Goal: Task Accomplishment & Management: Manage account settings

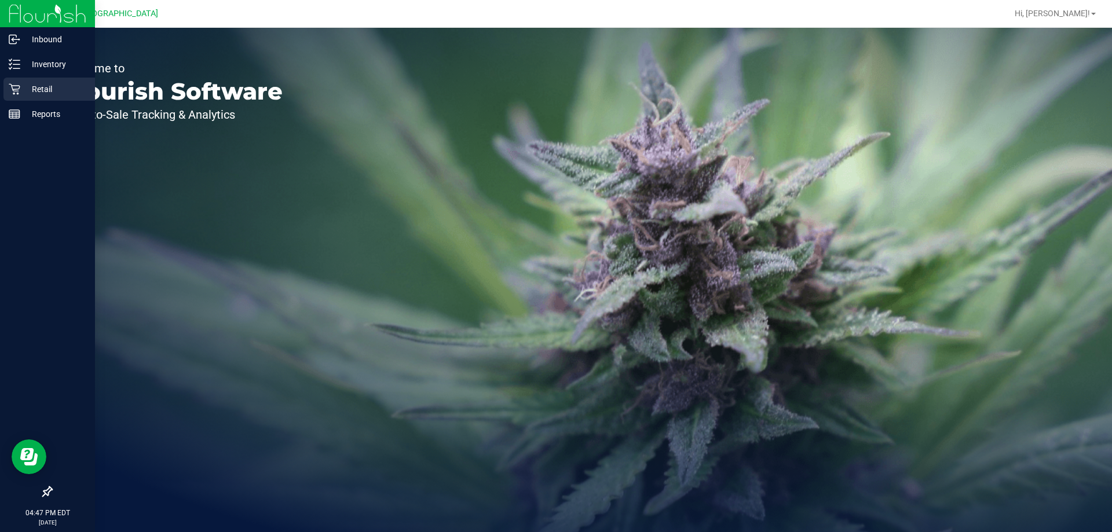
click at [27, 87] on p "Retail" at bounding box center [54, 89] width 69 height 14
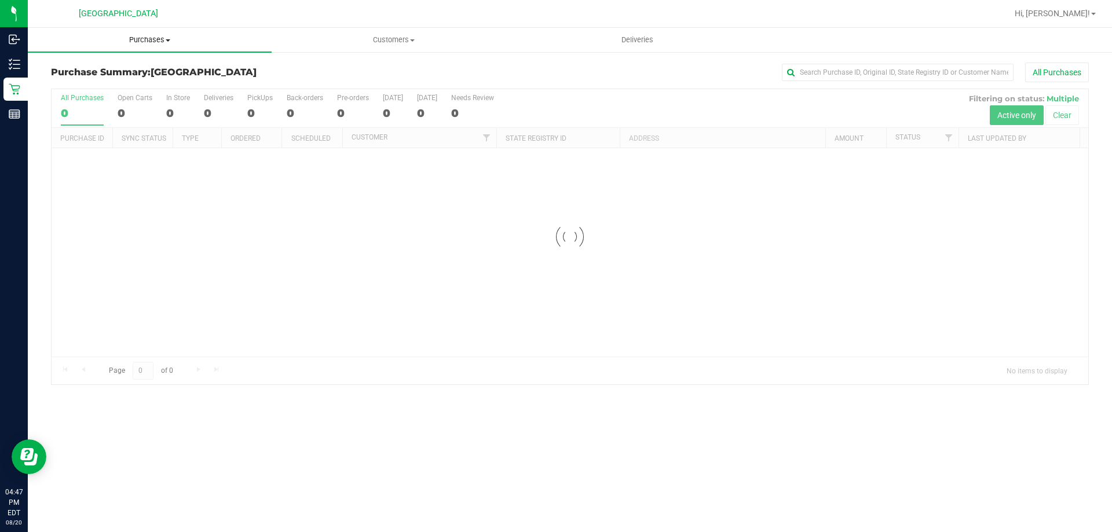
click at [142, 42] on span "Purchases" at bounding box center [150, 40] width 244 height 10
click at [127, 77] on li "Fulfillment" at bounding box center [150, 84] width 244 height 14
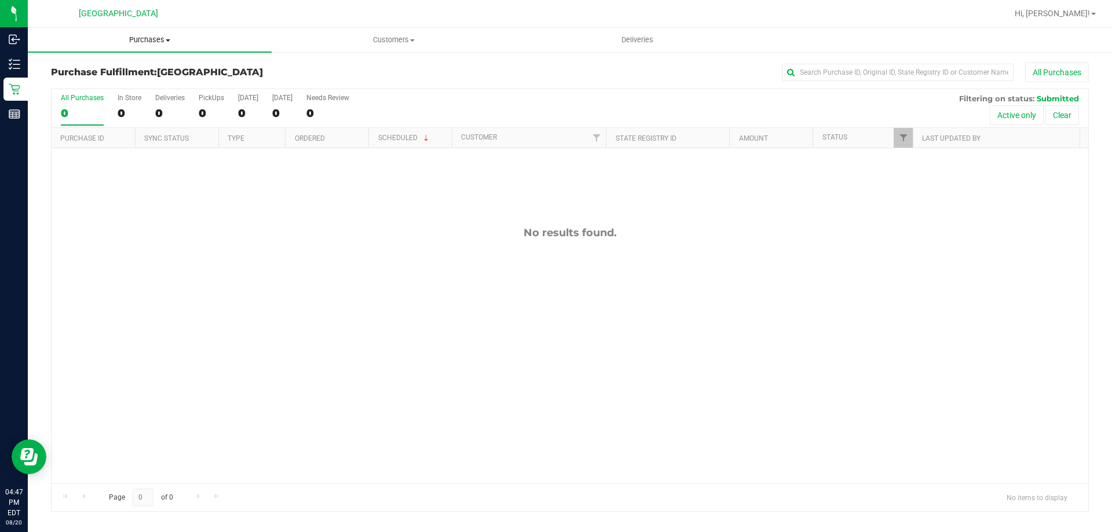
click at [149, 35] on span "Purchases" at bounding box center [150, 40] width 244 height 10
click at [118, 79] on li "Fulfillment" at bounding box center [150, 84] width 244 height 14
click at [146, 34] on uib-tab-heading "Purchases Summary of purchases Fulfillment All purchases" at bounding box center [150, 40] width 244 height 24
click at [121, 87] on li "Fulfillment" at bounding box center [150, 84] width 244 height 14
click at [161, 34] on uib-tab-heading "Purchases Summary of purchases Fulfillment All purchases" at bounding box center [150, 40] width 244 height 24
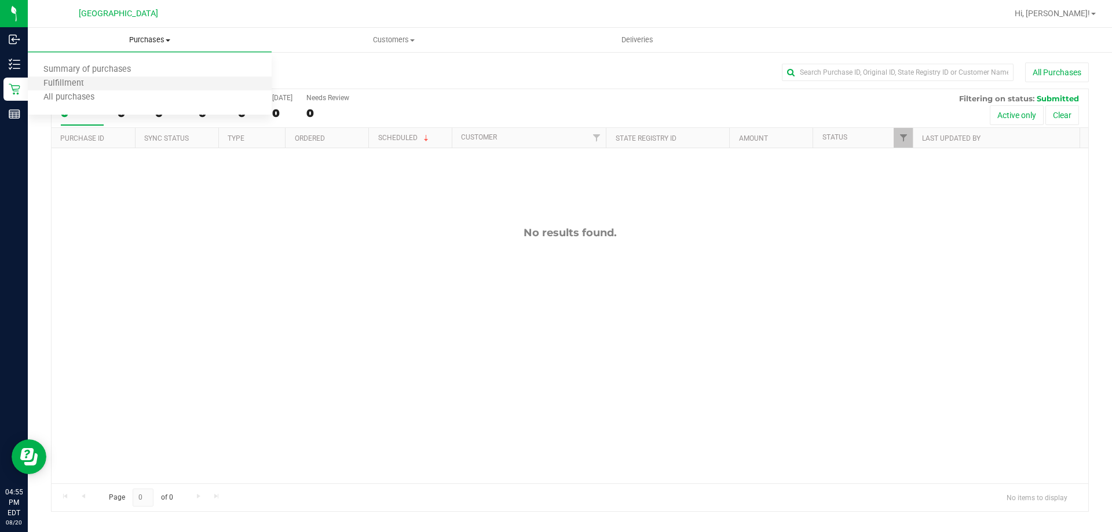
click at [149, 78] on li "Fulfillment" at bounding box center [150, 84] width 244 height 14
drag, startPoint x: 171, startPoint y: 41, endPoint x: 142, endPoint y: 67, distance: 39.4
click at [171, 41] on span "Purchases" at bounding box center [150, 40] width 244 height 10
click at [131, 88] on li "Fulfillment" at bounding box center [150, 84] width 244 height 14
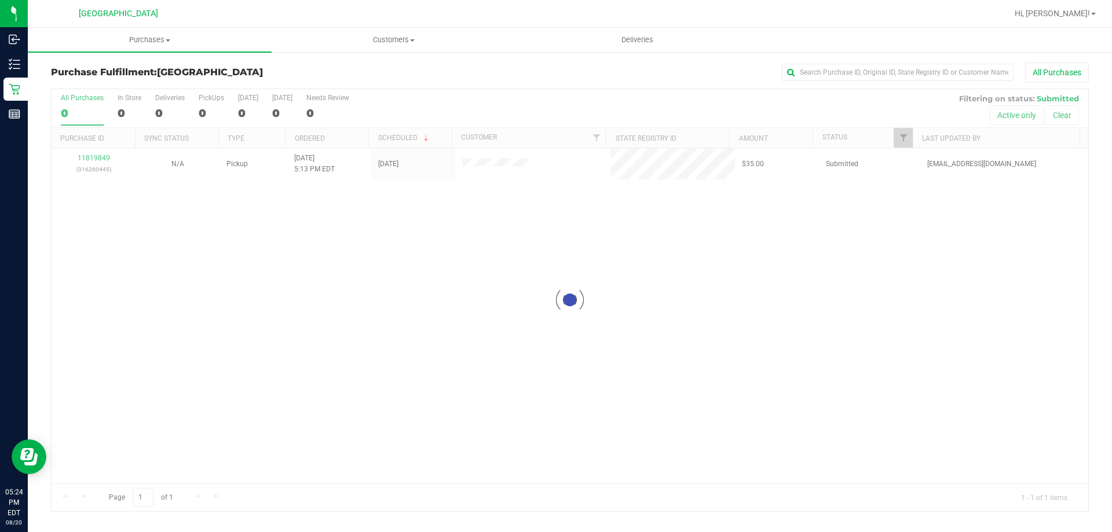
click at [299, 356] on div at bounding box center [570, 300] width 1036 height 422
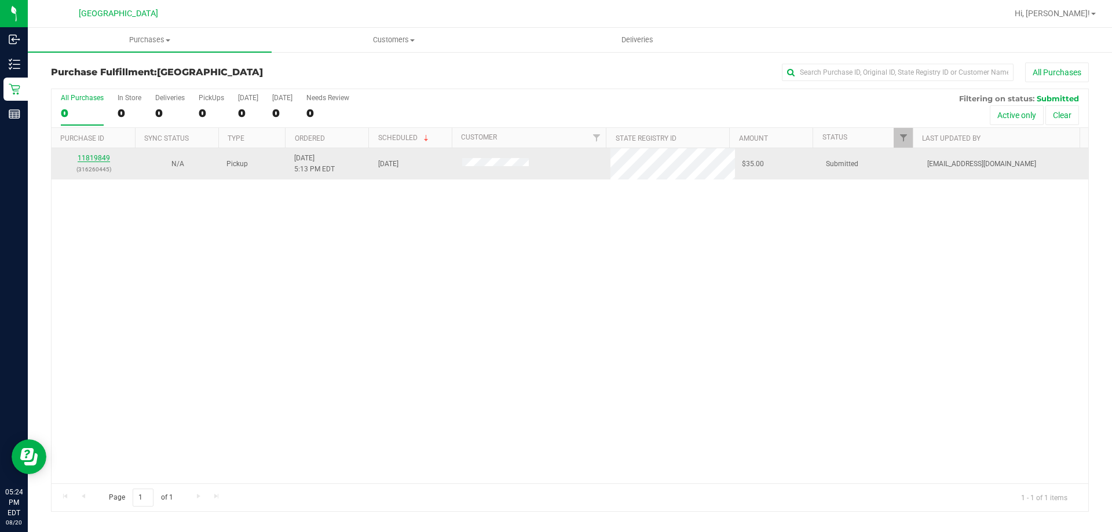
click at [89, 156] on link "11819849" at bounding box center [94, 158] width 32 height 8
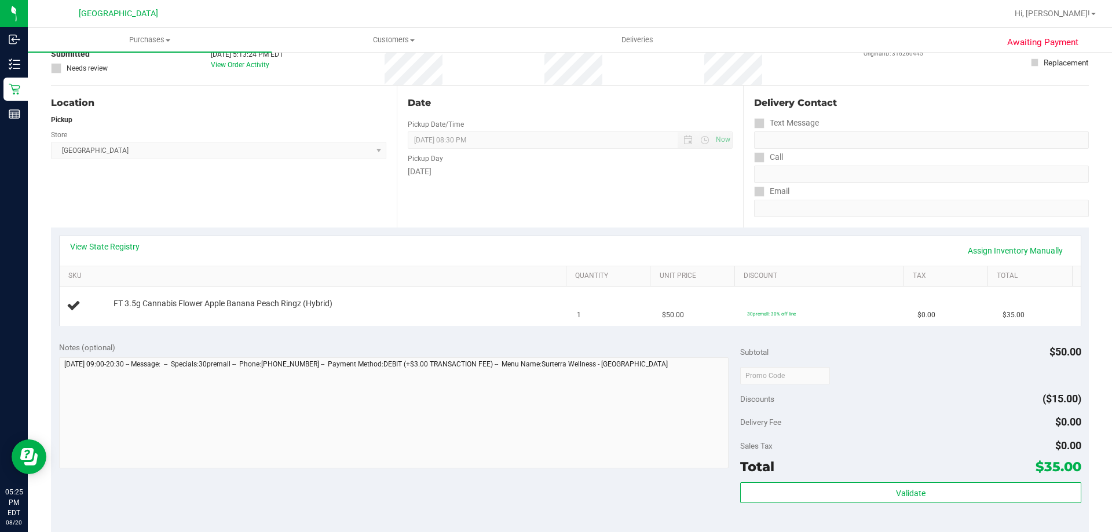
scroll to position [93, 0]
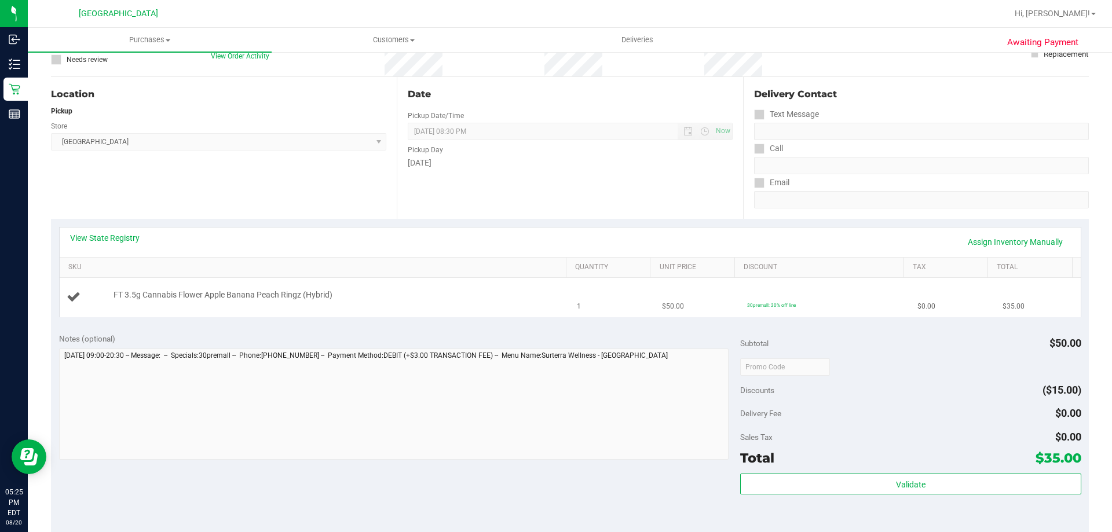
click at [539, 316] on td "FT 3.5g Cannabis Flower Apple Banana Peach Ringz (Hybrid)" at bounding box center [315, 297] width 511 height 39
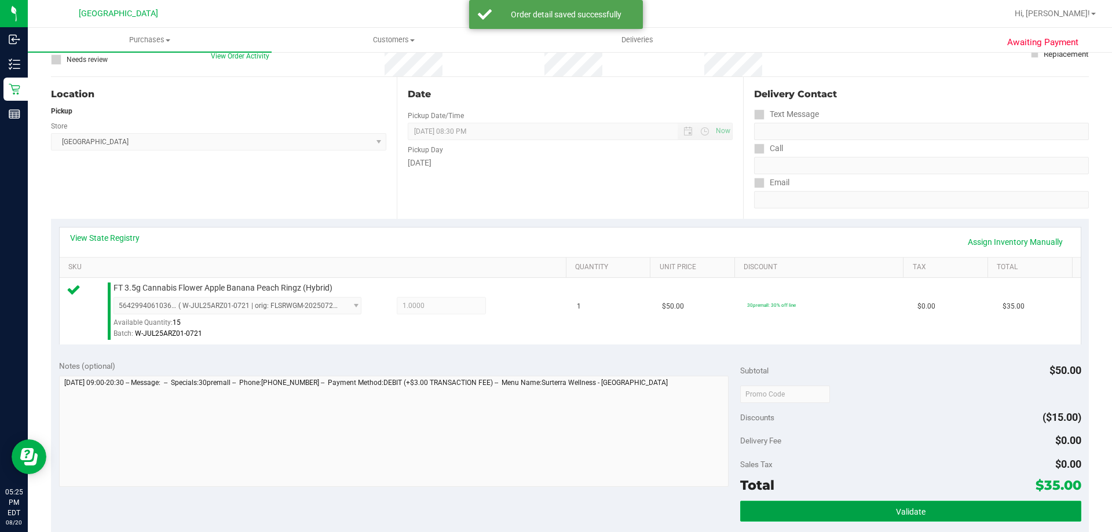
click at [863, 503] on button "Validate" at bounding box center [910, 511] width 340 height 21
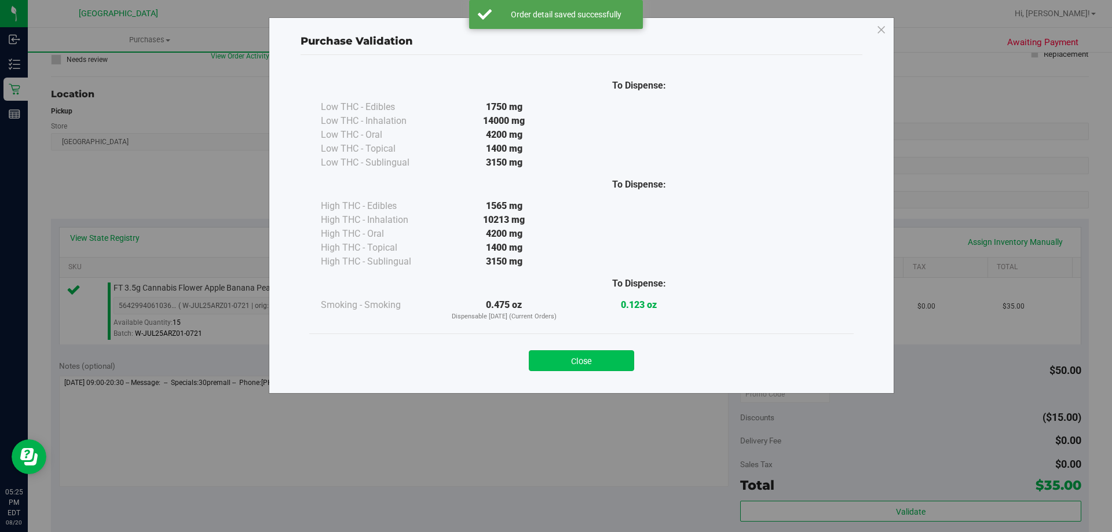
click at [586, 351] on button "Close" at bounding box center [581, 360] width 105 height 21
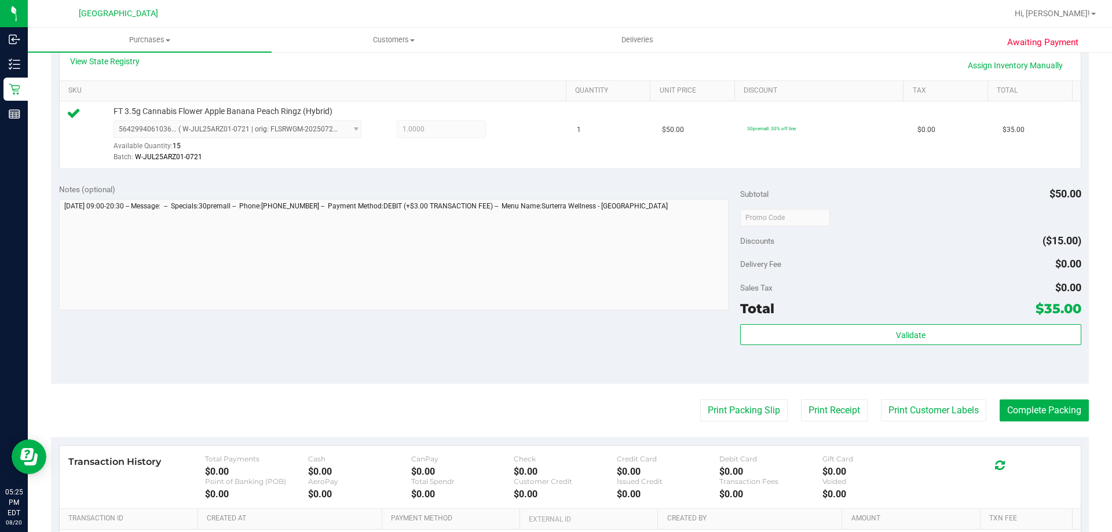
scroll to position [273, 0]
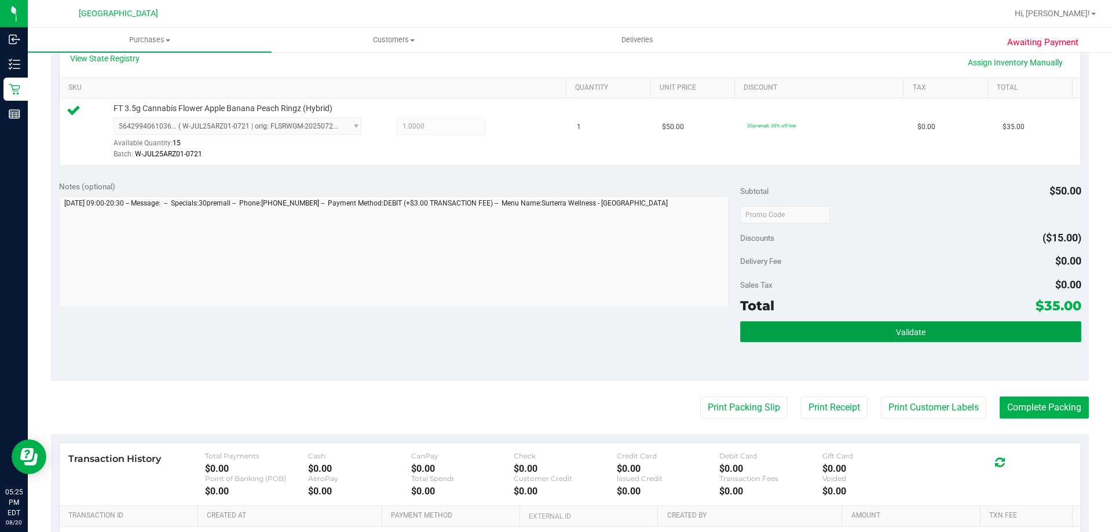
click at [839, 336] on button "Validate" at bounding box center [910, 331] width 340 height 21
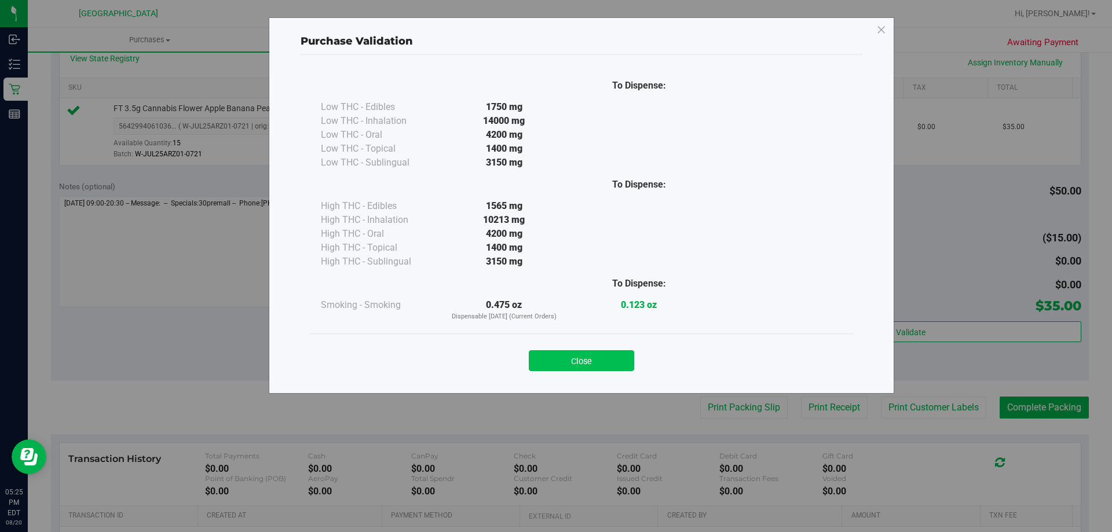
click at [604, 356] on button "Close" at bounding box center [581, 360] width 105 height 21
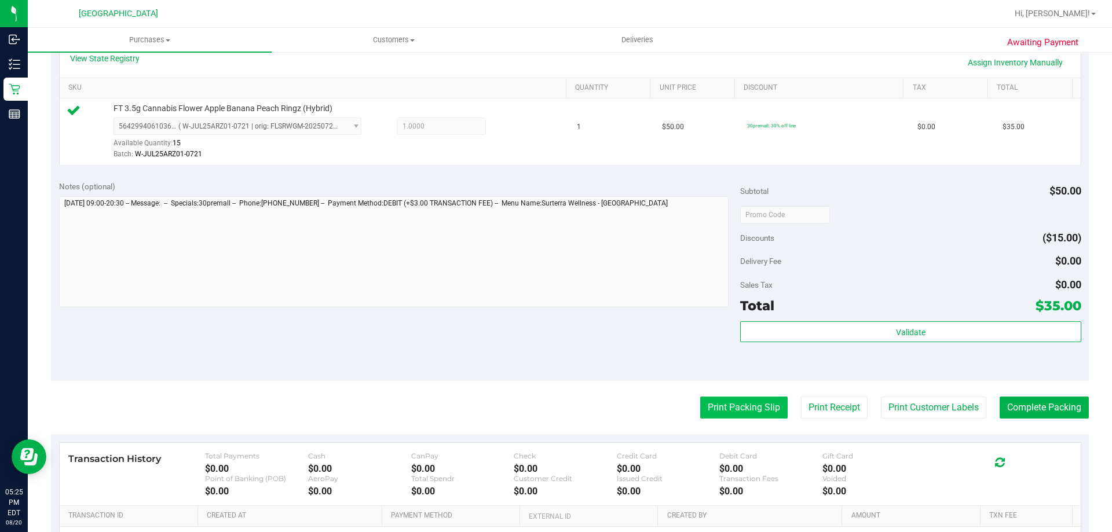
click at [732, 401] on button "Print Packing Slip" at bounding box center [743, 408] width 87 height 22
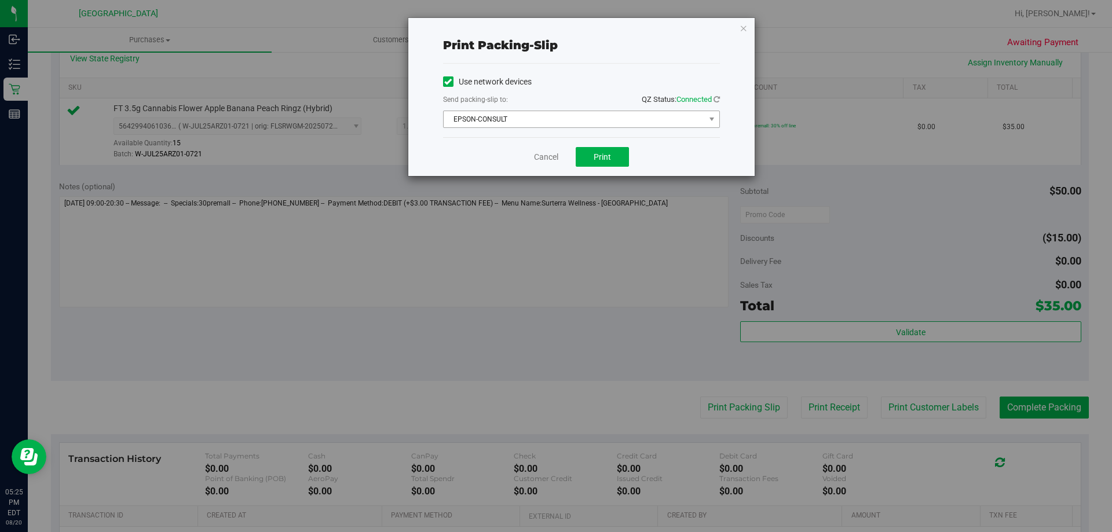
click at [583, 111] on span "EPSON-CONSULT" at bounding box center [573, 119] width 261 height 16
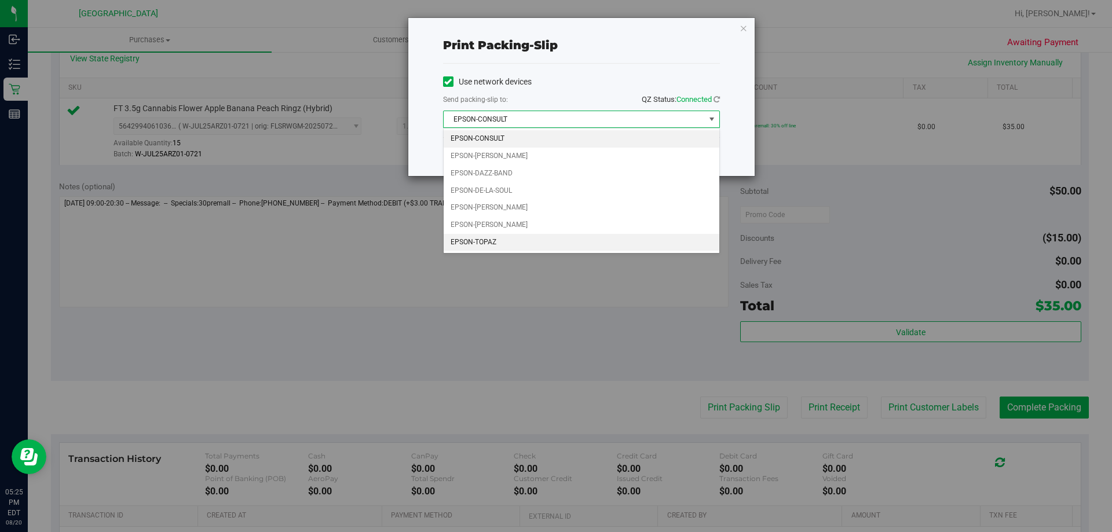
click at [535, 247] on li "EPSON-TOPAZ" at bounding box center [581, 242] width 276 height 17
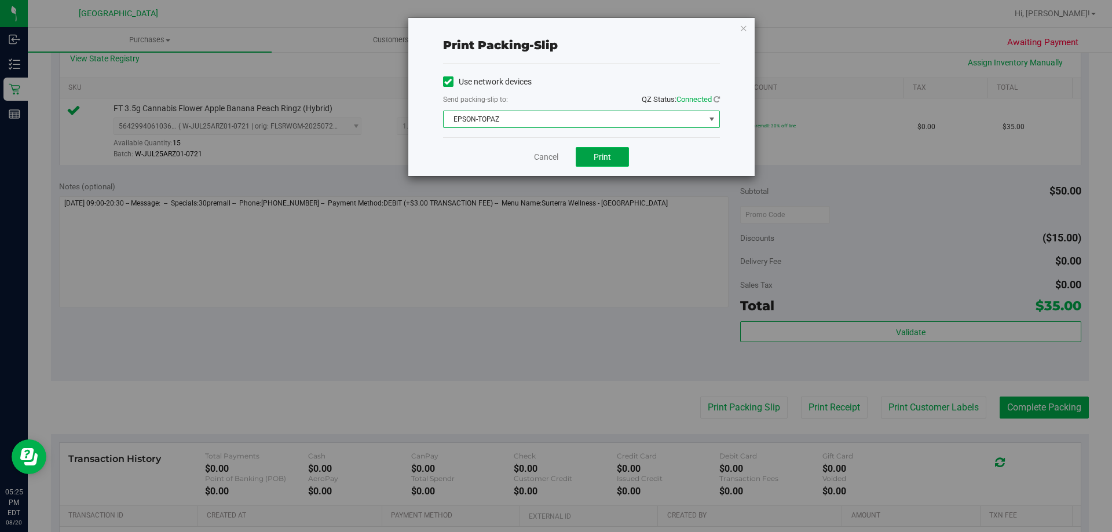
click at [610, 149] on button "Print" at bounding box center [601, 157] width 53 height 20
click at [540, 160] on link "Cancel" at bounding box center [546, 157] width 24 height 12
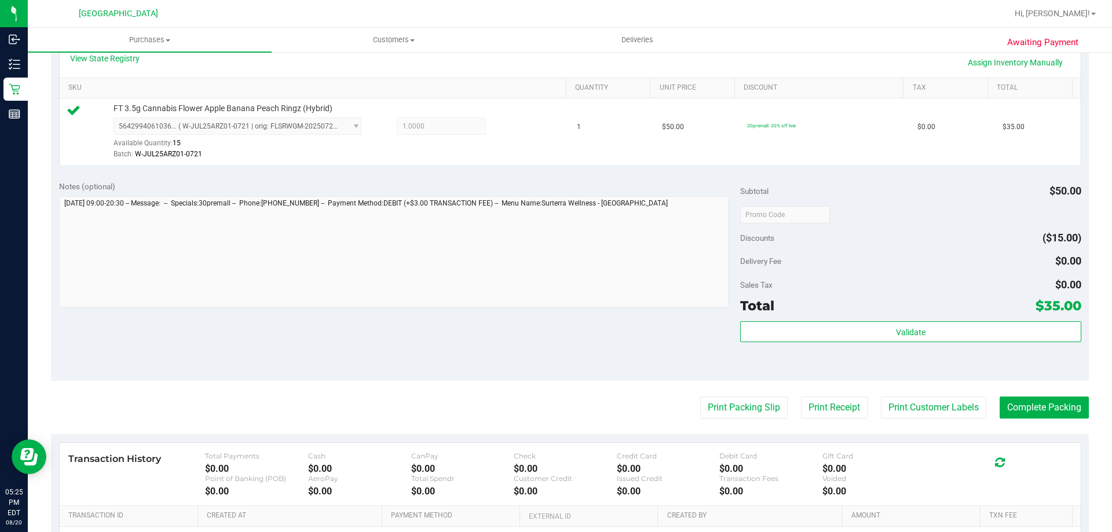
click at [959, 308] on div "Total $35.00" at bounding box center [910, 305] width 340 height 21
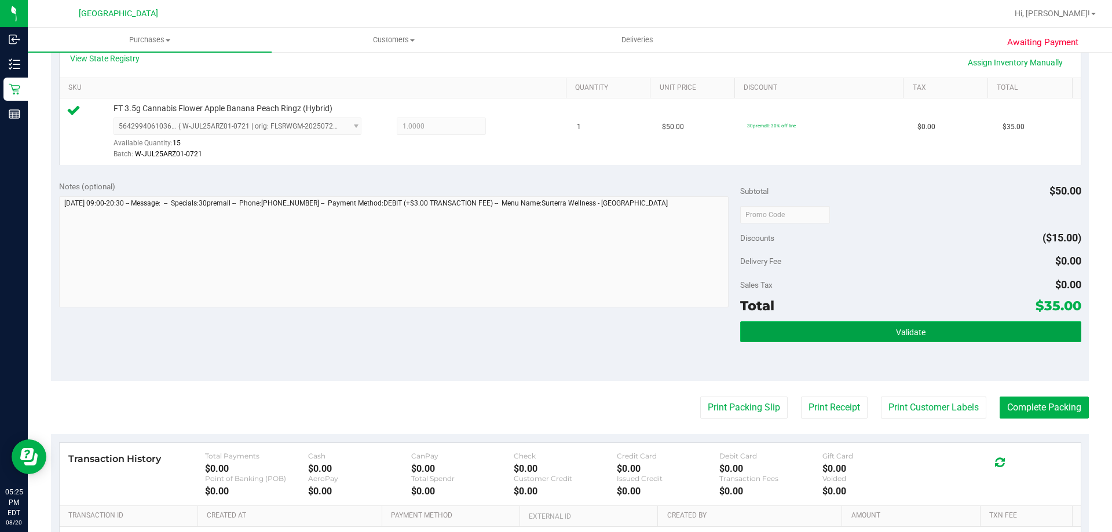
click at [906, 340] on button "Validate" at bounding box center [910, 331] width 340 height 21
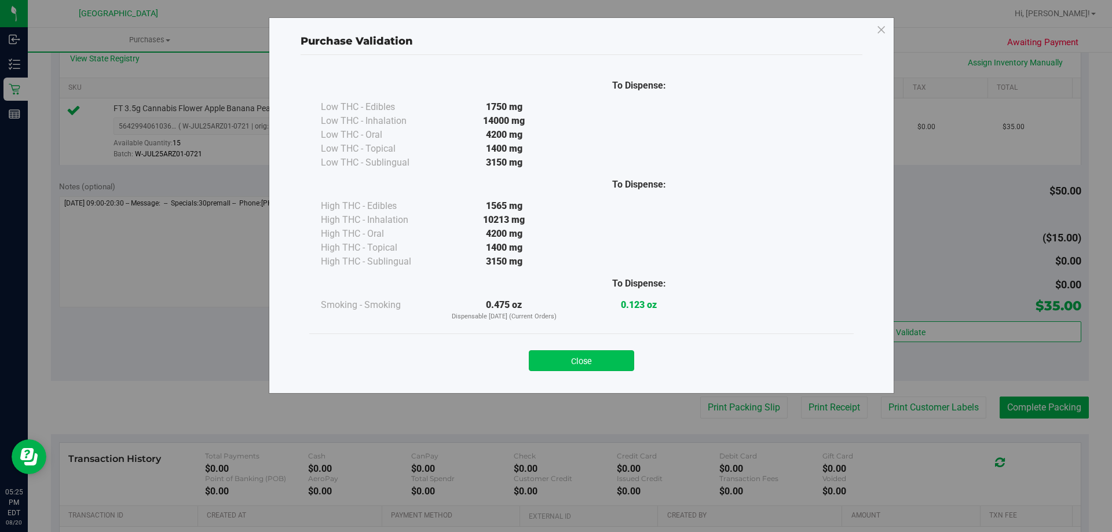
click at [593, 351] on button "Close" at bounding box center [581, 360] width 105 height 21
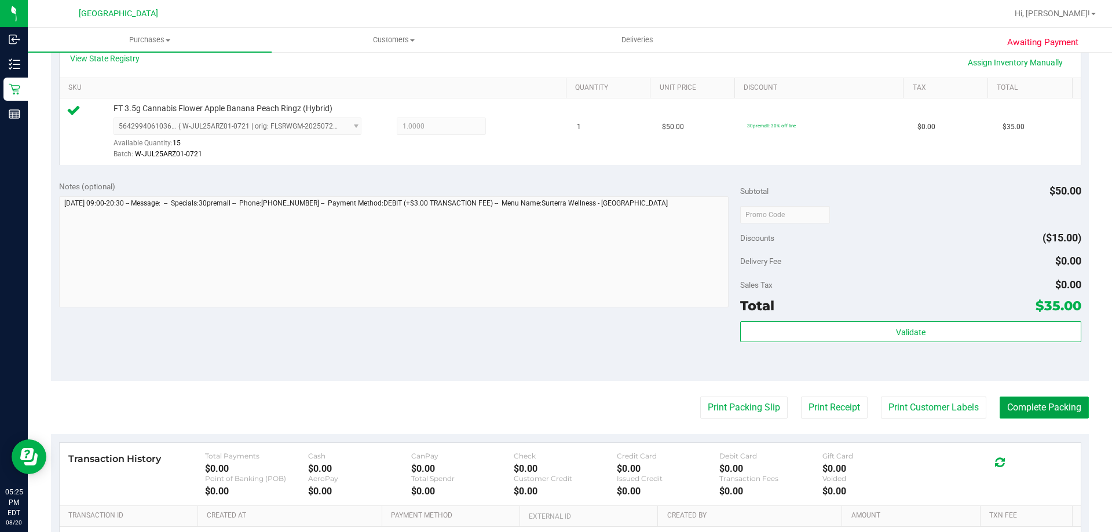
click at [1029, 408] on button "Complete Packing" at bounding box center [1043, 408] width 89 height 22
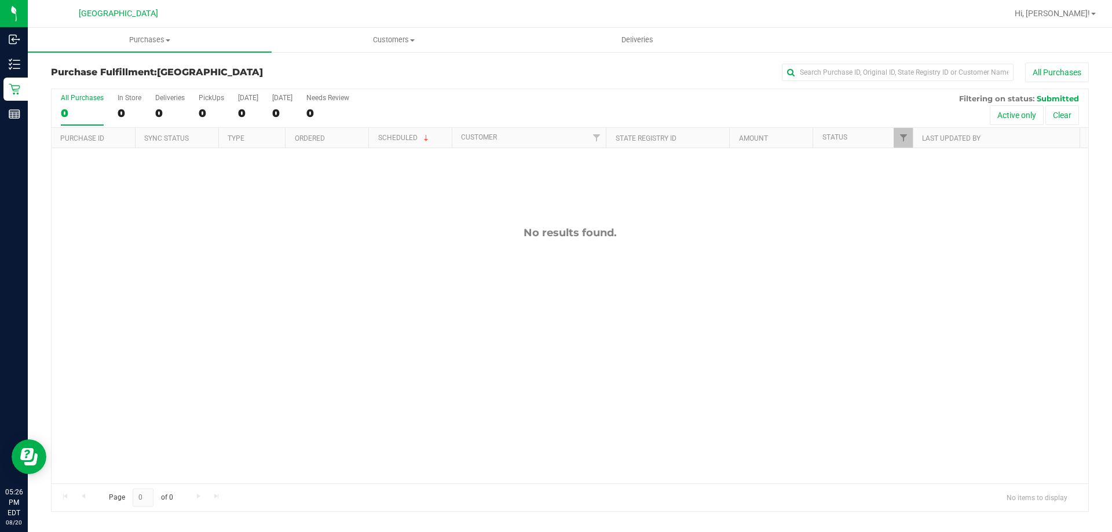
click at [580, 251] on div "No results found." at bounding box center [570, 354] width 1036 height 413
click at [185, 43] on span "Purchases" at bounding box center [150, 40] width 244 height 10
click at [152, 80] on li "Fulfillment" at bounding box center [150, 84] width 244 height 14
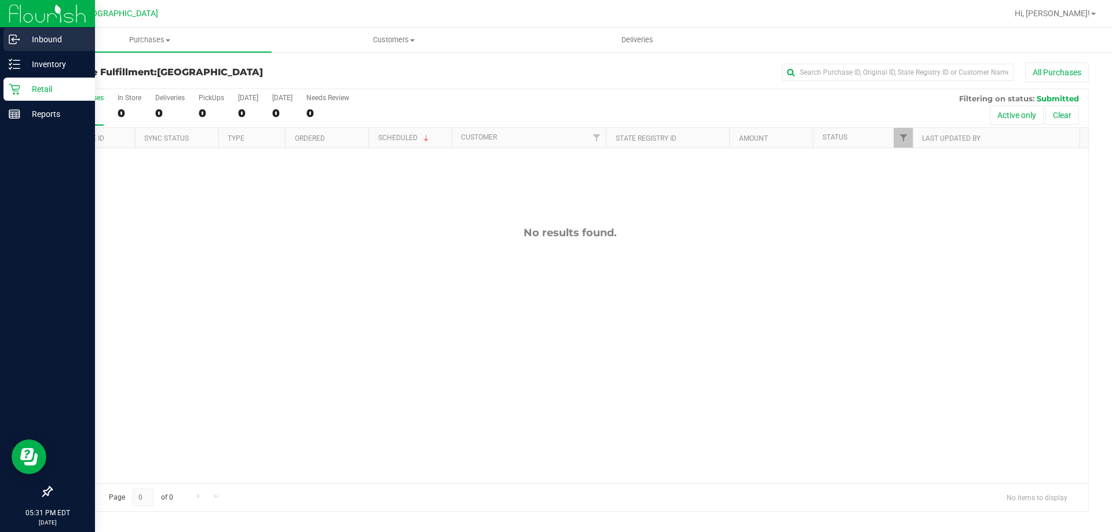
click at [1, 40] on link "Inbound" at bounding box center [47, 40] width 95 height 25
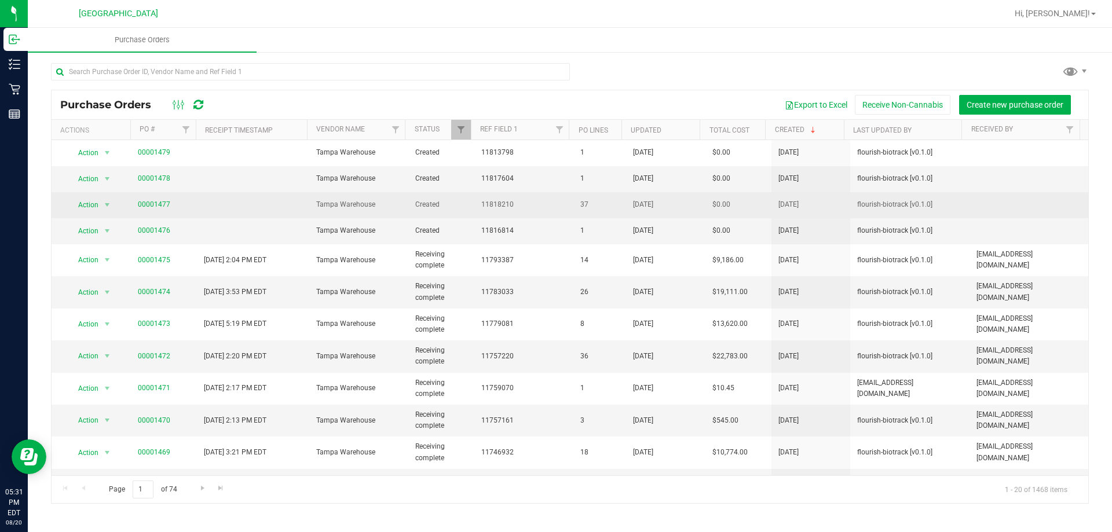
click at [265, 193] on td at bounding box center [253, 205] width 112 height 26
click at [159, 204] on link "00001477" at bounding box center [154, 204] width 32 height 8
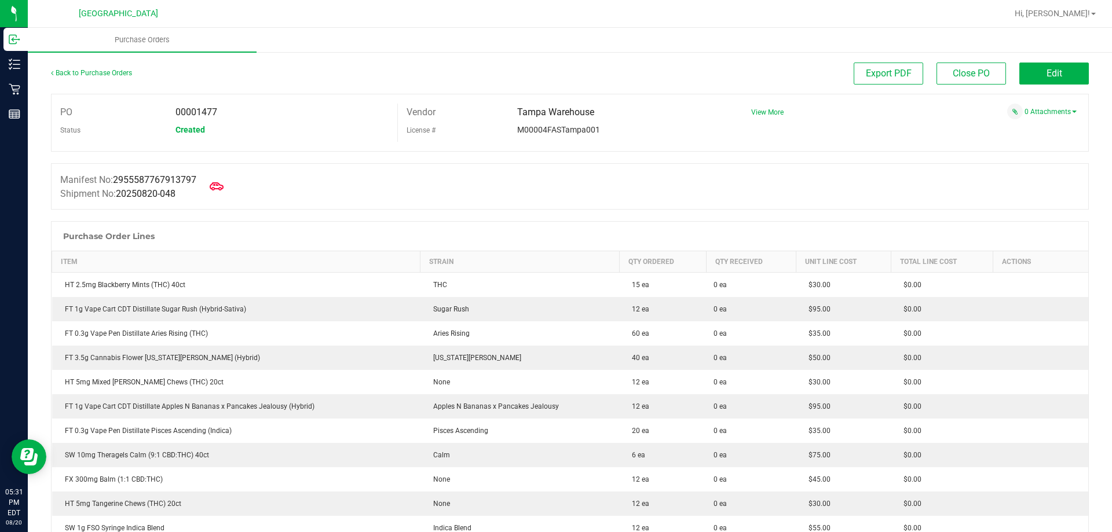
click at [882, 78] on span "Export PDF" at bounding box center [889, 73] width 46 height 11
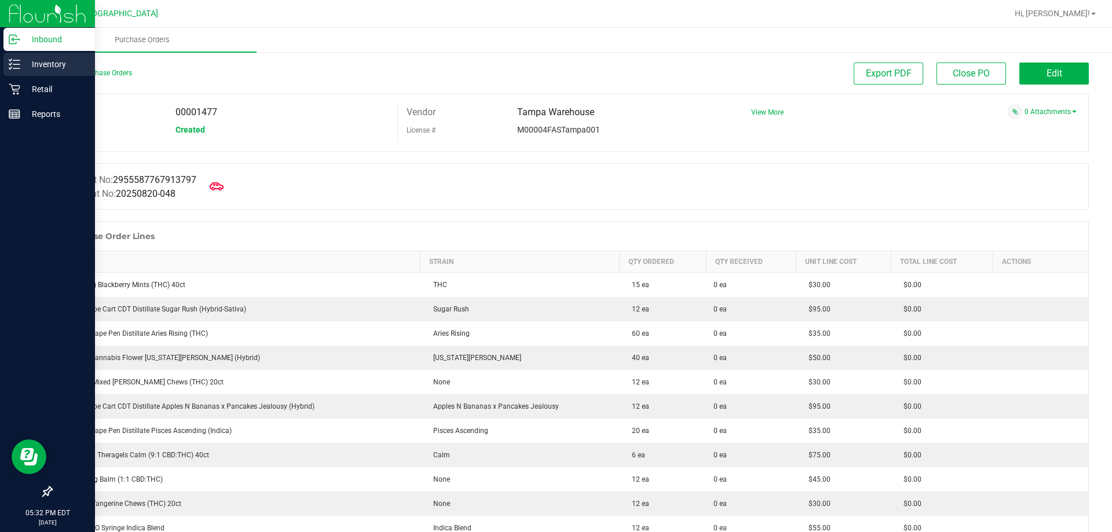
click at [14, 58] on div "Inventory" at bounding box center [48, 64] width 91 height 23
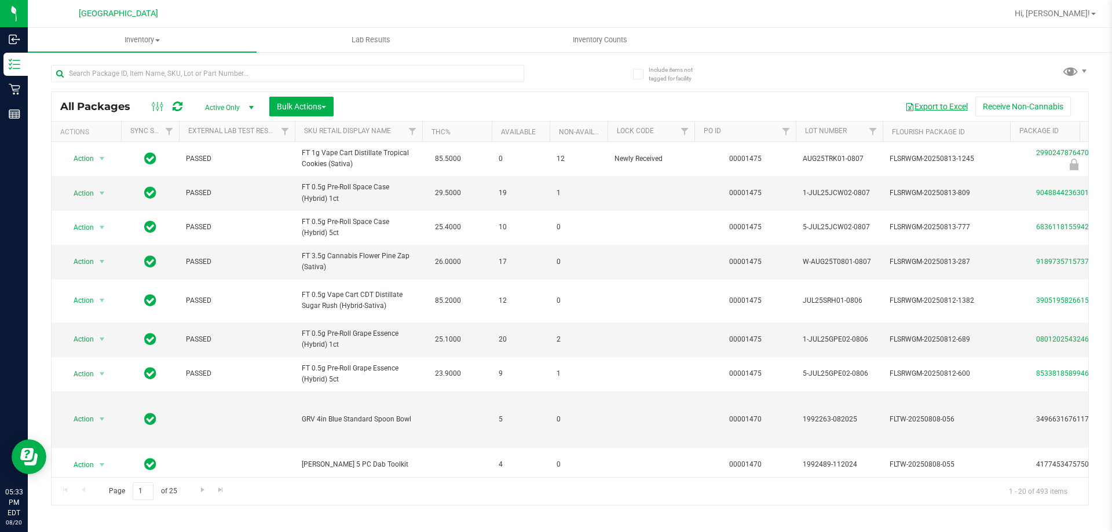
click at [927, 104] on button "Export to Excel" at bounding box center [936, 107] width 78 height 20
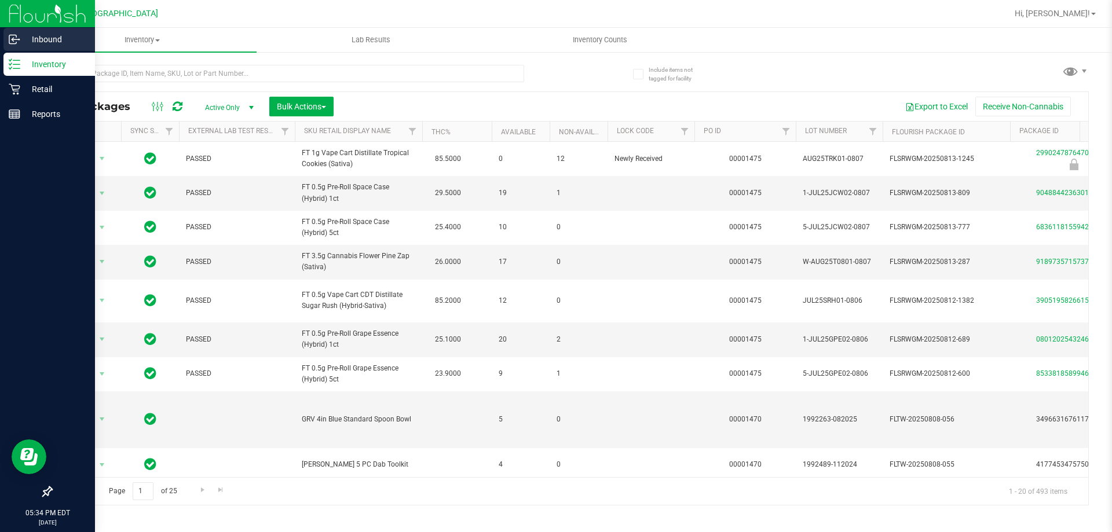
click at [12, 41] on icon at bounding box center [15, 40] width 12 height 12
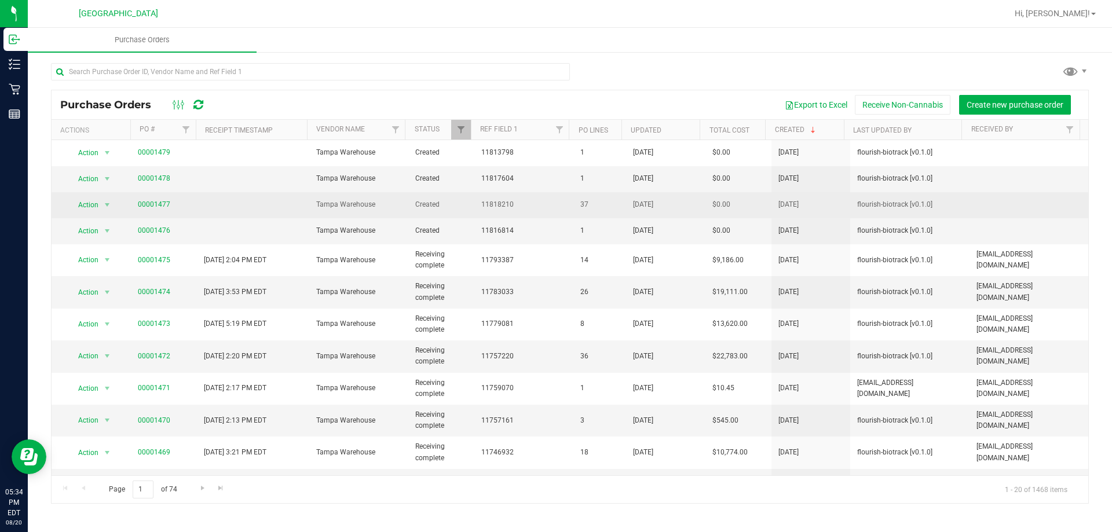
click at [155, 210] on span "00001477" at bounding box center [154, 204] width 32 height 11
click at [156, 209] on span "00001477" at bounding box center [154, 204] width 32 height 11
click at [156, 206] on link "00001477" at bounding box center [154, 204] width 32 height 8
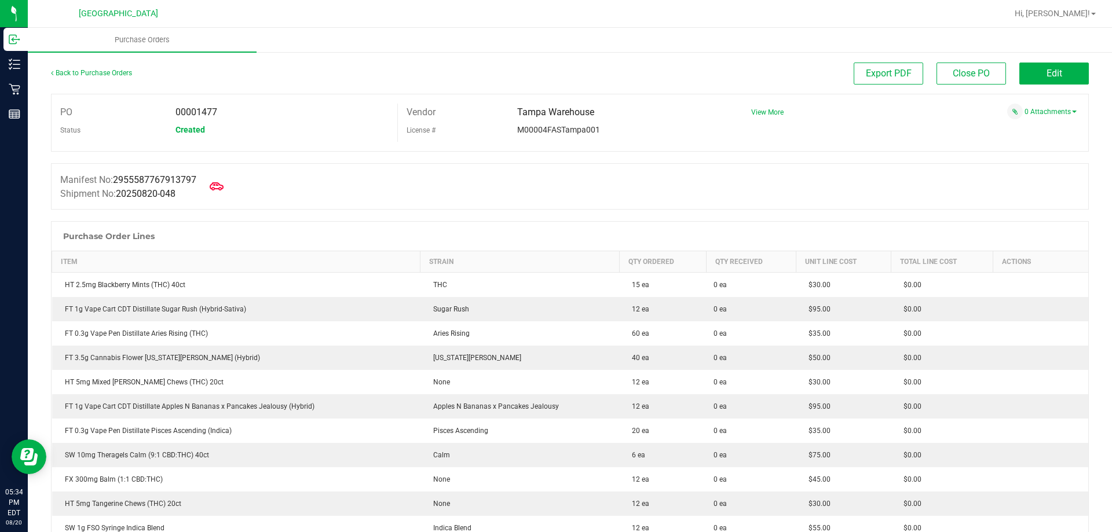
click at [285, 223] on div "Purchase Order Lines" at bounding box center [570, 236] width 1036 height 29
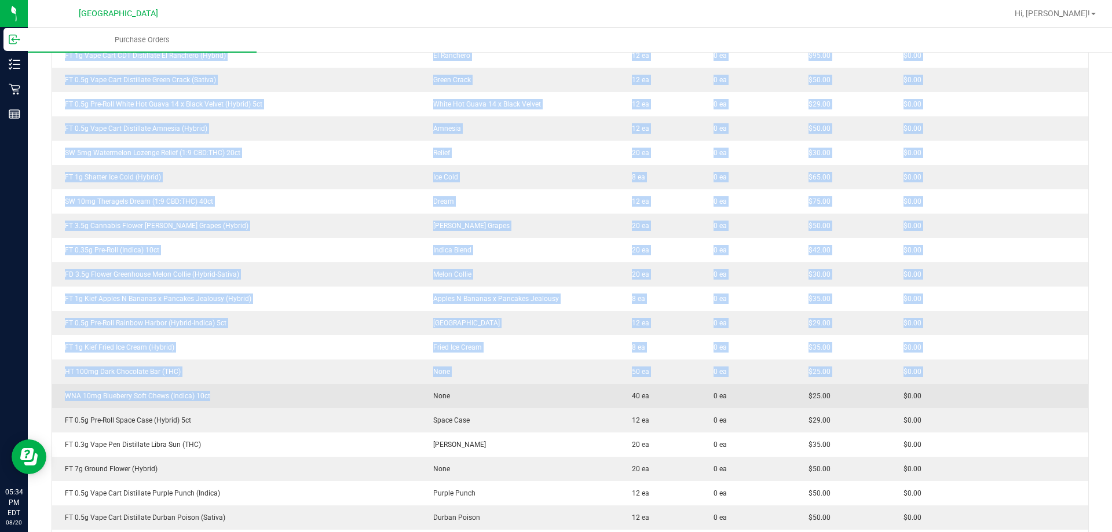
scroll to position [695, 0]
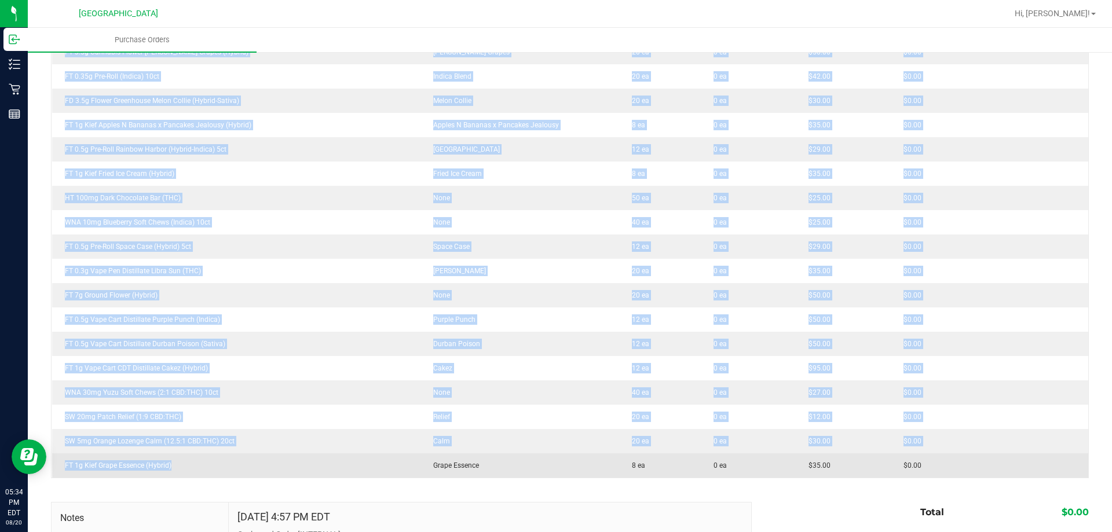
drag, startPoint x: 60, startPoint y: 285, endPoint x: 254, endPoint y: 462, distance: 262.7
click at [254, 462] on tbody "HT 2.5mg Blackberry Mints (THC) 40ct THC 15 ea 0 ea $30.00 $0.00 FT 1g Vape Car…" at bounding box center [570, 28] width 1036 height 900
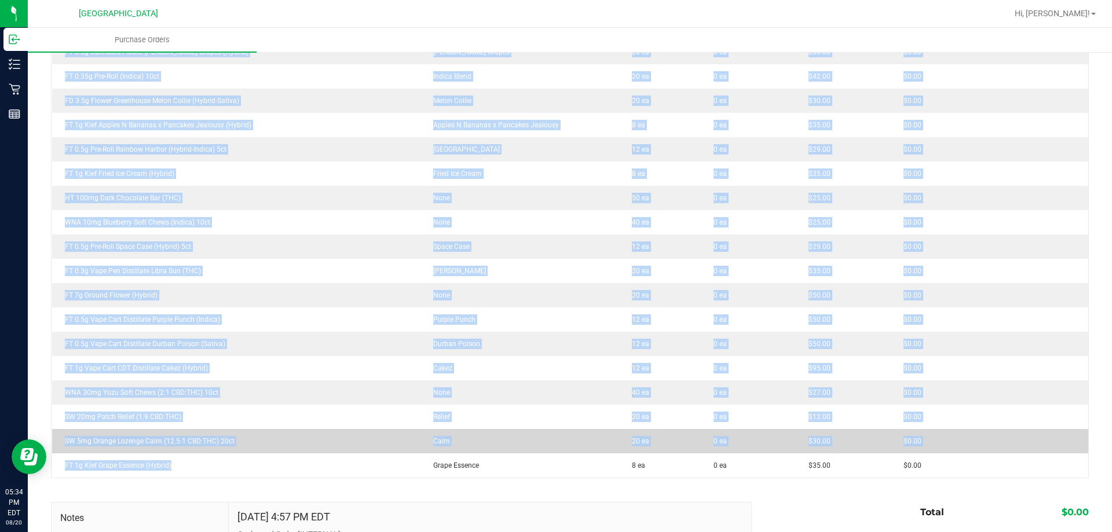
copy tbody "HT 2.5mg Blackberry Mints (THC) 40ct THC 15 ea 0 ea $30.00 $0.00 FT 1g Vape Car…"
click at [338, 446] on td "SW 5mg Orange Lozenge Calm (12.5:1 CBD:THC) 20ct" at bounding box center [236, 441] width 368 height 24
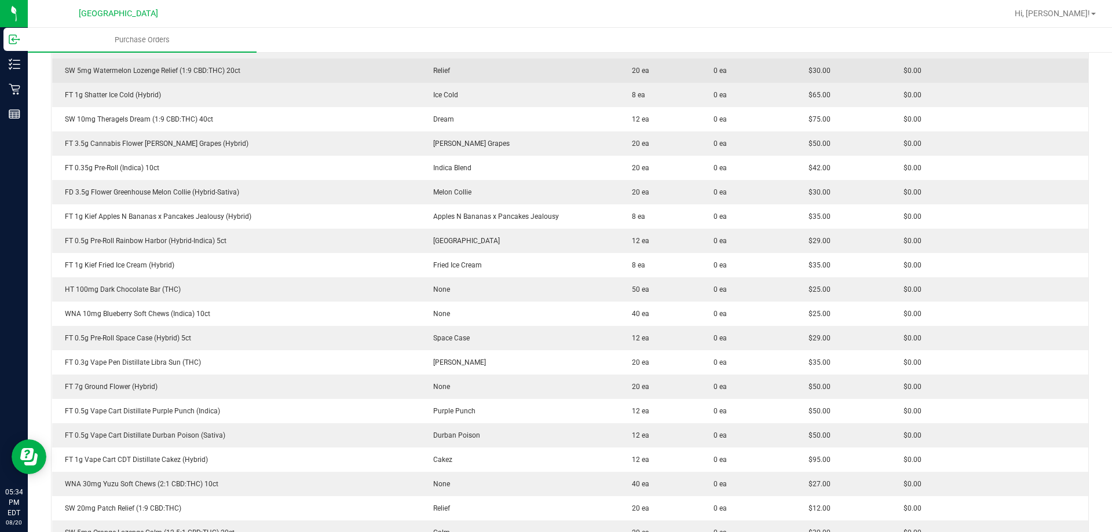
scroll to position [463, 0]
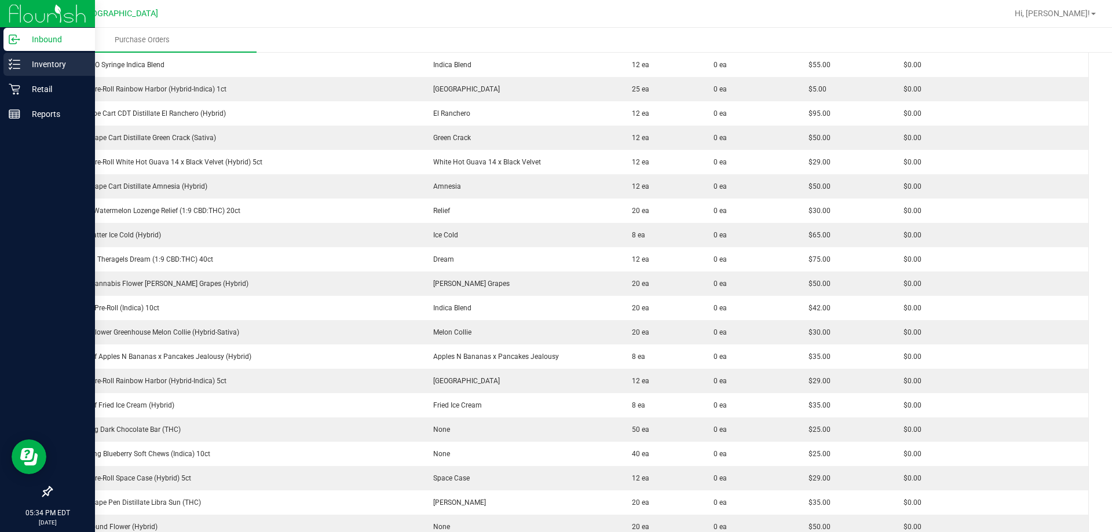
click at [50, 69] on p "Inventory" at bounding box center [54, 64] width 69 height 14
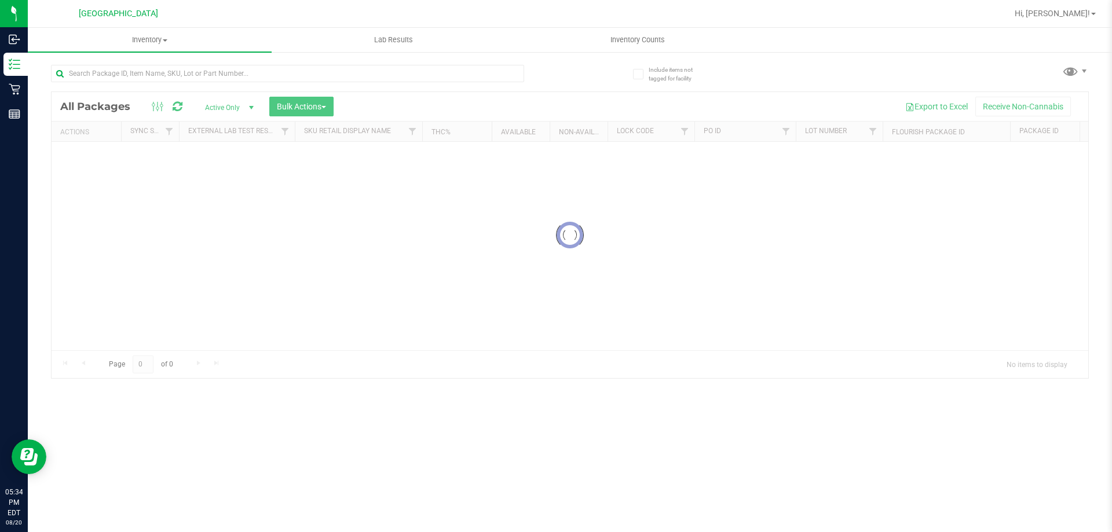
click at [184, 68] on input "text" at bounding box center [287, 73] width 473 height 17
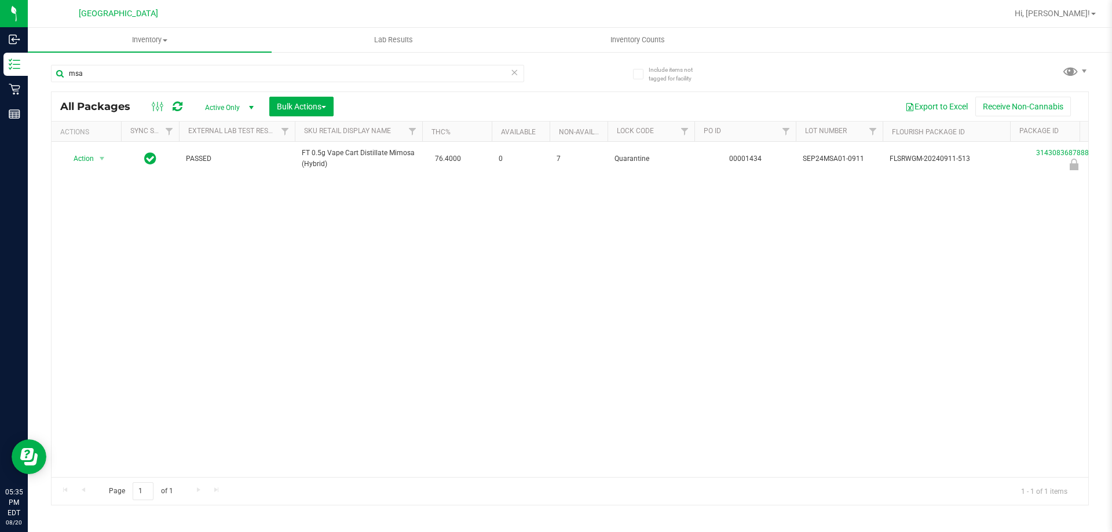
type input "msa"
click at [406, 248] on div "Action Action Edit attributes Global inventory Locate package Package audit log…" at bounding box center [570, 309] width 1036 height 335
click at [147, 36] on span "Inventory" at bounding box center [150, 40] width 244 height 10
click at [141, 38] on span "Inventory" at bounding box center [150, 40] width 244 height 10
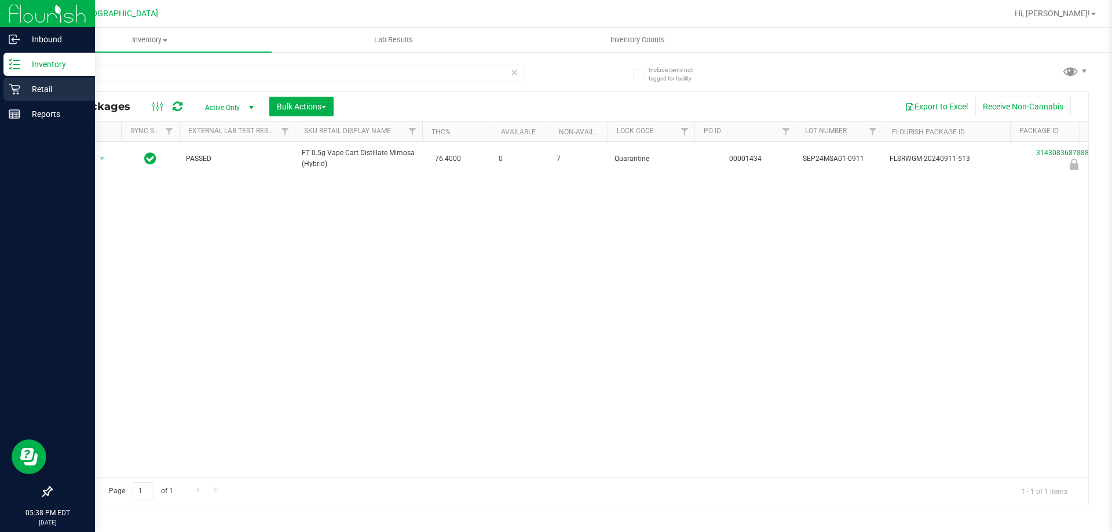
click at [34, 90] on p "Retail" at bounding box center [54, 89] width 69 height 14
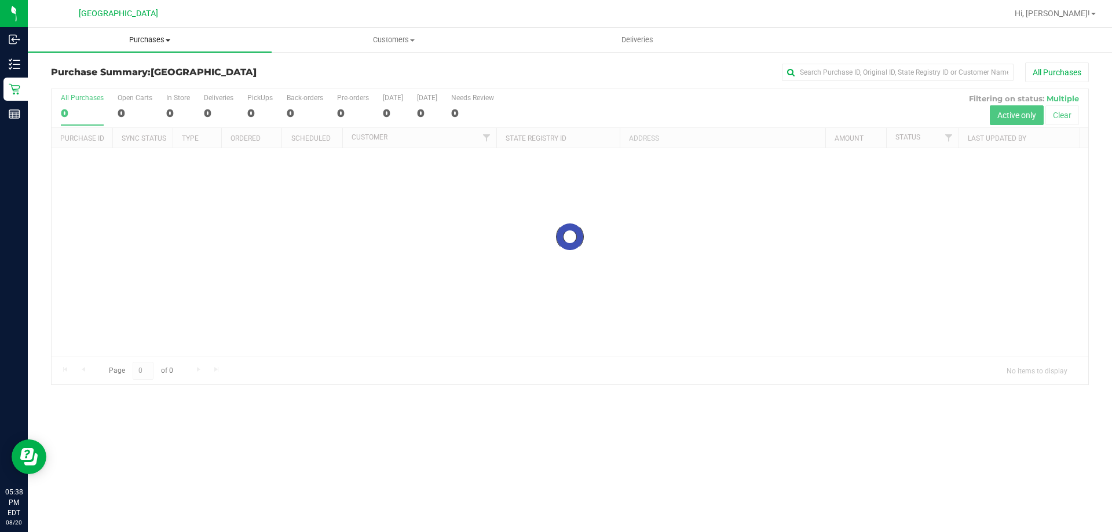
click at [160, 38] on span "Purchases" at bounding box center [150, 40] width 244 height 10
click at [137, 83] on li "Fulfillment" at bounding box center [150, 84] width 244 height 14
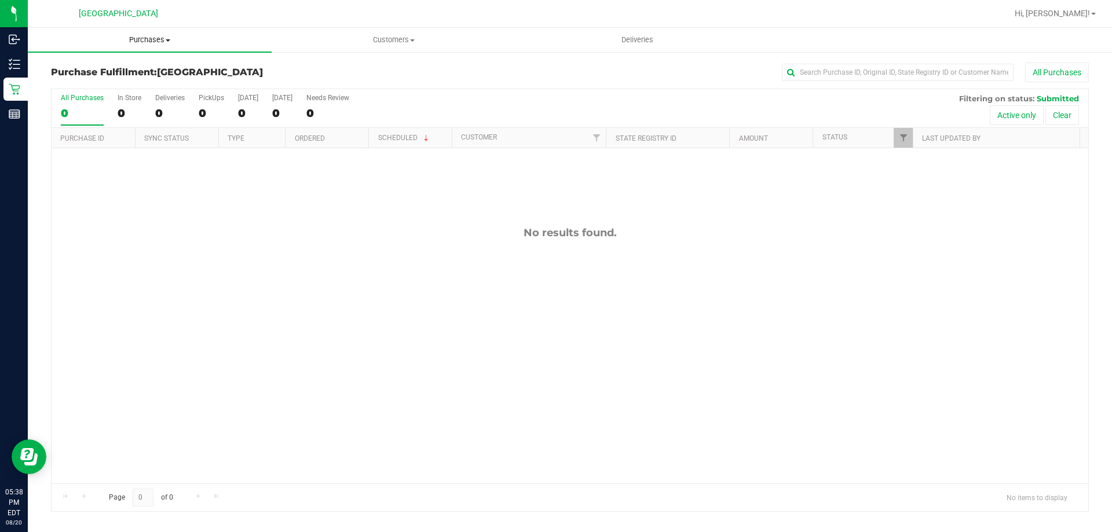
click at [160, 41] on span "Purchases" at bounding box center [150, 40] width 244 height 10
click at [120, 82] on li "Fulfillment" at bounding box center [150, 84] width 244 height 14
click at [148, 39] on span "Purchases" at bounding box center [150, 40] width 244 height 10
click at [109, 81] on li "Fulfillment" at bounding box center [150, 84] width 244 height 14
click at [142, 42] on span "Purchases" at bounding box center [150, 40] width 244 height 10
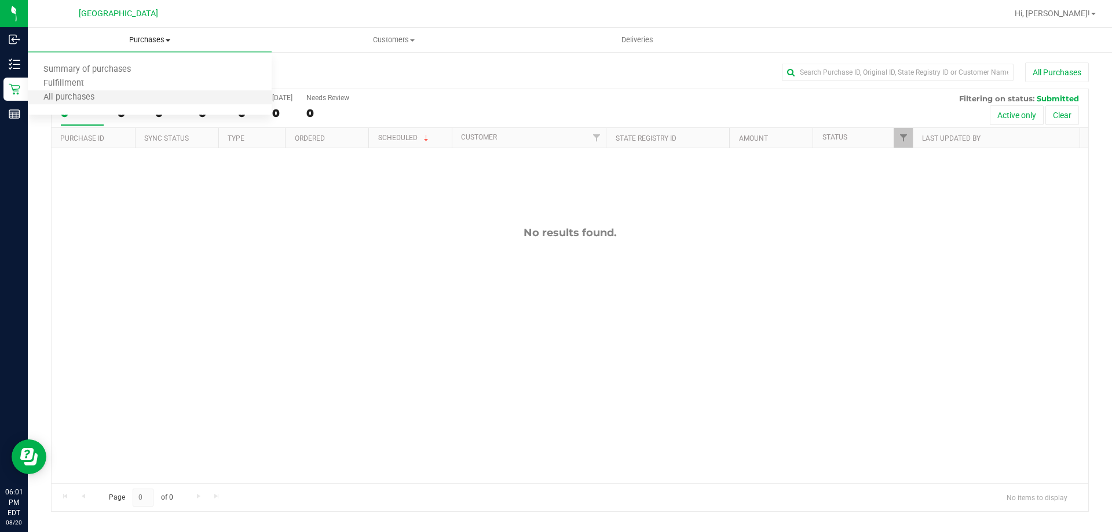
click at [129, 92] on li "All purchases" at bounding box center [150, 98] width 244 height 14
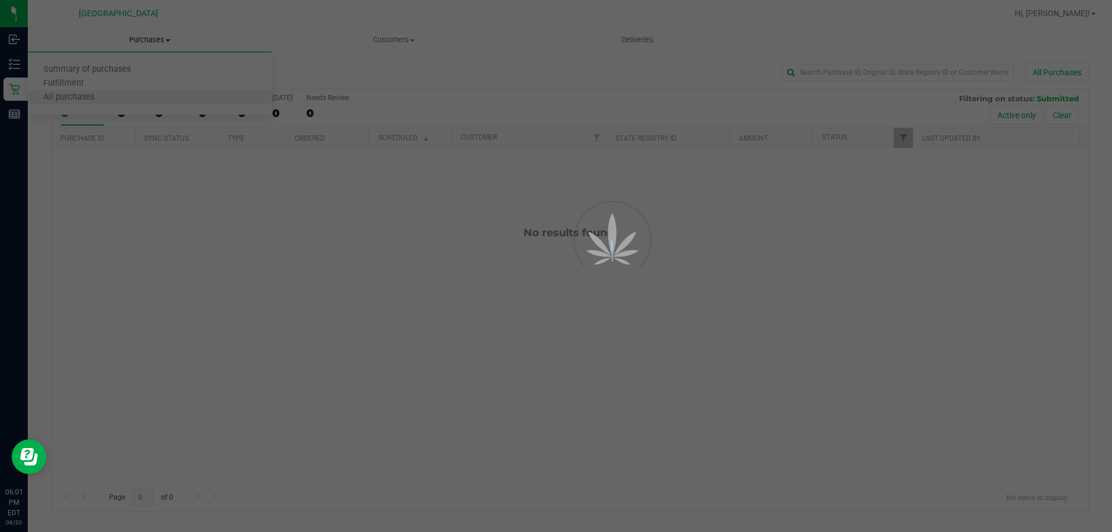
click at [129, 92] on div at bounding box center [556, 266] width 1112 height 532
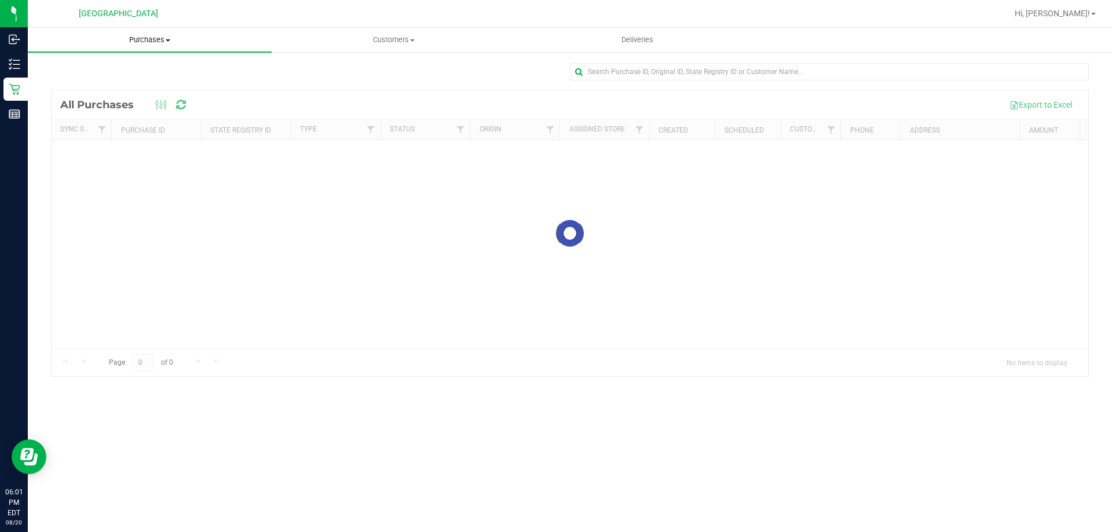
click at [151, 35] on span "Purchases" at bounding box center [150, 40] width 244 height 10
click at [139, 85] on li "Fulfillment" at bounding box center [150, 84] width 244 height 14
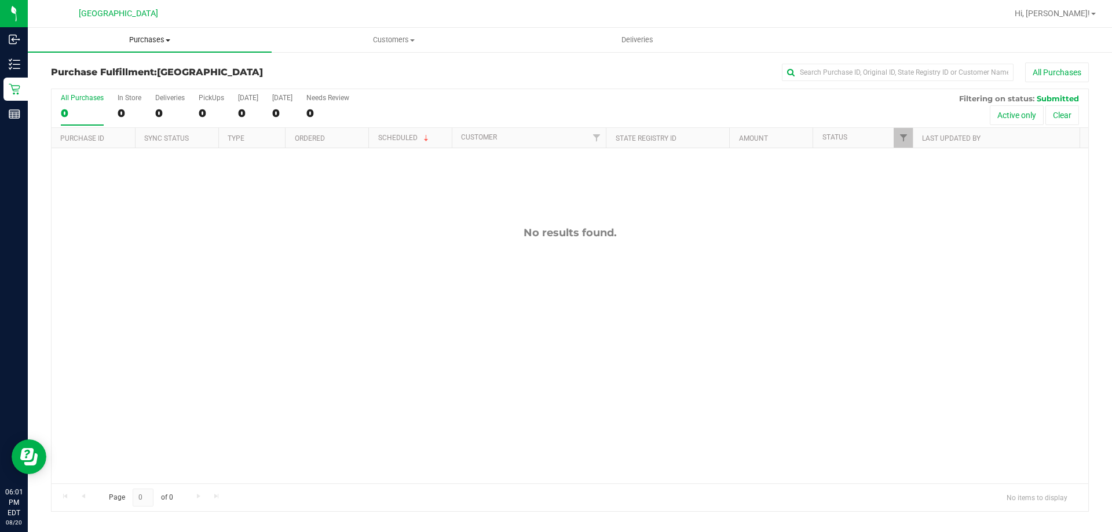
click at [163, 41] on span "Purchases" at bounding box center [150, 40] width 244 height 10
click at [151, 85] on li "Fulfillment" at bounding box center [150, 84] width 244 height 14
click at [145, 45] on uib-tab-heading "Purchases Summary of purchases Fulfillment All purchases" at bounding box center [150, 40] width 244 height 24
click at [130, 83] on li "Fulfillment" at bounding box center [150, 84] width 244 height 14
click at [137, 52] on link "Purchases Summary of purchases Fulfillment All purchases" at bounding box center [150, 40] width 244 height 24
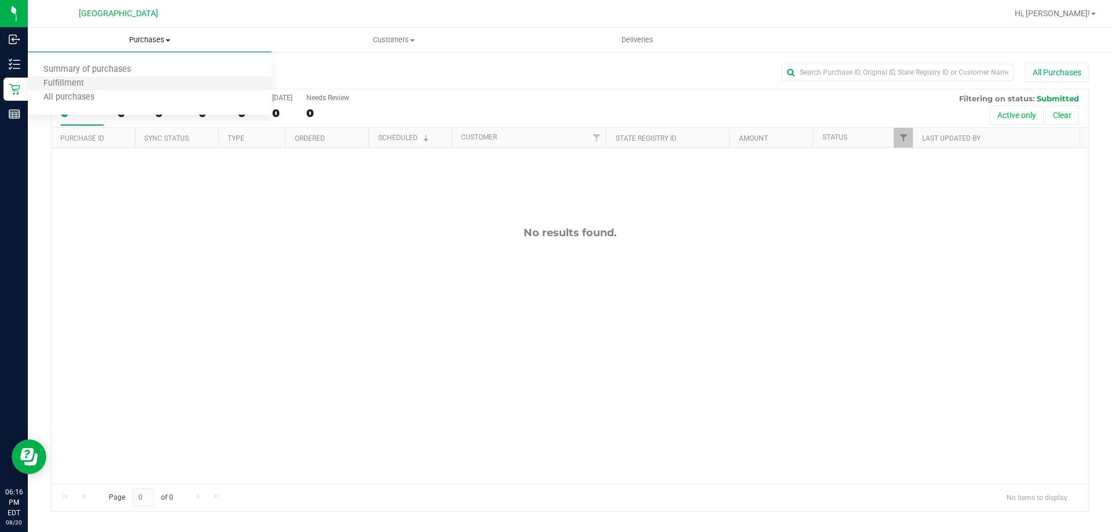
click at [111, 82] on li "Fulfillment" at bounding box center [150, 84] width 244 height 14
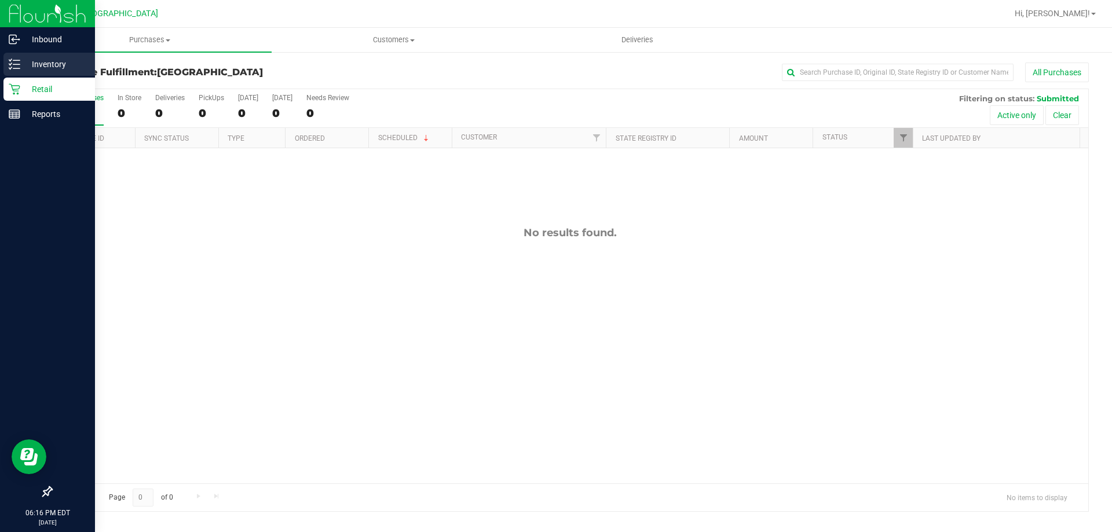
click at [21, 64] on p "Inventory" at bounding box center [54, 64] width 69 height 14
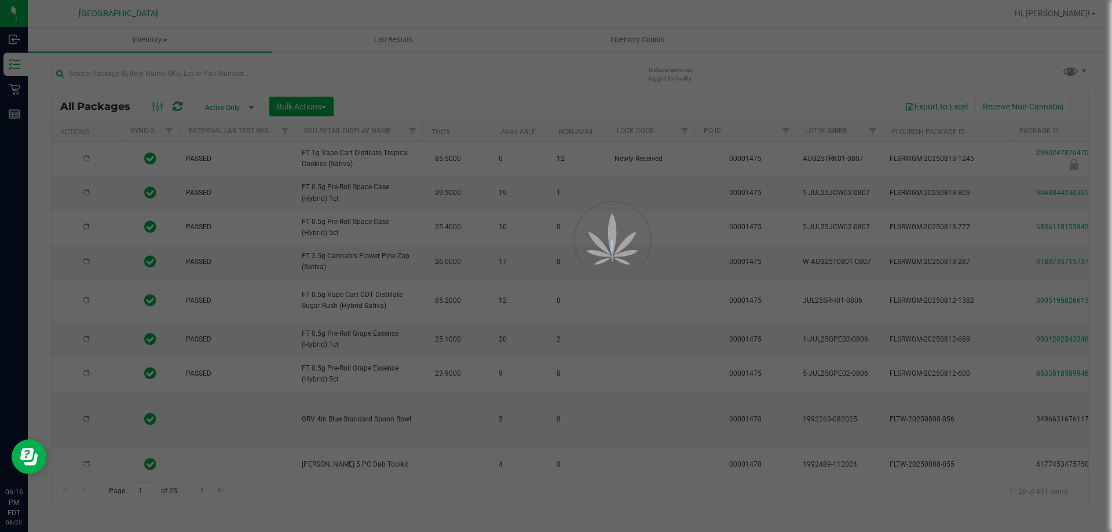
click at [228, 76] on div at bounding box center [556, 266] width 1112 height 532
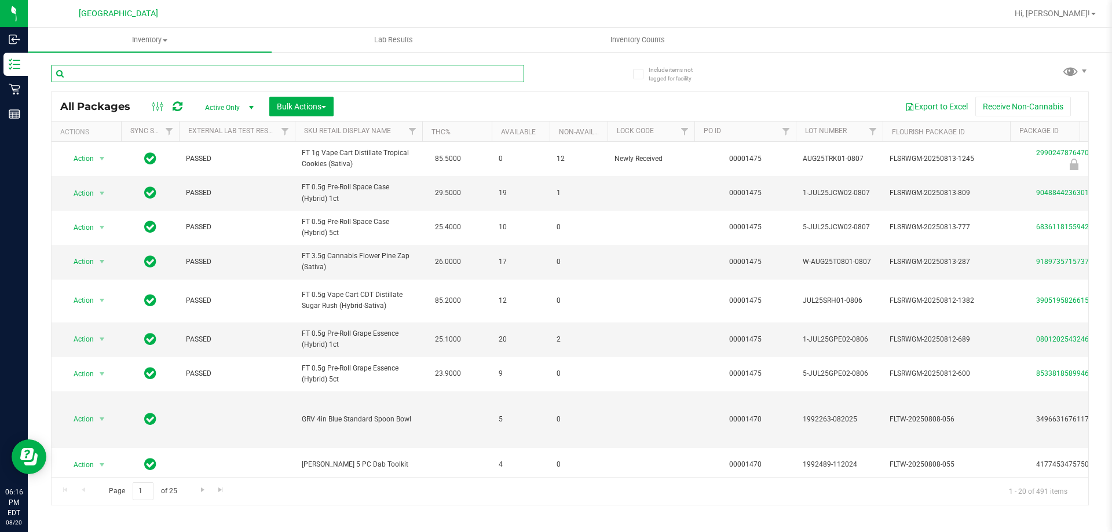
click at [229, 73] on input "text" at bounding box center [287, 73] width 473 height 17
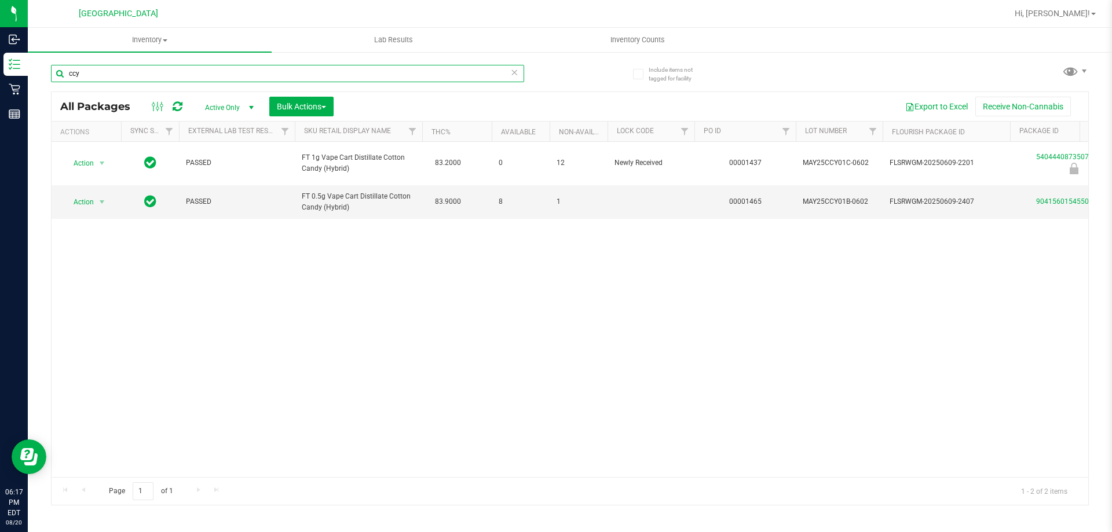
type input "ccy"
click at [515, 69] on icon at bounding box center [514, 72] width 8 height 14
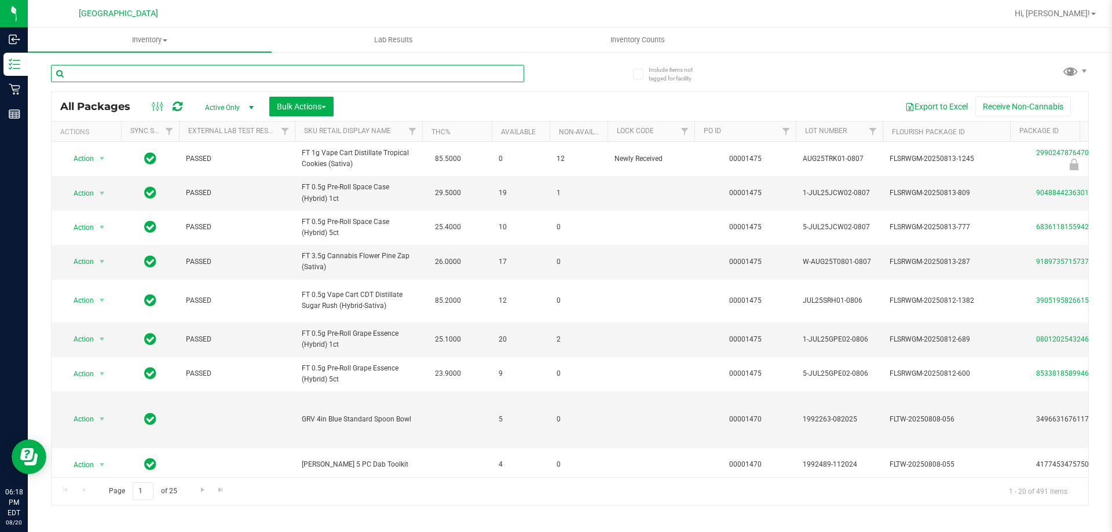
click at [275, 67] on input "text" at bounding box center [287, 73] width 473 height 17
type input "5404440873507637"
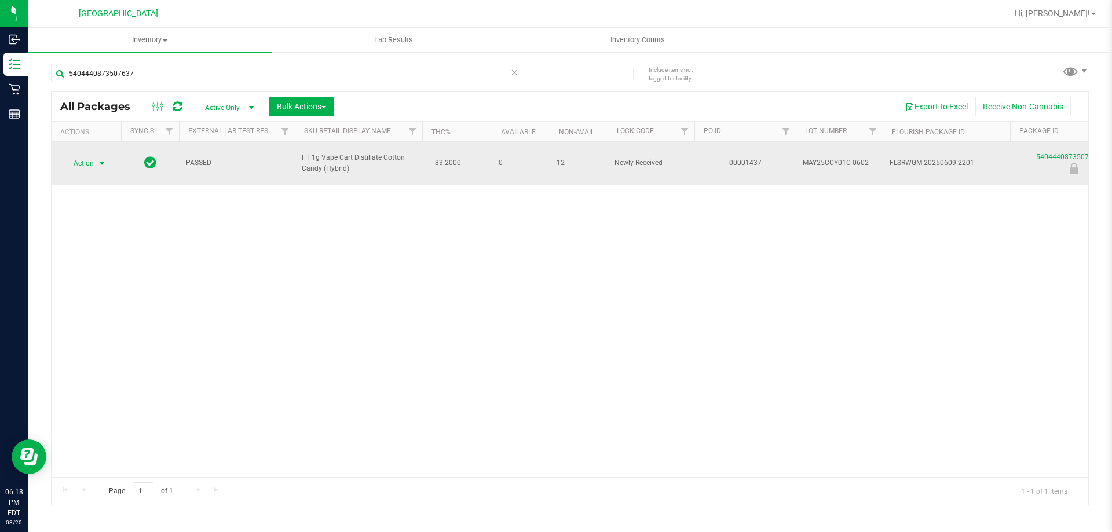
click at [97, 162] on span "select" at bounding box center [102, 163] width 14 height 16
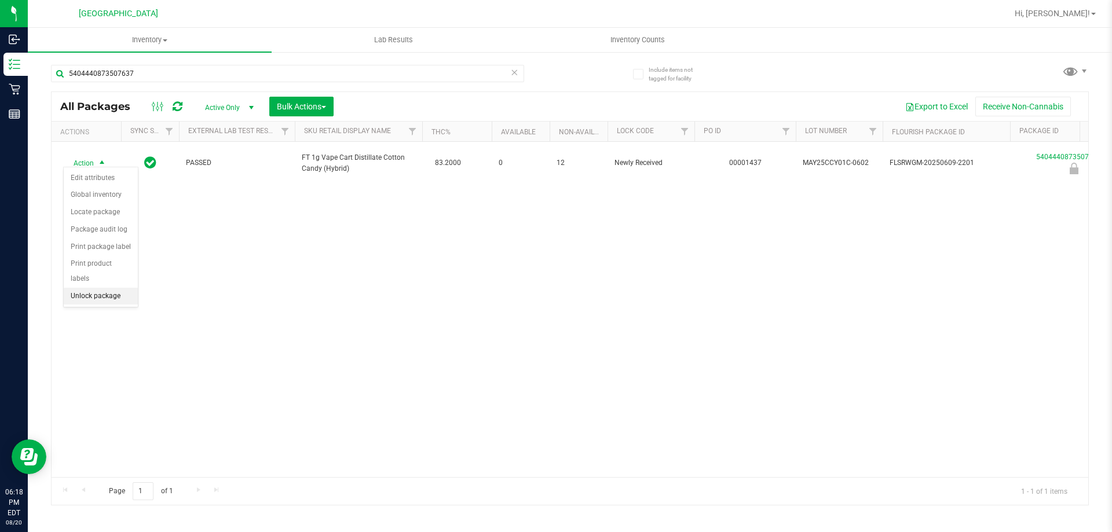
click at [108, 288] on li "Unlock package" at bounding box center [101, 296] width 74 height 17
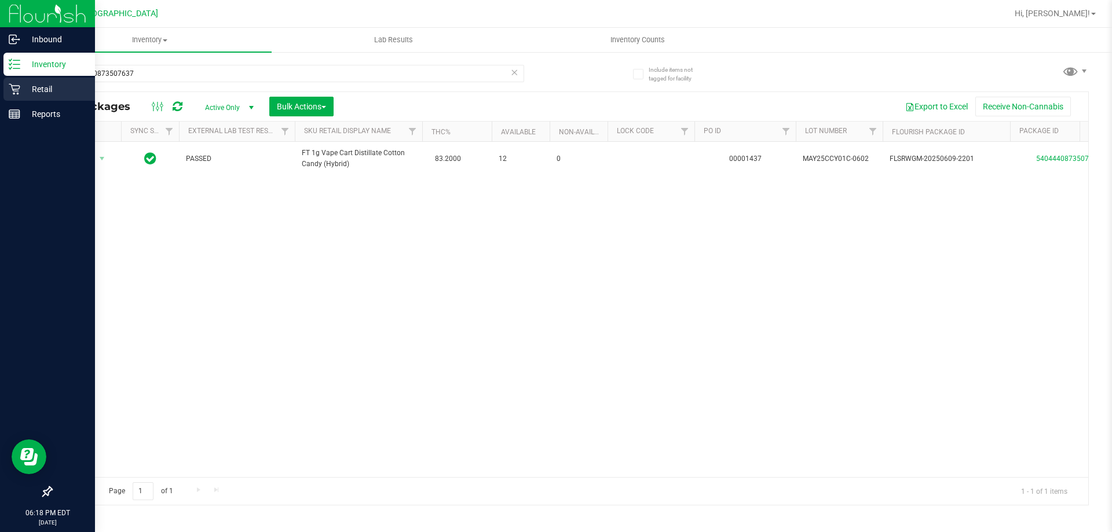
click at [30, 84] on p "Retail" at bounding box center [54, 89] width 69 height 14
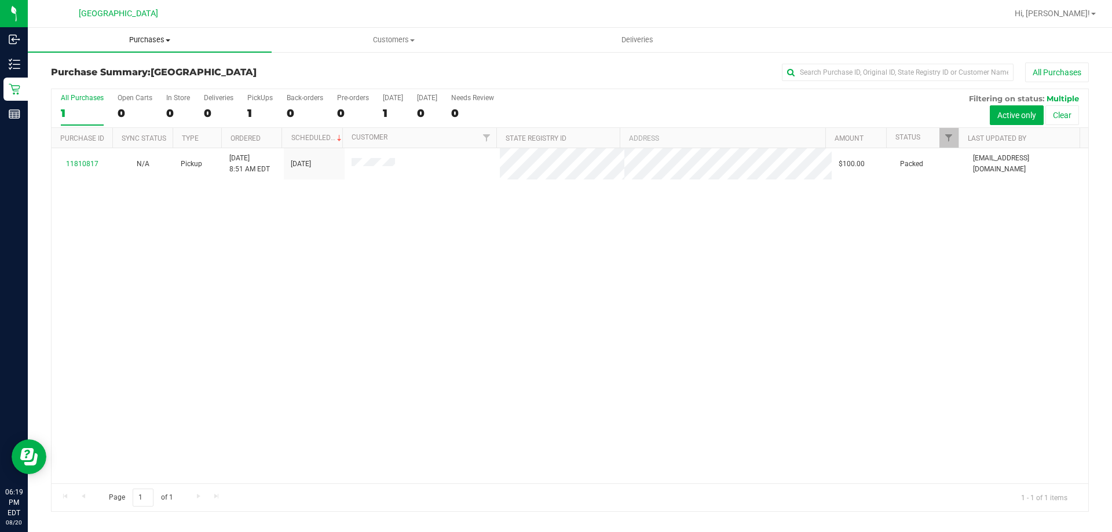
click at [138, 36] on span "Purchases" at bounding box center [150, 40] width 244 height 10
click at [131, 79] on li "Fulfillment" at bounding box center [150, 84] width 244 height 14
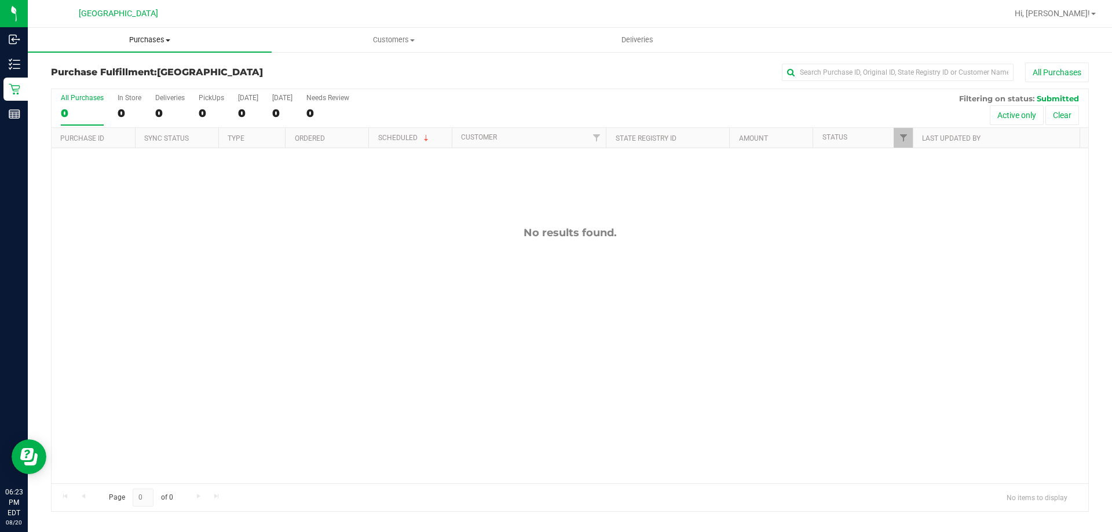
click at [156, 32] on uib-tab-heading "Purchases Summary of purchases Fulfillment All purchases" at bounding box center [150, 40] width 244 height 24
click at [135, 78] on li "Fulfillment" at bounding box center [150, 84] width 244 height 14
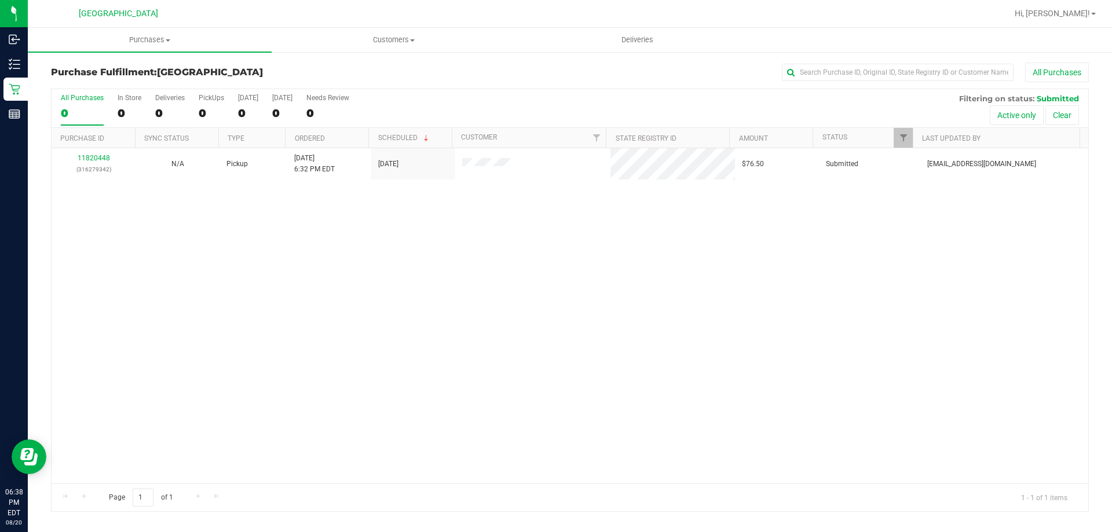
click at [109, 79] on div "Purchase Fulfillment: [GEOGRAPHIC_DATA] All Purchases" at bounding box center [569, 75] width 1037 height 25
click at [654, 369] on div "11820448 (316279342) N/A Pickup [DATE] 6:32 PM EDT 8/20/2025 $76.50 Submitted […" at bounding box center [570, 315] width 1036 height 335
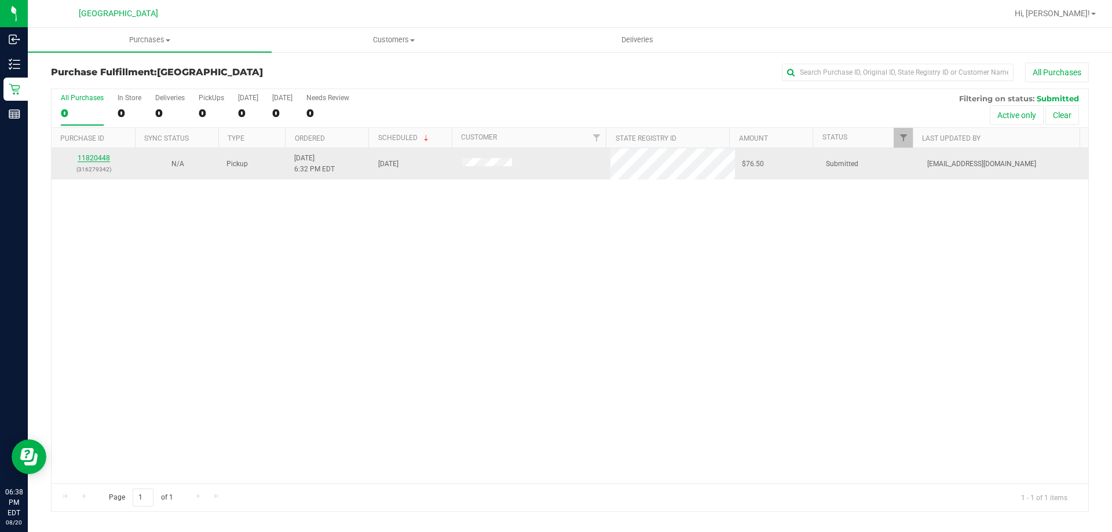
click at [100, 160] on link "11820448" at bounding box center [94, 158] width 32 height 8
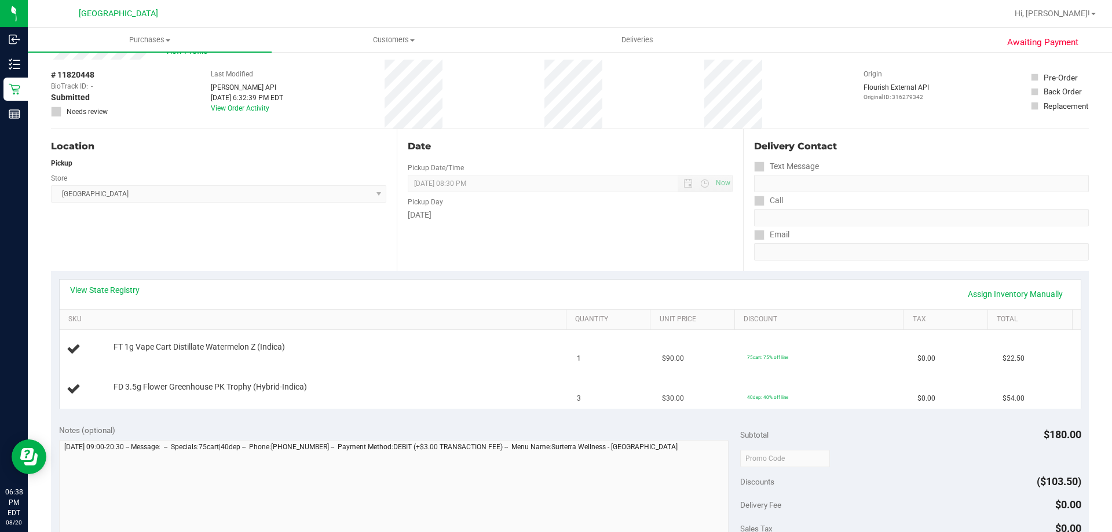
scroll to position [54, 0]
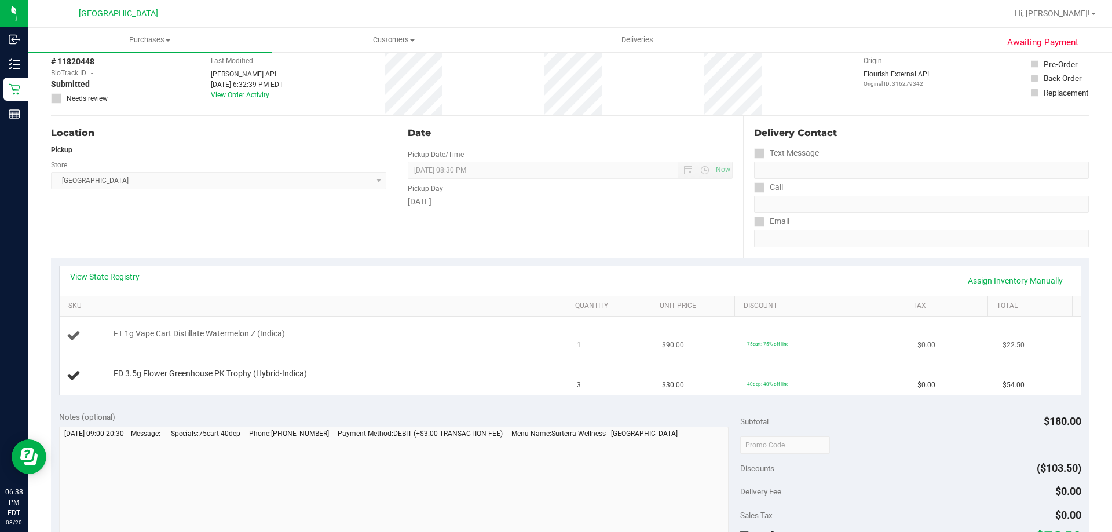
click at [538, 351] on td "FT 1g Vape Cart Distillate Watermelon Z (Indica)" at bounding box center [315, 336] width 511 height 39
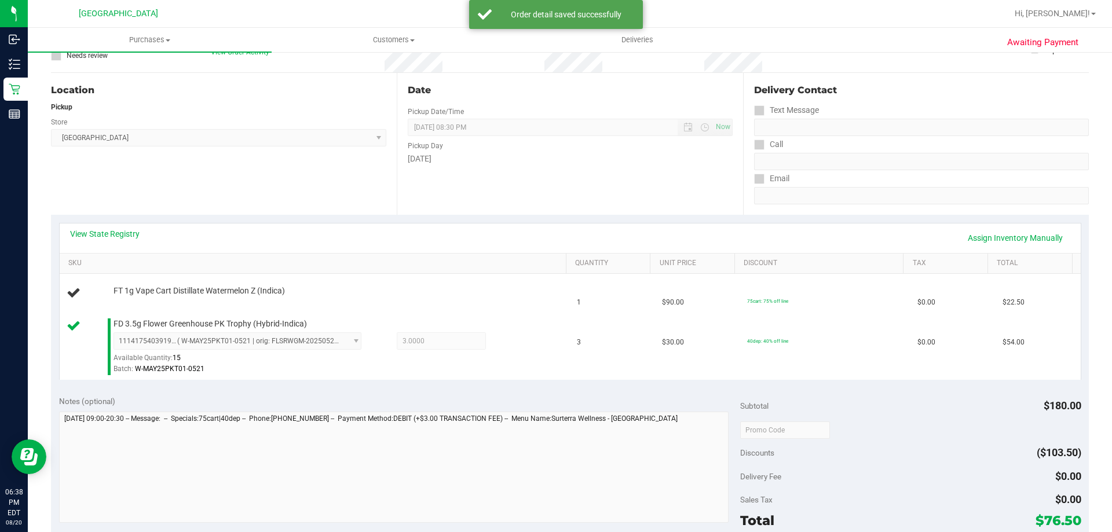
scroll to position [107, 0]
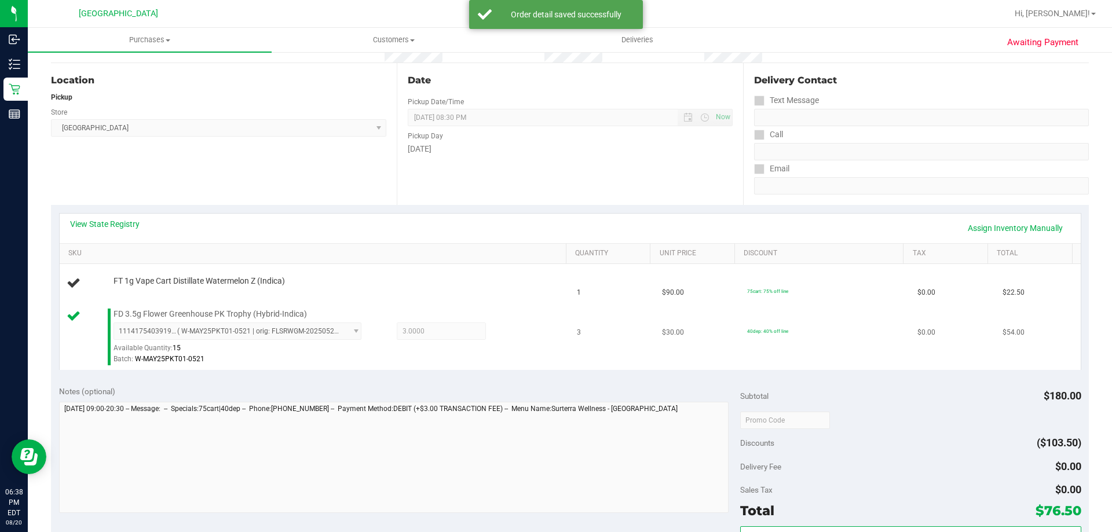
click at [806, 313] on td "40dep: 40% off line" at bounding box center [825, 337] width 170 height 67
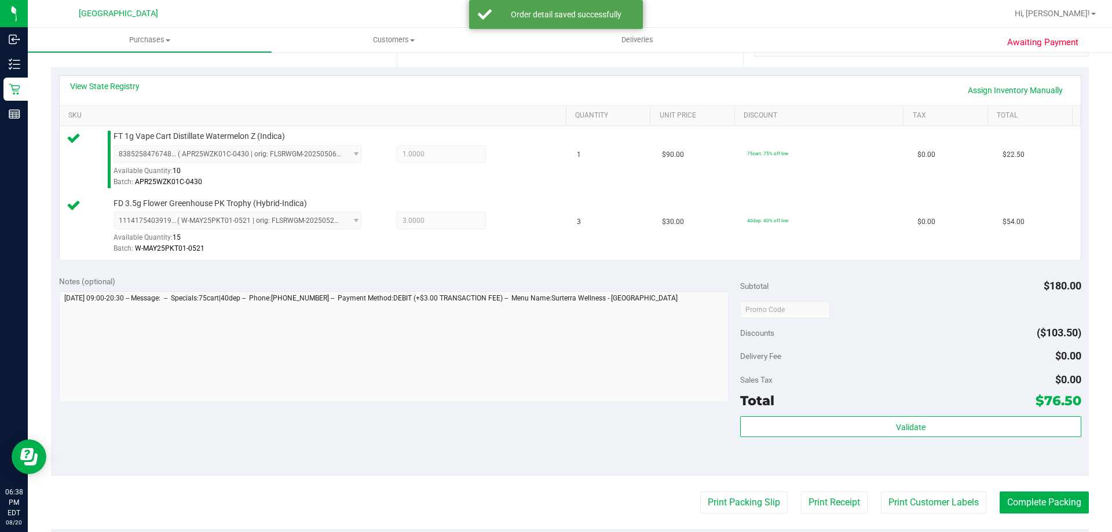
scroll to position [265, 0]
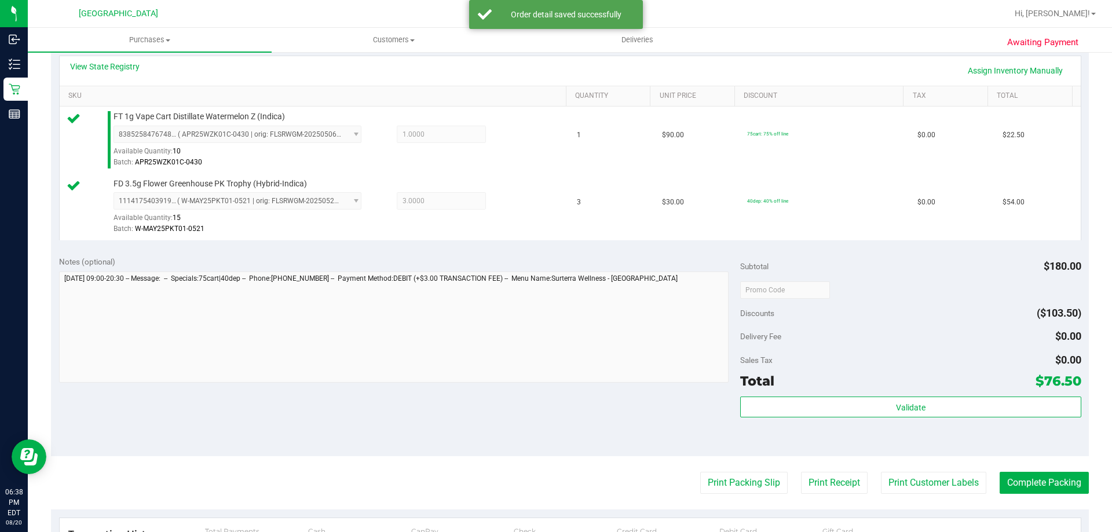
click at [810, 428] on div "Validate" at bounding box center [910, 423] width 340 height 52
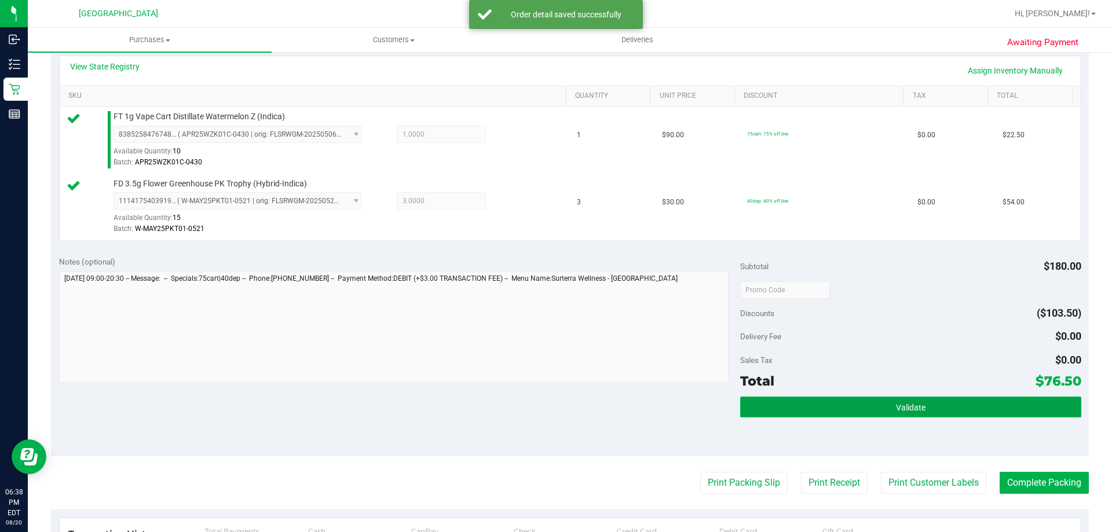
click at [896, 406] on span "Validate" at bounding box center [911, 407] width 30 height 9
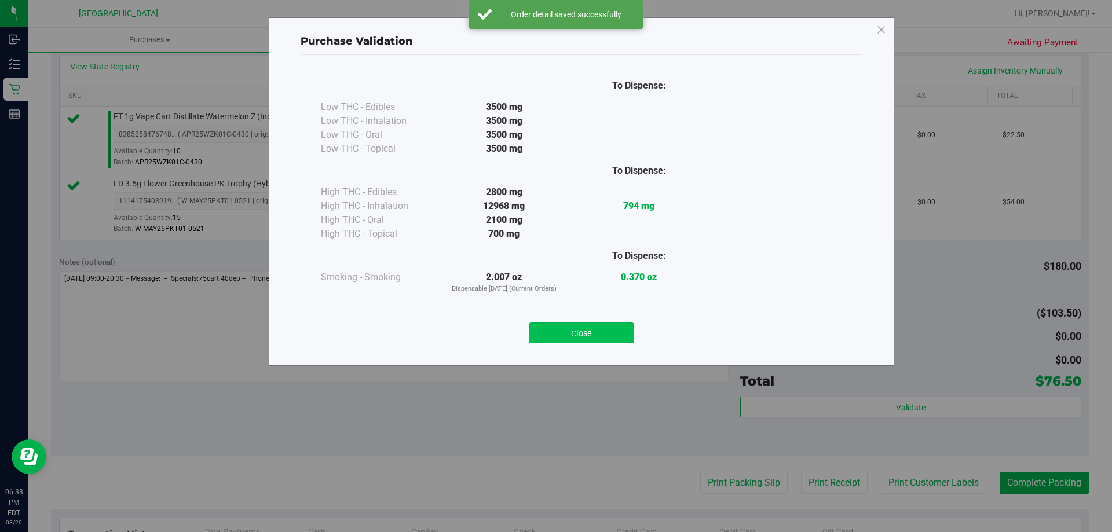
click at [593, 325] on button "Close" at bounding box center [581, 332] width 105 height 21
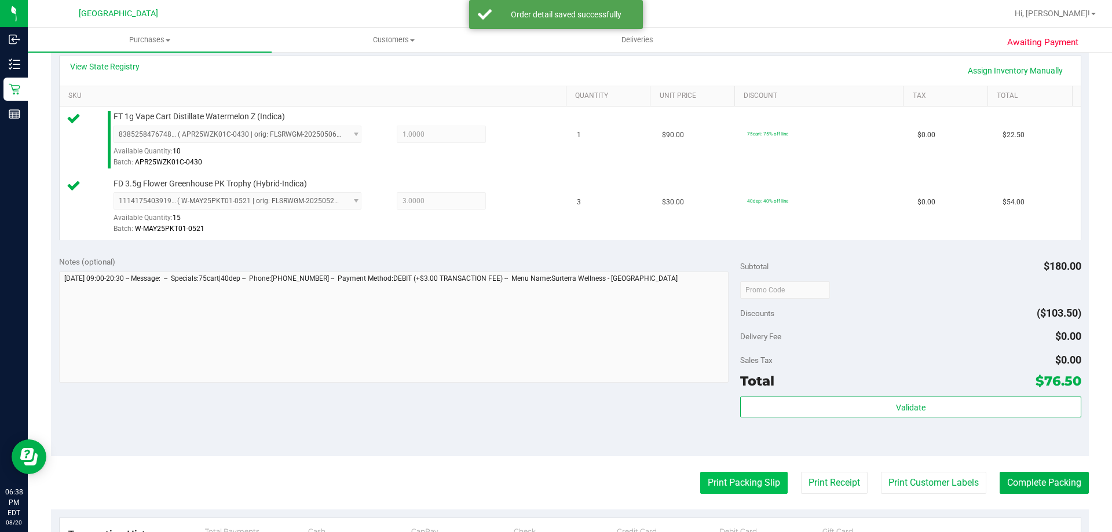
click at [701, 475] on button "Print Packing Slip" at bounding box center [743, 483] width 87 height 22
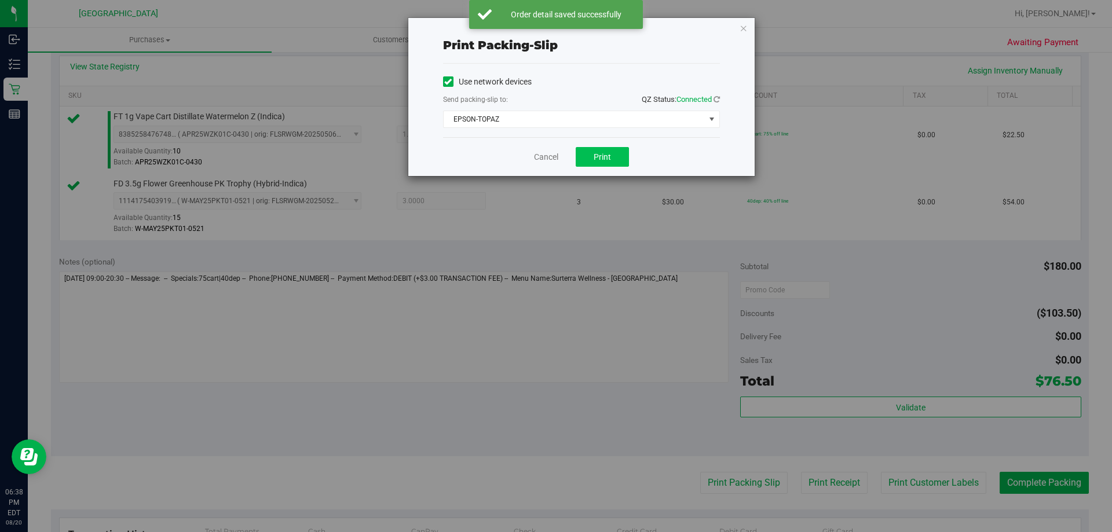
click at [598, 161] on span "Print" at bounding box center [601, 156] width 17 height 9
click at [555, 154] on link "Cancel" at bounding box center [546, 157] width 24 height 12
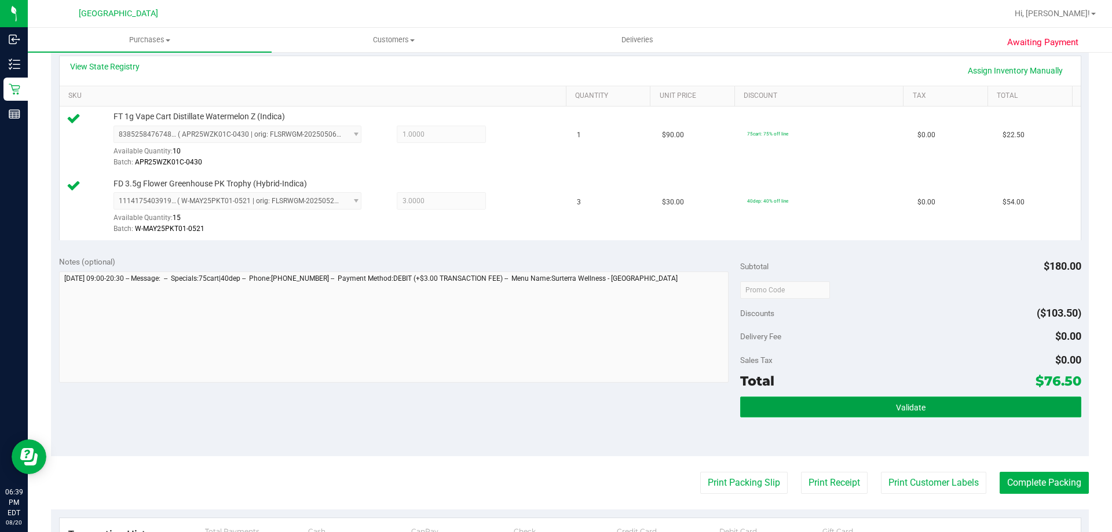
click at [816, 413] on button "Validate" at bounding box center [910, 407] width 340 height 21
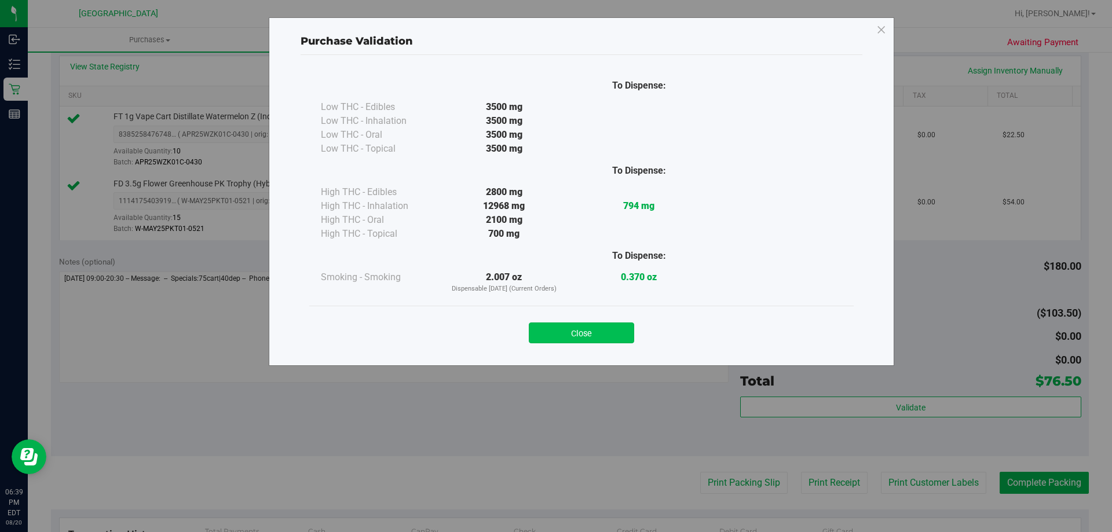
click at [576, 342] on button "Close" at bounding box center [581, 332] width 105 height 21
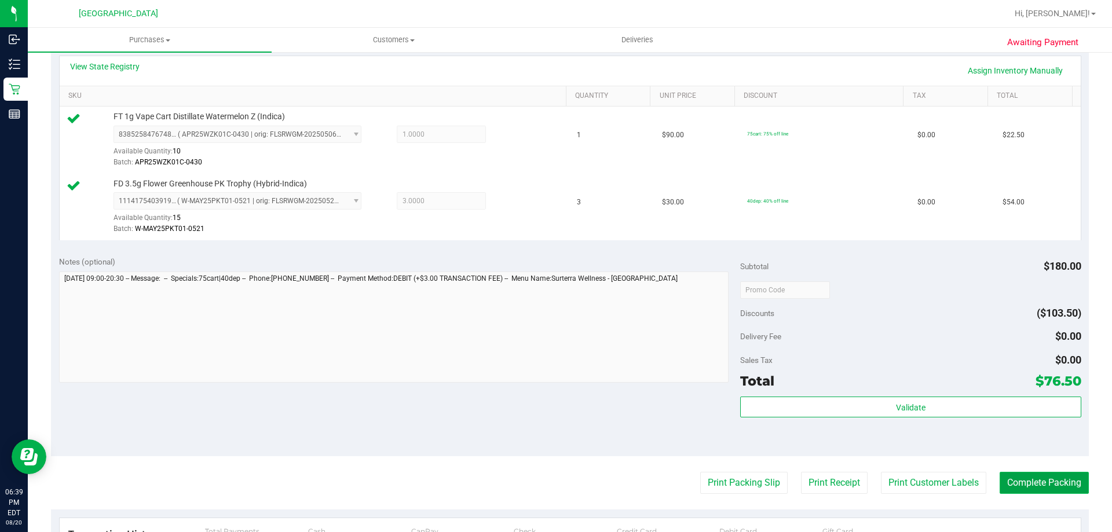
click at [1018, 493] on button "Complete Packing" at bounding box center [1043, 483] width 89 height 22
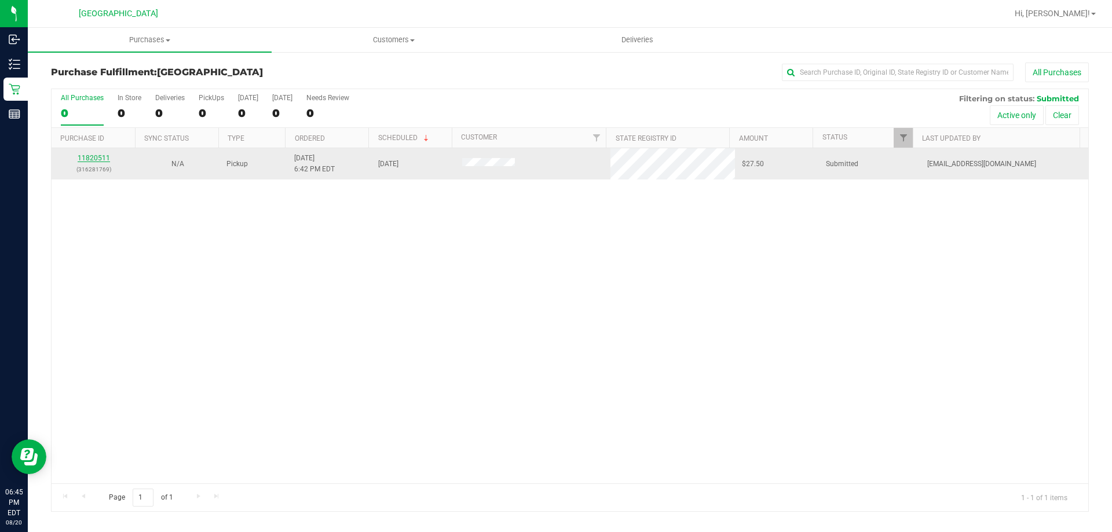
click at [90, 159] on link "11820511" at bounding box center [94, 158] width 32 height 8
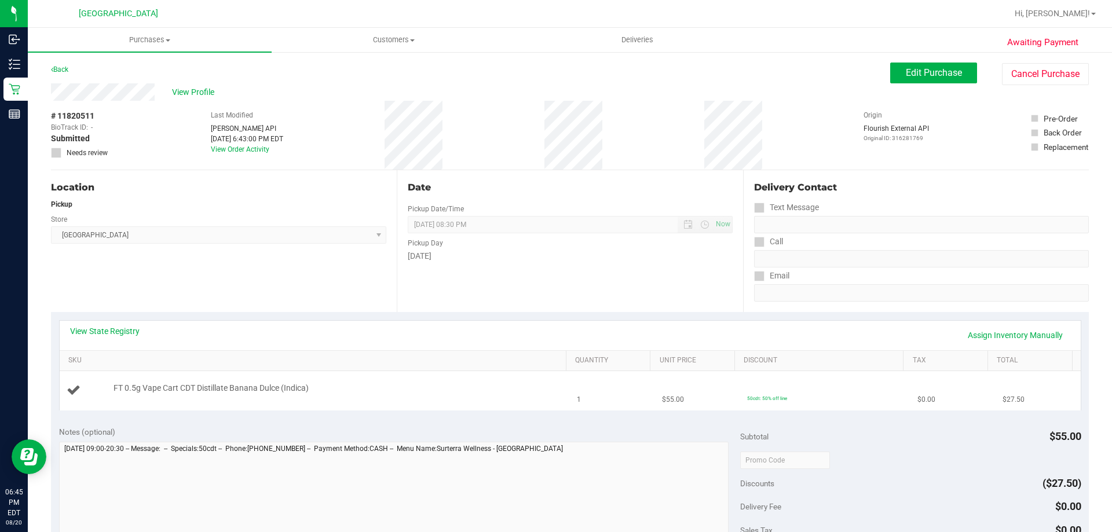
click at [350, 371] on td "FT 0.5g Vape Cart CDT Distillate Banana Dulce (Indica)" at bounding box center [315, 390] width 511 height 39
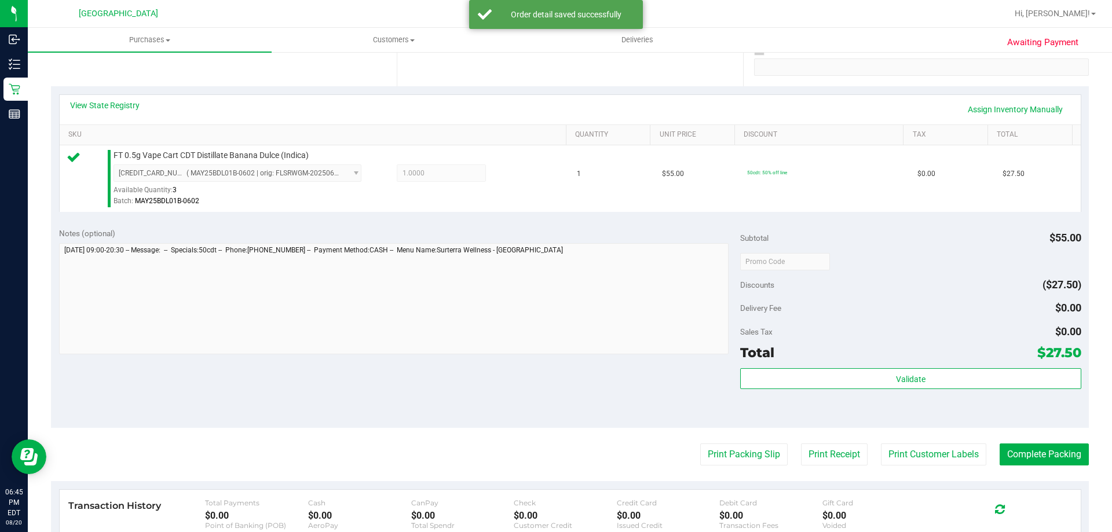
scroll to position [252, 0]
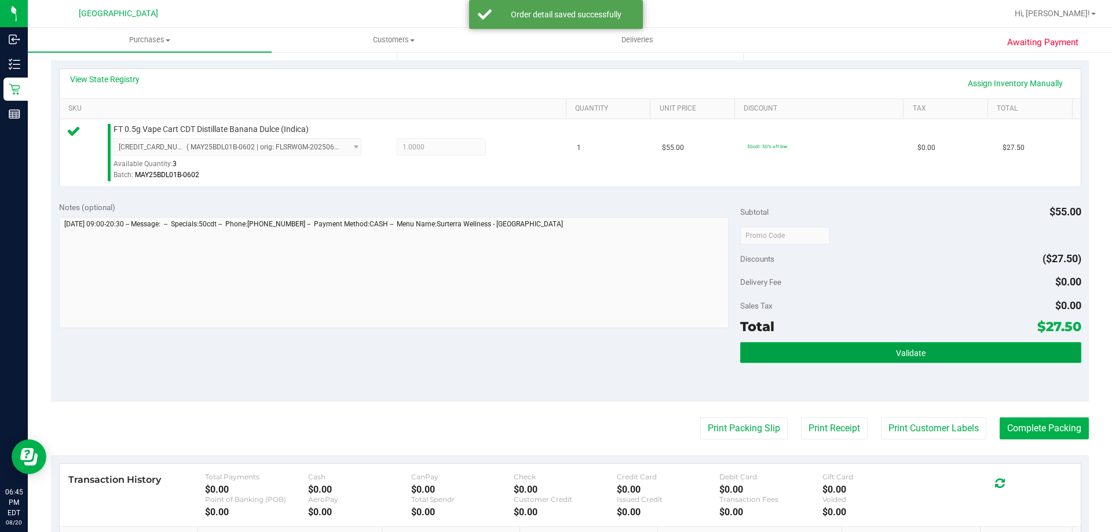
click at [918, 349] on span "Validate" at bounding box center [911, 353] width 30 height 9
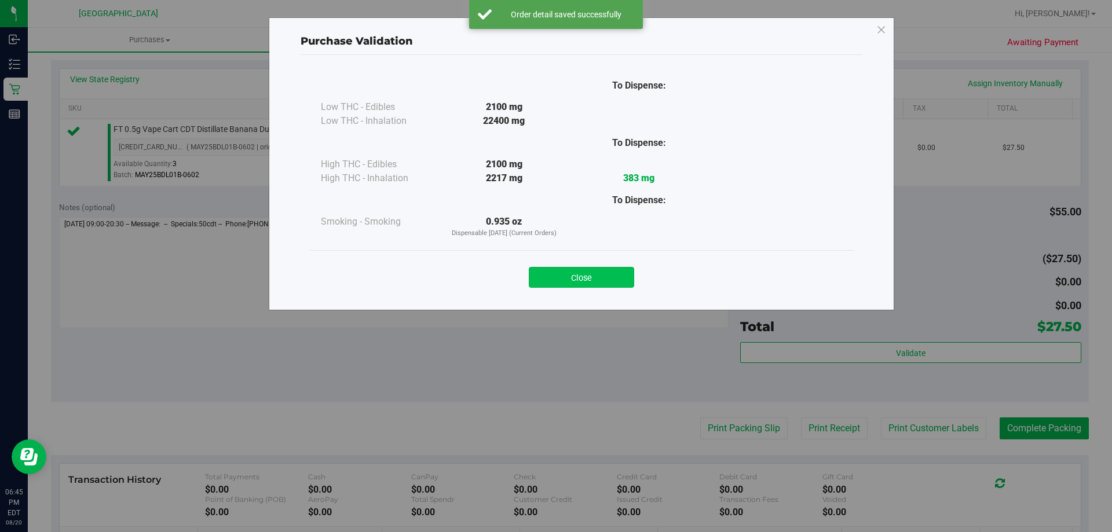
click at [591, 283] on button "Close" at bounding box center [581, 277] width 105 height 21
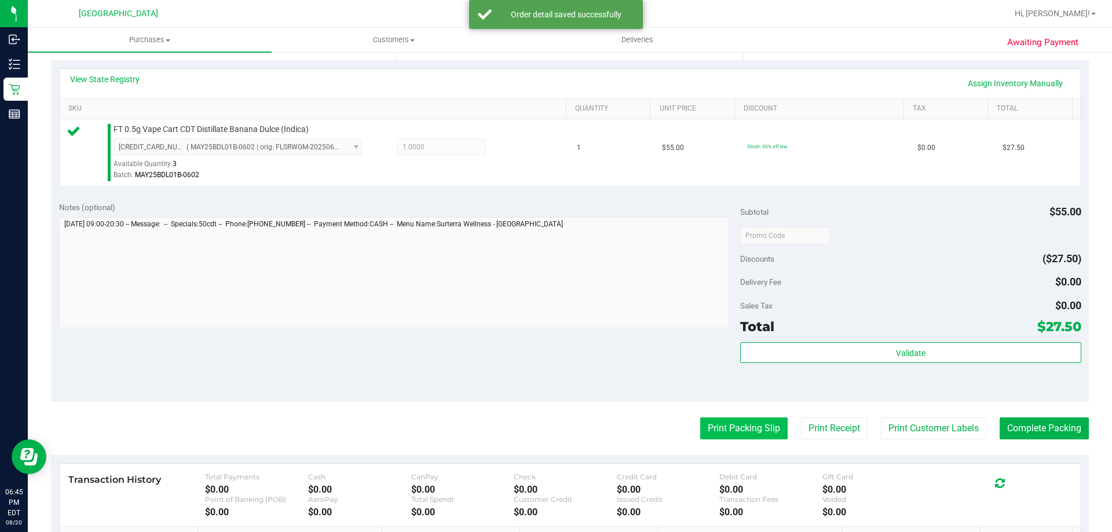
click at [720, 418] on button "Print Packing Slip" at bounding box center [743, 428] width 87 height 22
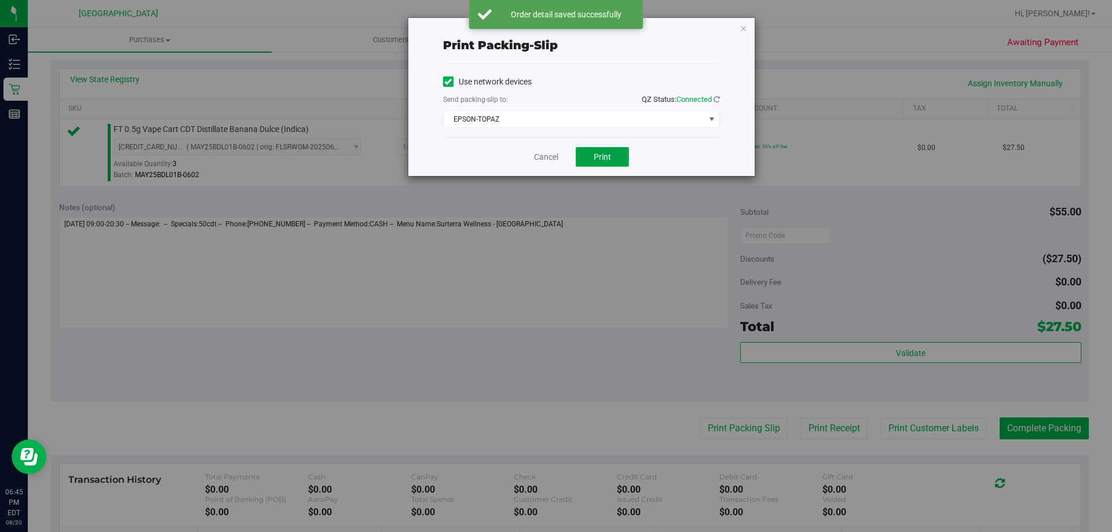
click at [610, 164] on button "Print" at bounding box center [601, 157] width 53 height 20
click at [542, 157] on link "Cancel" at bounding box center [546, 157] width 24 height 12
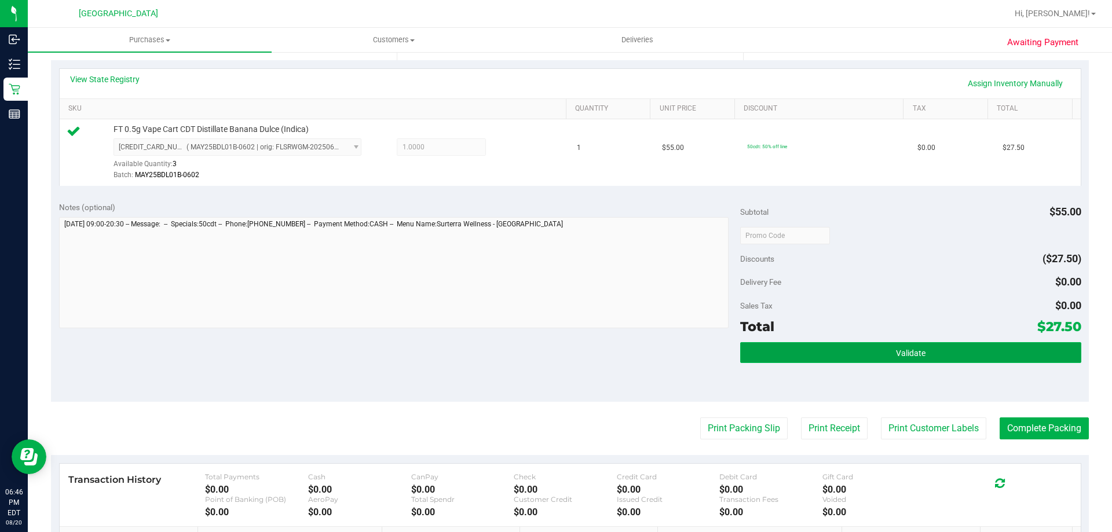
click at [846, 346] on button "Validate" at bounding box center [910, 352] width 340 height 21
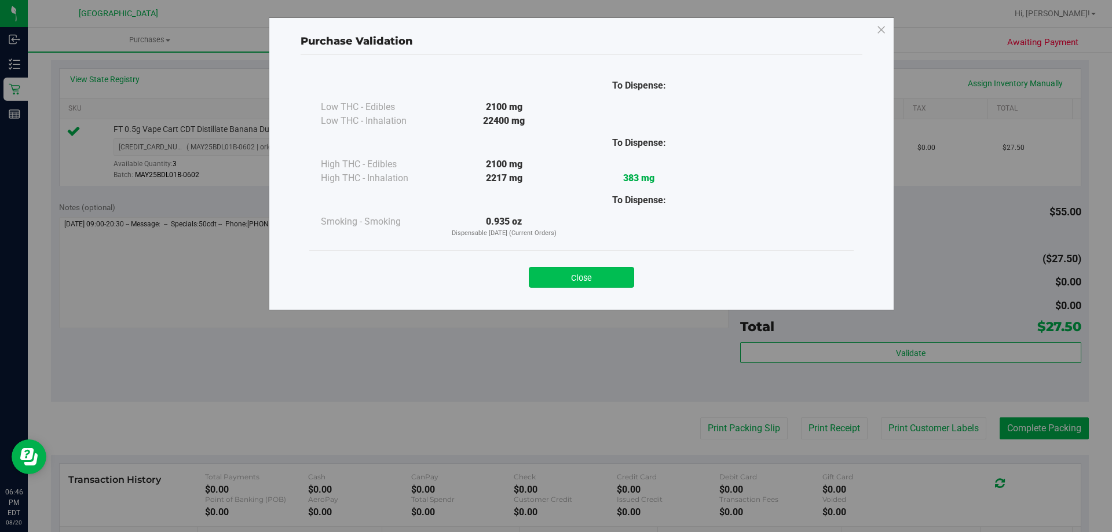
click at [586, 287] on button "Close" at bounding box center [581, 277] width 105 height 21
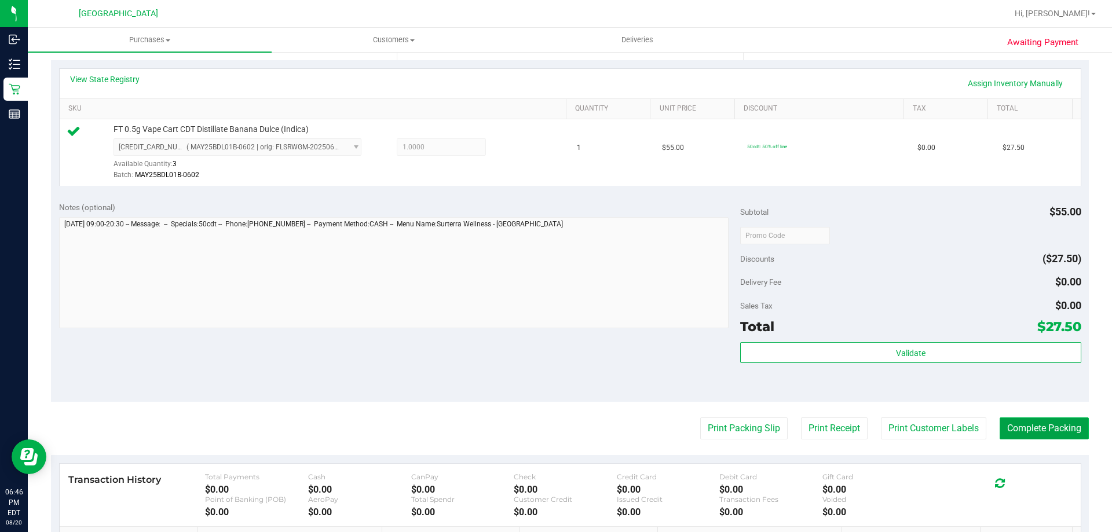
click at [1051, 439] on button "Complete Packing" at bounding box center [1043, 428] width 89 height 22
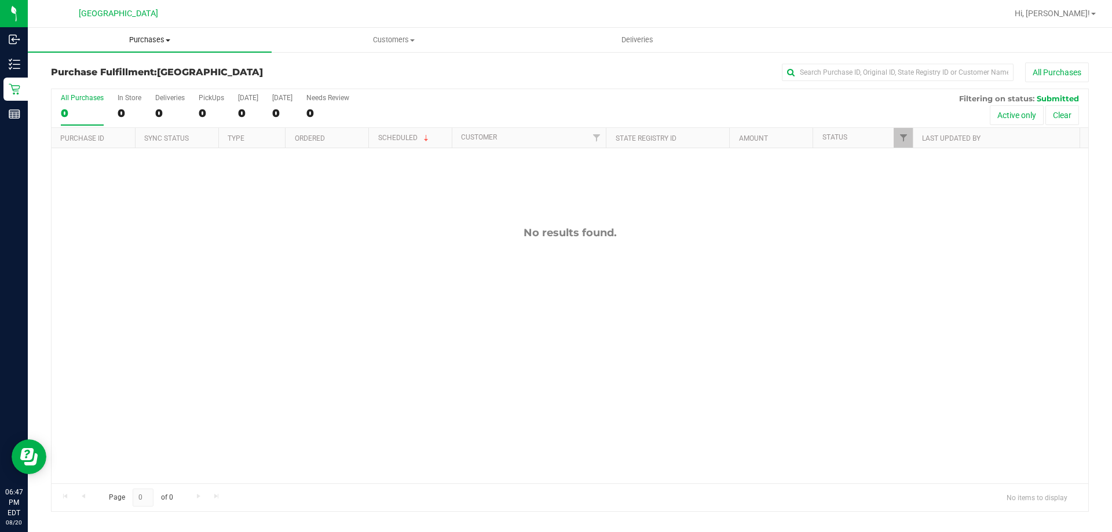
click at [144, 35] on span "Purchases" at bounding box center [150, 40] width 244 height 10
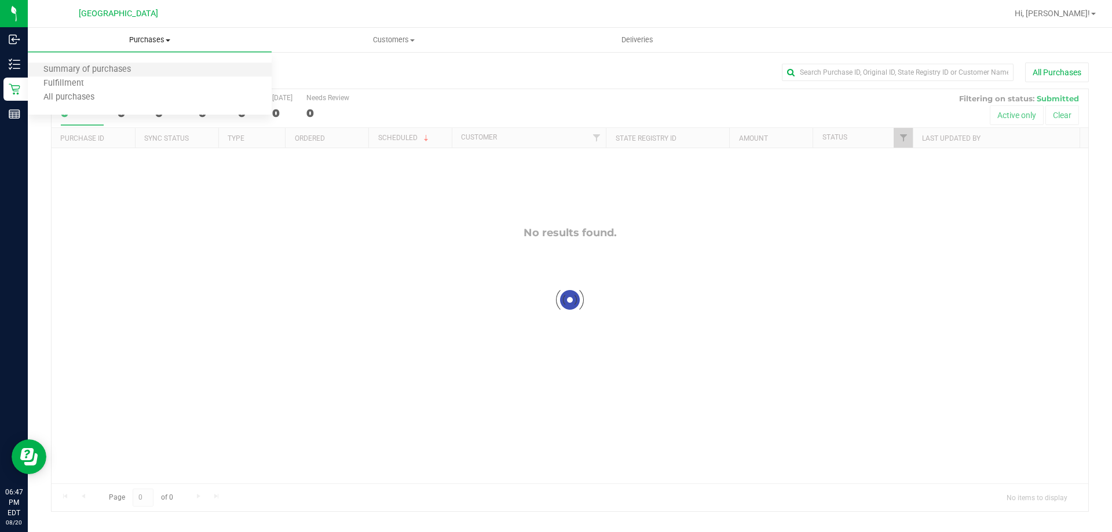
click at [176, 64] on li "Summary of purchases" at bounding box center [150, 70] width 244 height 14
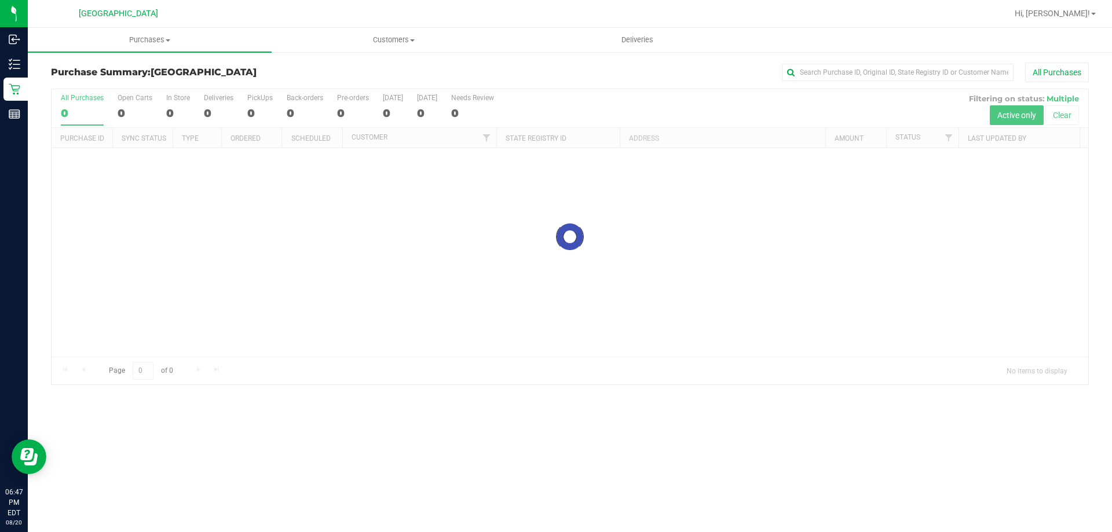
click at [713, 273] on div at bounding box center [570, 236] width 1036 height 295
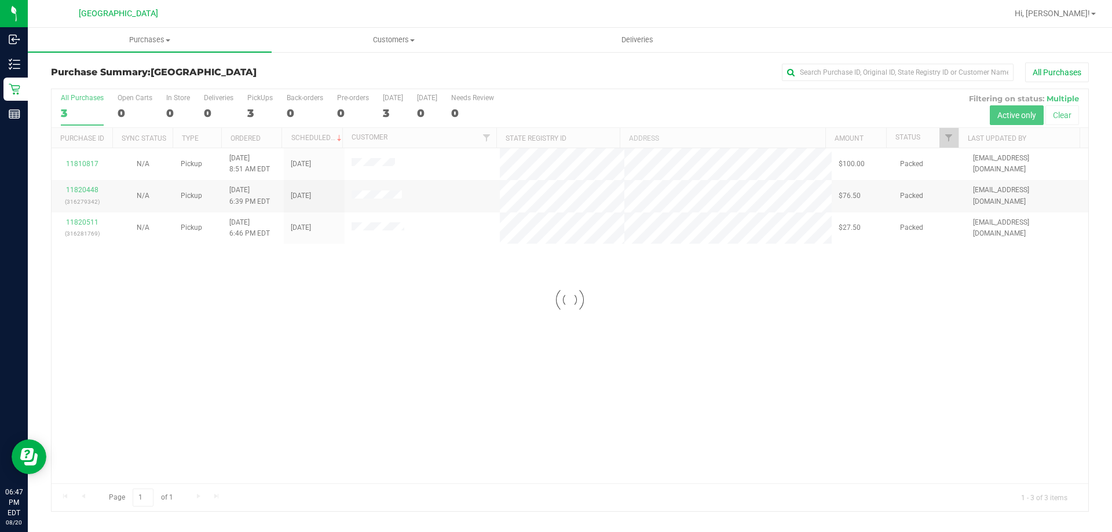
click at [782, 322] on div at bounding box center [570, 300] width 1036 height 422
click at [156, 36] on span "Purchases" at bounding box center [150, 40] width 244 height 10
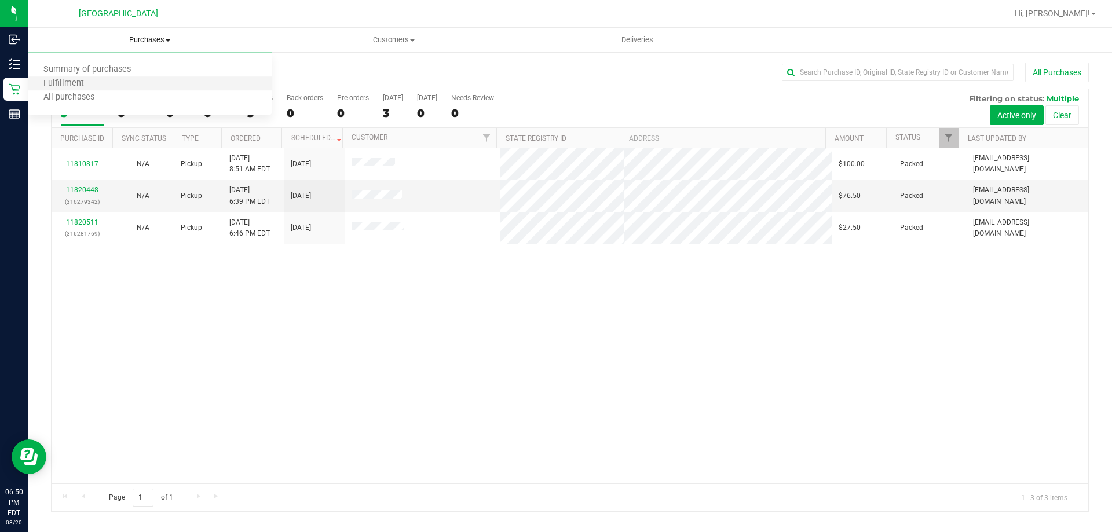
click at [118, 88] on li "Fulfillment" at bounding box center [150, 84] width 244 height 14
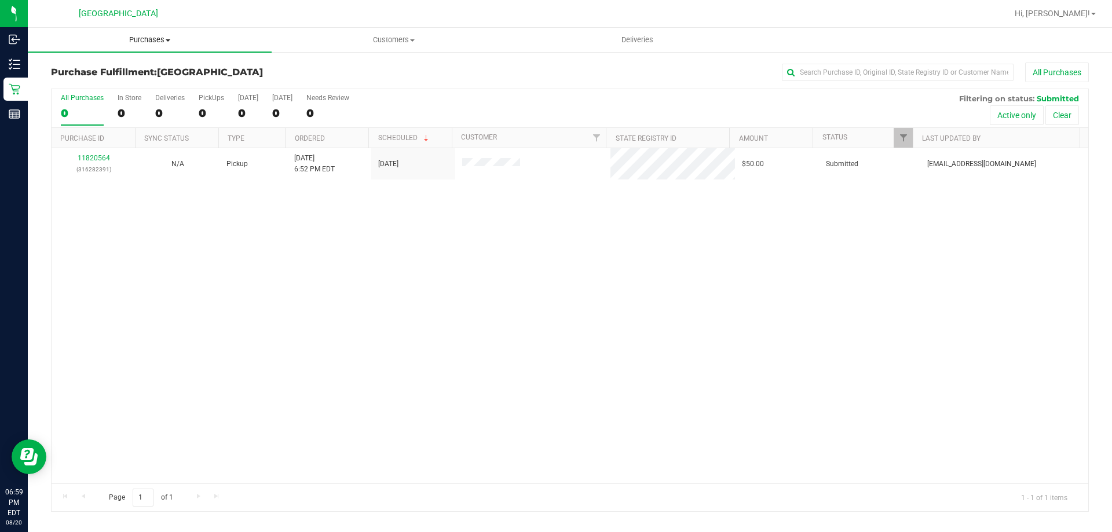
click at [142, 44] on span "Purchases" at bounding box center [150, 40] width 244 height 10
click at [140, 84] on li "Fulfillment" at bounding box center [150, 84] width 244 height 14
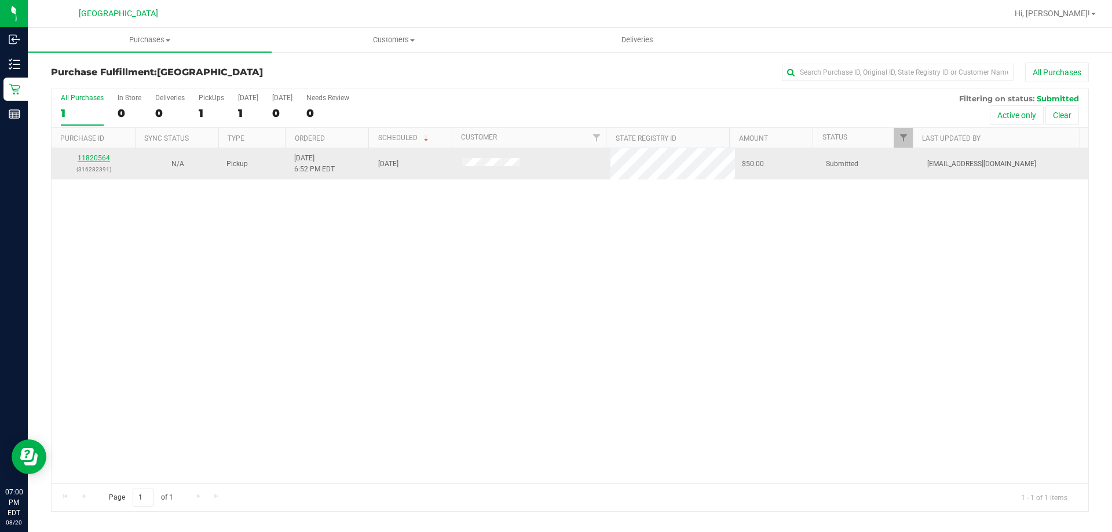
click at [91, 159] on link "11820564" at bounding box center [94, 158] width 32 height 8
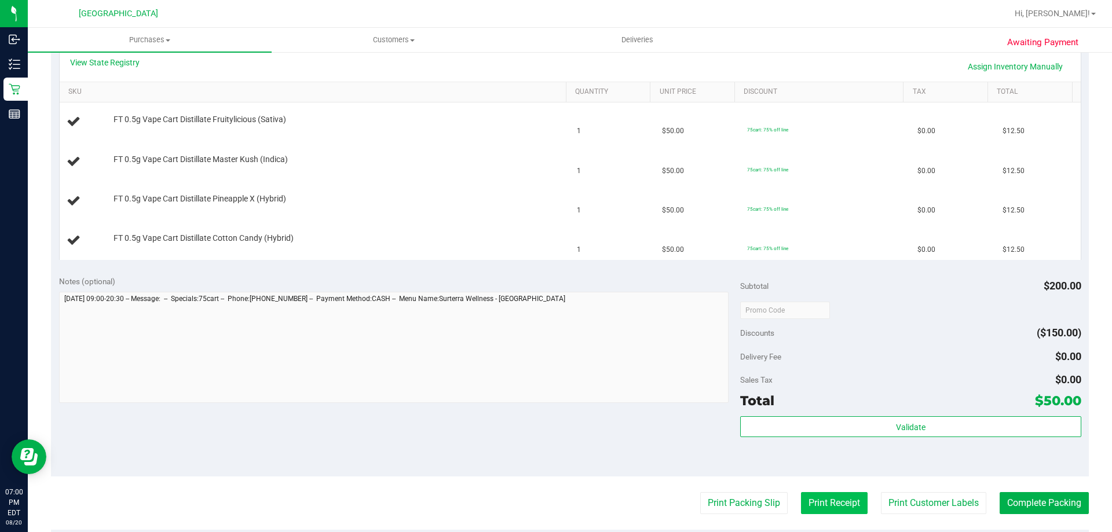
scroll to position [347, 0]
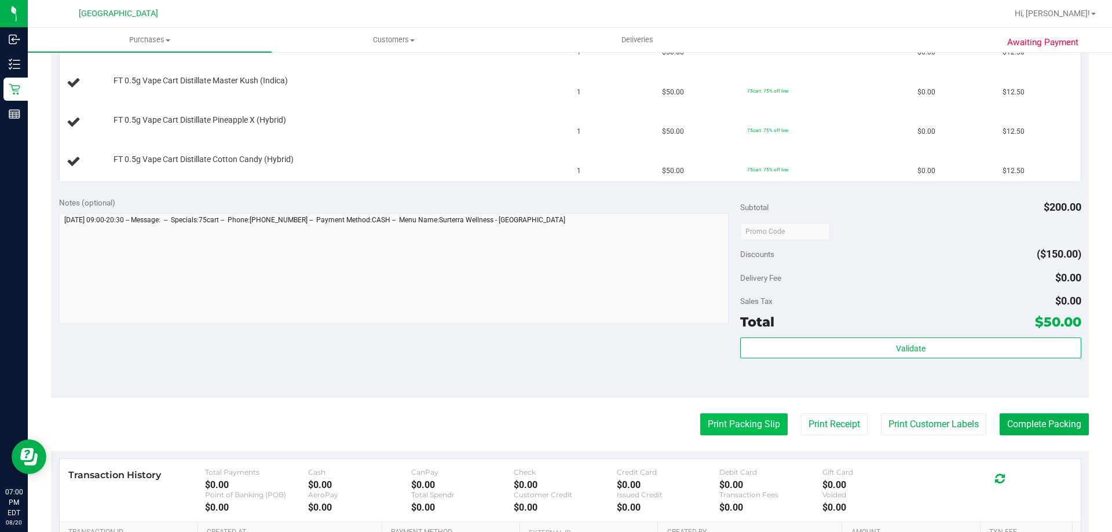
click at [742, 419] on button "Print Packing Slip" at bounding box center [743, 424] width 87 height 22
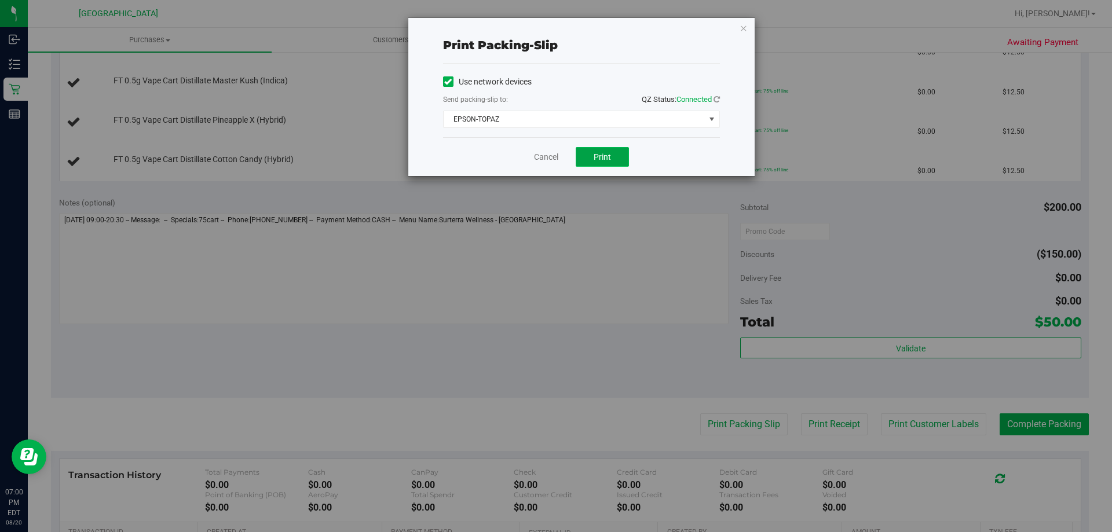
click at [614, 160] on button "Print" at bounding box center [601, 157] width 53 height 20
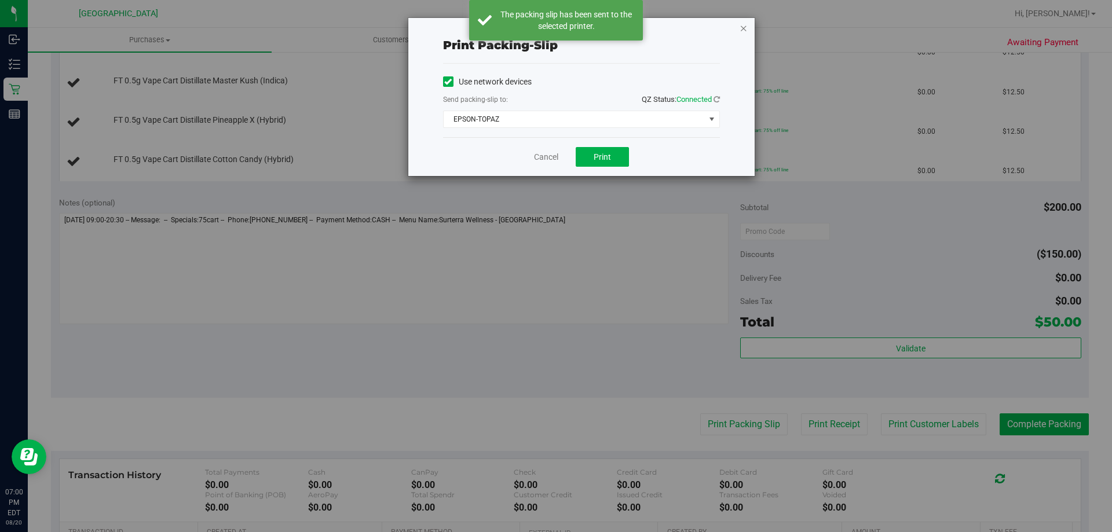
click at [745, 28] on icon "button" at bounding box center [743, 28] width 8 height 14
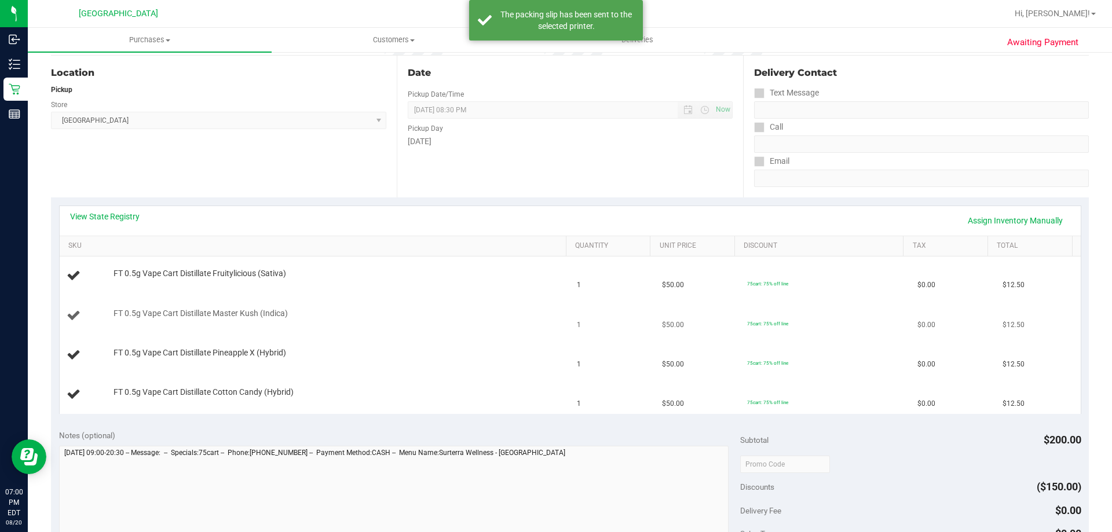
scroll to position [116, 0]
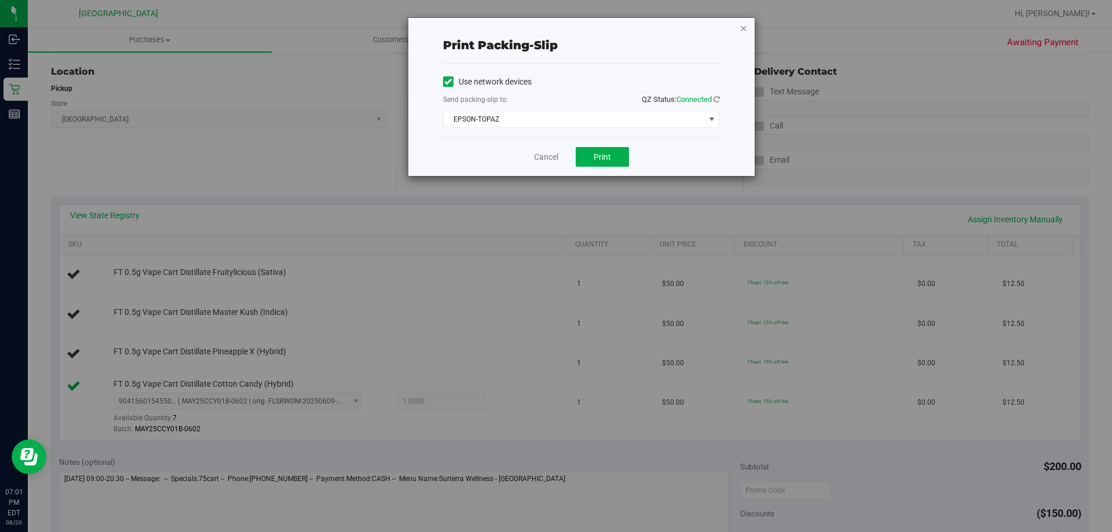
click at [739, 26] on icon "button" at bounding box center [743, 28] width 8 height 14
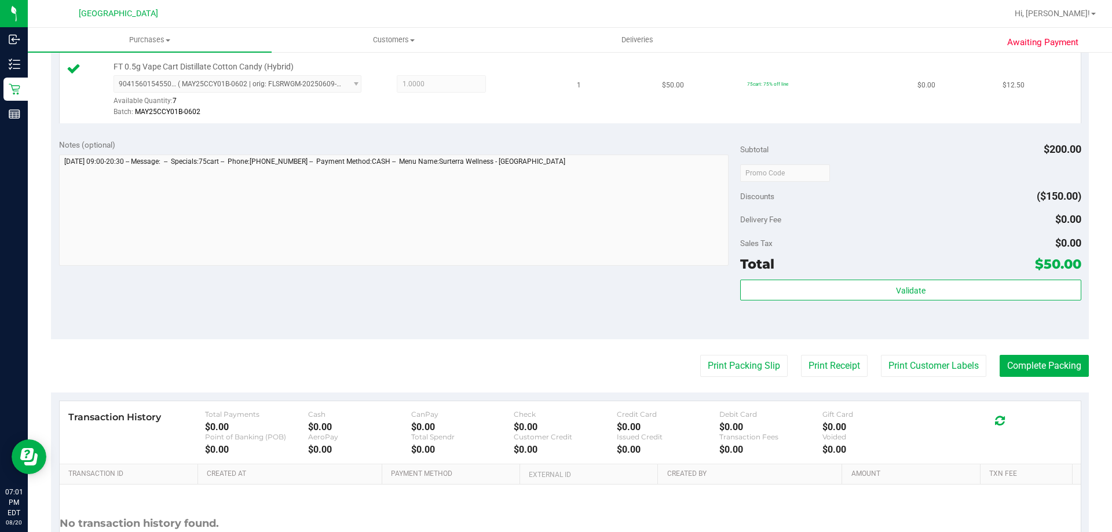
scroll to position [288, 0]
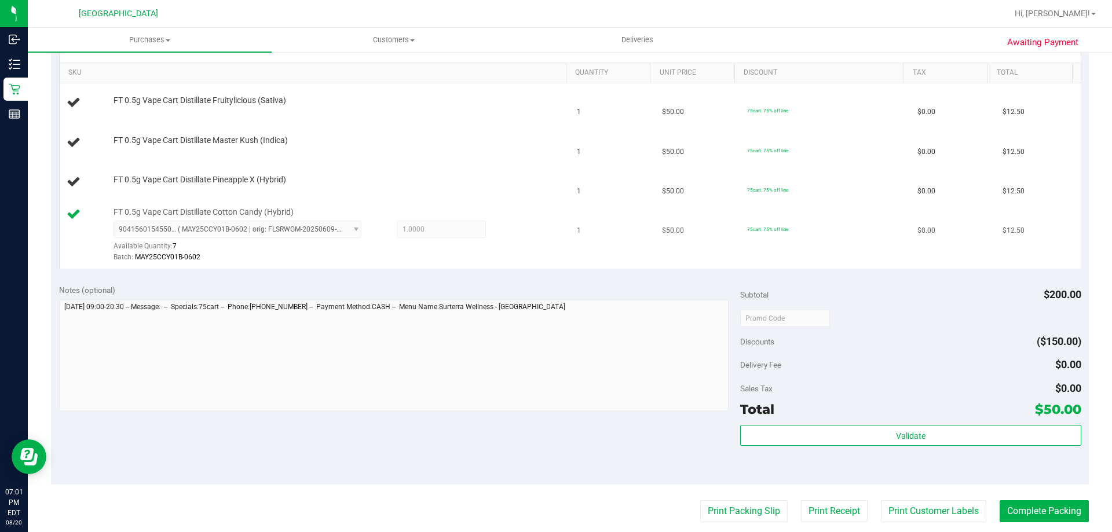
click at [700, 500] on button "Print Packing Slip" at bounding box center [743, 511] width 87 height 22
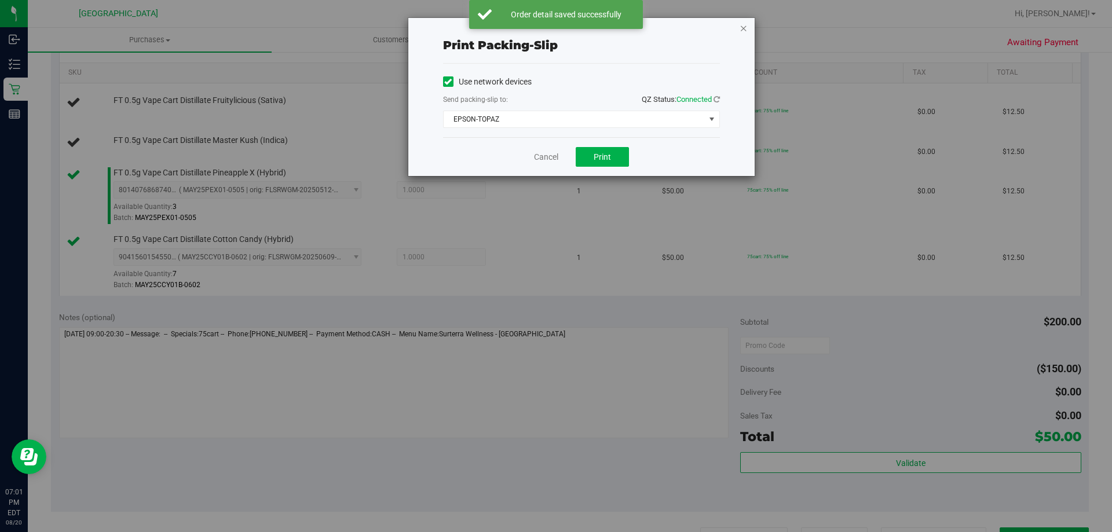
click at [745, 23] on icon "button" at bounding box center [743, 28] width 8 height 14
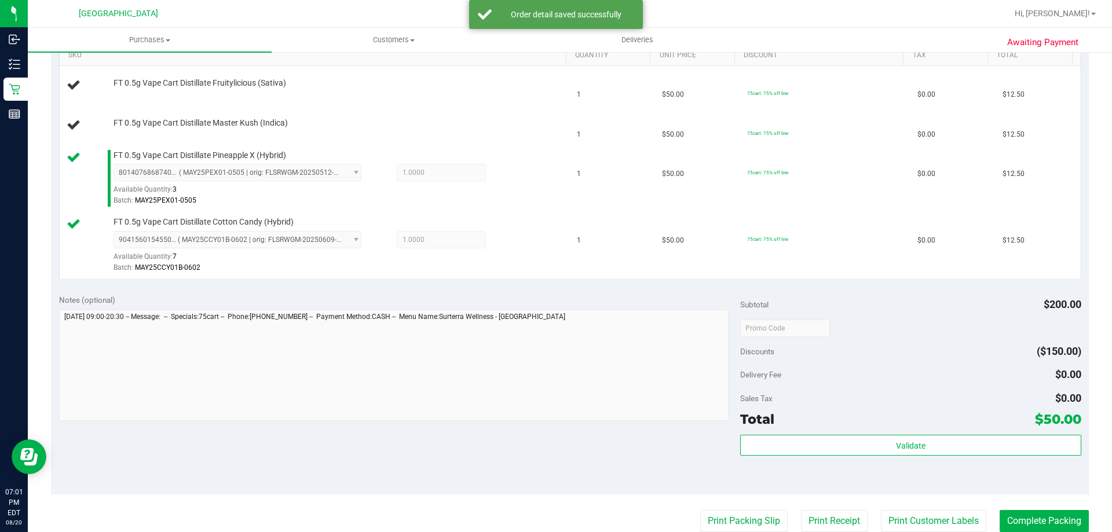
scroll to position [74, 0]
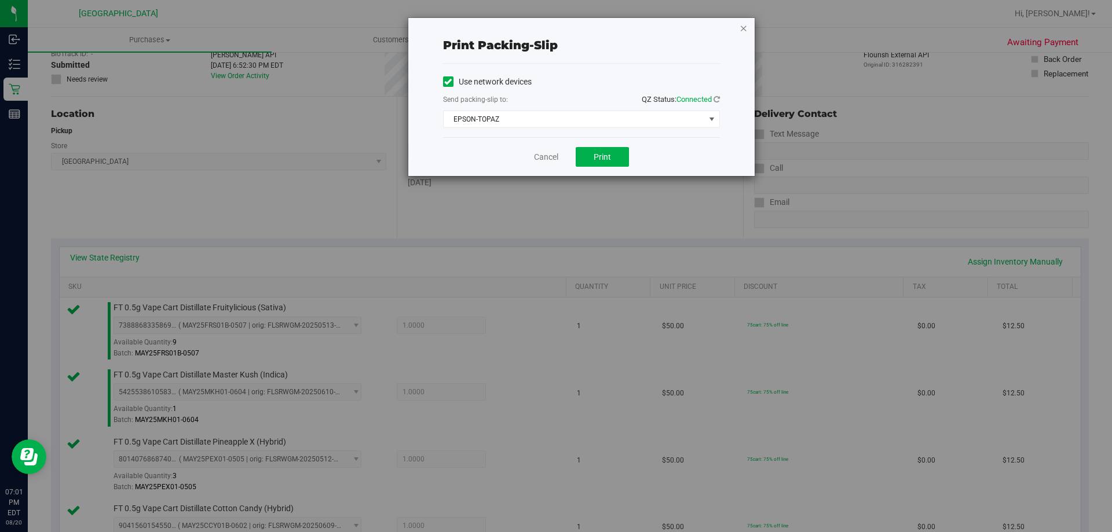
click at [746, 24] on icon "button" at bounding box center [743, 28] width 8 height 14
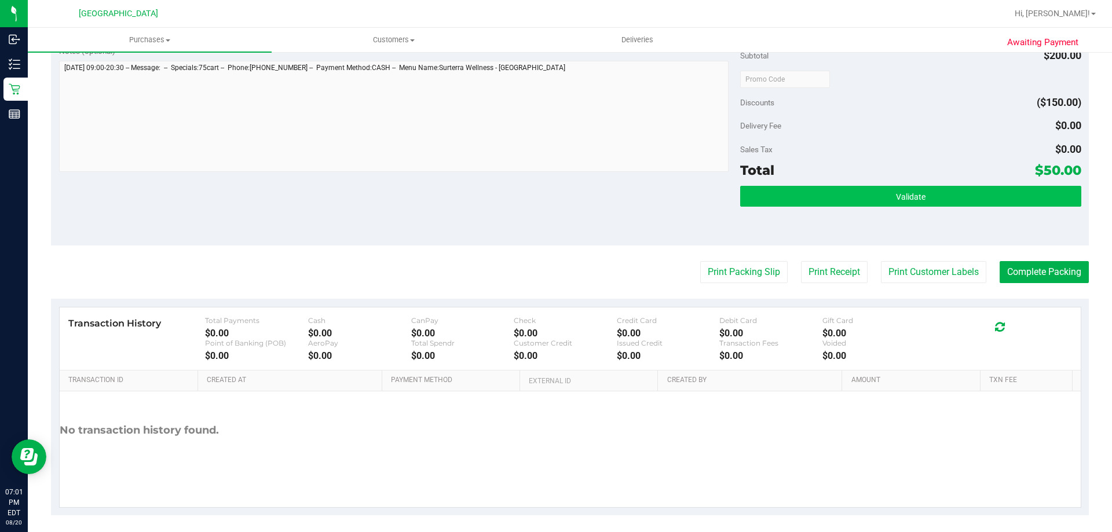
scroll to position [615, 0]
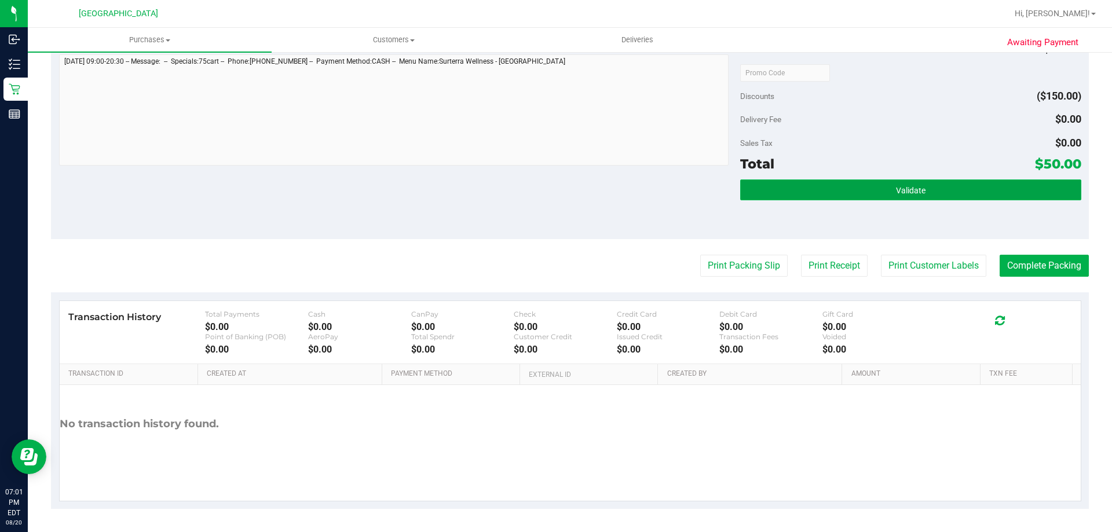
click at [778, 186] on button "Validate" at bounding box center [910, 189] width 340 height 21
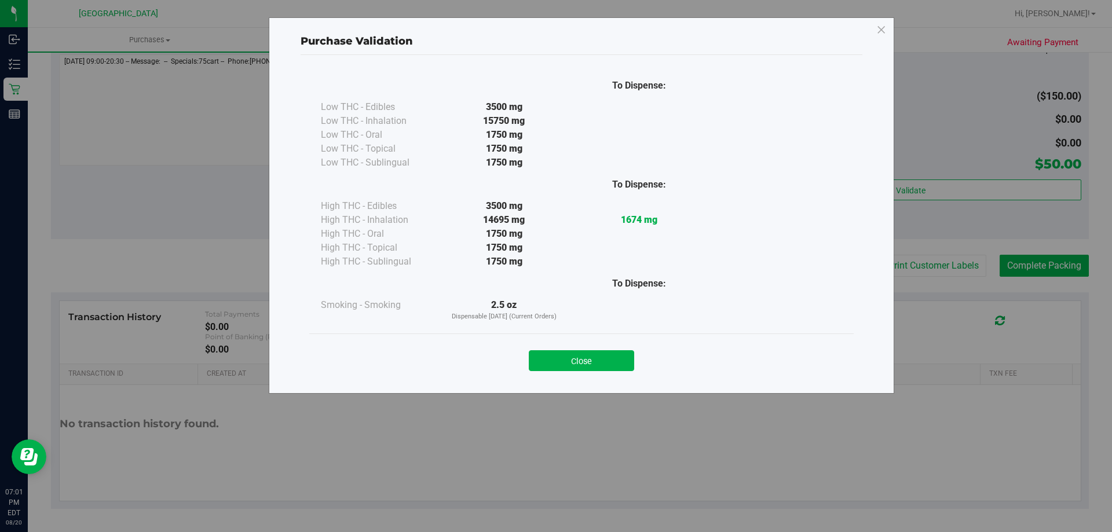
click at [610, 358] on button "Close" at bounding box center [581, 360] width 105 height 21
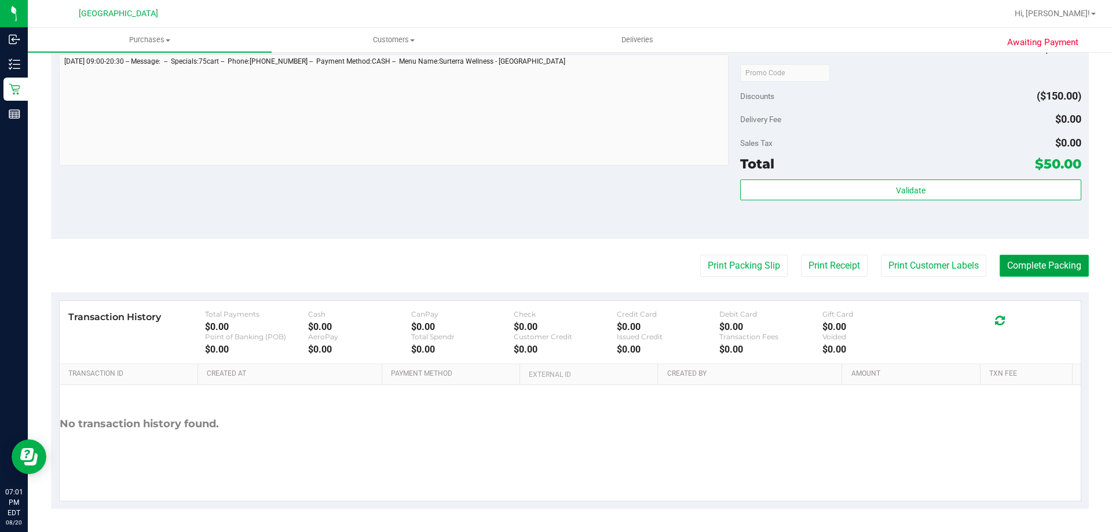
click at [1033, 270] on button "Complete Packing" at bounding box center [1043, 266] width 89 height 22
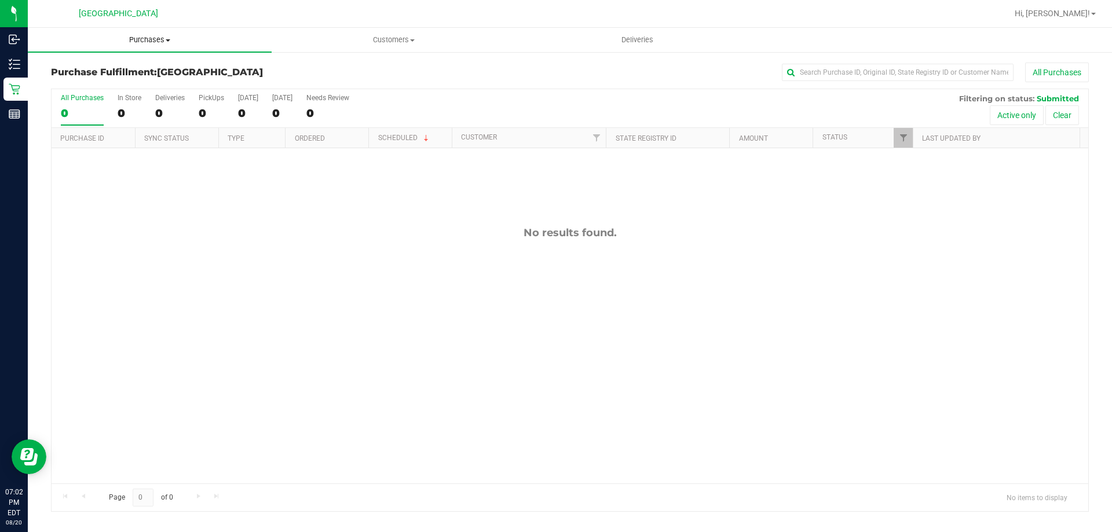
click at [140, 39] on span "Purchases" at bounding box center [150, 40] width 244 height 10
click at [112, 88] on li "Fulfillment" at bounding box center [150, 84] width 244 height 14
click at [148, 30] on uib-tab-heading "Purchases Summary of purchases Fulfillment All purchases" at bounding box center [150, 40] width 244 height 24
click at [133, 78] on li "Fulfillment" at bounding box center [150, 84] width 244 height 14
click at [166, 31] on uib-tab-heading "Purchases Summary of purchases Fulfillment All purchases" at bounding box center [150, 40] width 244 height 24
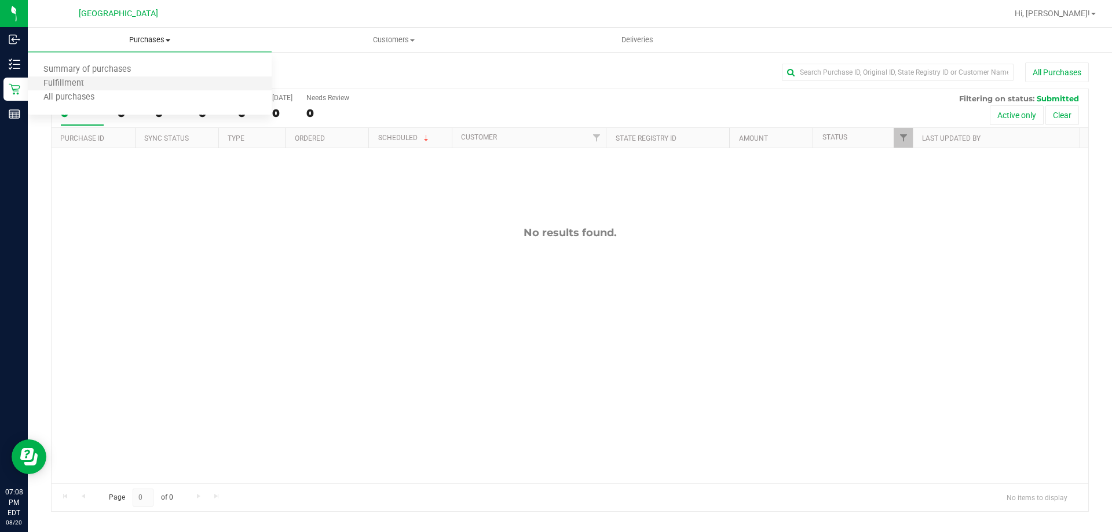
click at [125, 85] on li "Fulfillment" at bounding box center [150, 84] width 244 height 14
click at [133, 45] on span "Purchases" at bounding box center [150, 40] width 244 height 10
click at [131, 87] on li "Fulfillment" at bounding box center [150, 84] width 244 height 14
click at [166, 49] on uib-tab-heading "Purchases Summary of purchases Fulfillment All purchases" at bounding box center [150, 40] width 244 height 24
click at [150, 88] on li "Fulfillment" at bounding box center [150, 84] width 244 height 14
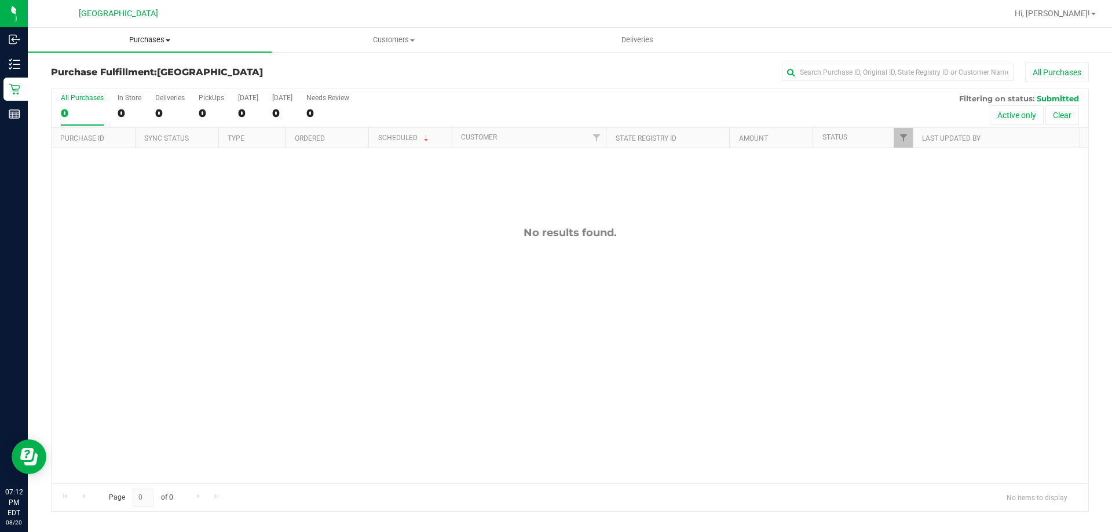
click at [145, 38] on span "Purchases" at bounding box center [150, 40] width 244 height 10
click at [134, 85] on li "Fulfillment" at bounding box center [150, 84] width 244 height 14
click at [144, 31] on uib-tab-heading "Purchases Summary of purchases Fulfillment All purchases" at bounding box center [150, 40] width 244 height 24
click at [126, 80] on li "Fulfillment" at bounding box center [150, 84] width 244 height 14
click at [156, 35] on span "Purchases" at bounding box center [150, 40] width 244 height 10
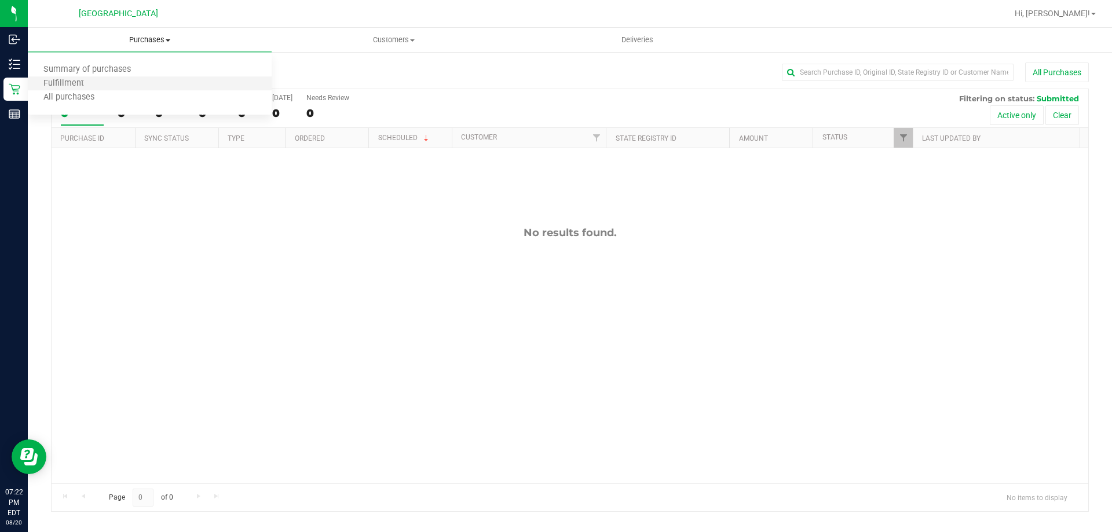
click at [137, 80] on li "Fulfillment" at bounding box center [150, 84] width 244 height 14
drag, startPoint x: 151, startPoint y: 36, endPoint x: 151, endPoint y: 80, distance: 44.0
click at [151, 38] on span "Purchases" at bounding box center [150, 40] width 244 height 10
click at [153, 83] on li "Fulfillment" at bounding box center [150, 84] width 244 height 14
click at [145, 33] on uib-tab-heading "Purchases Summary of purchases Fulfillment All purchases" at bounding box center [150, 40] width 244 height 24
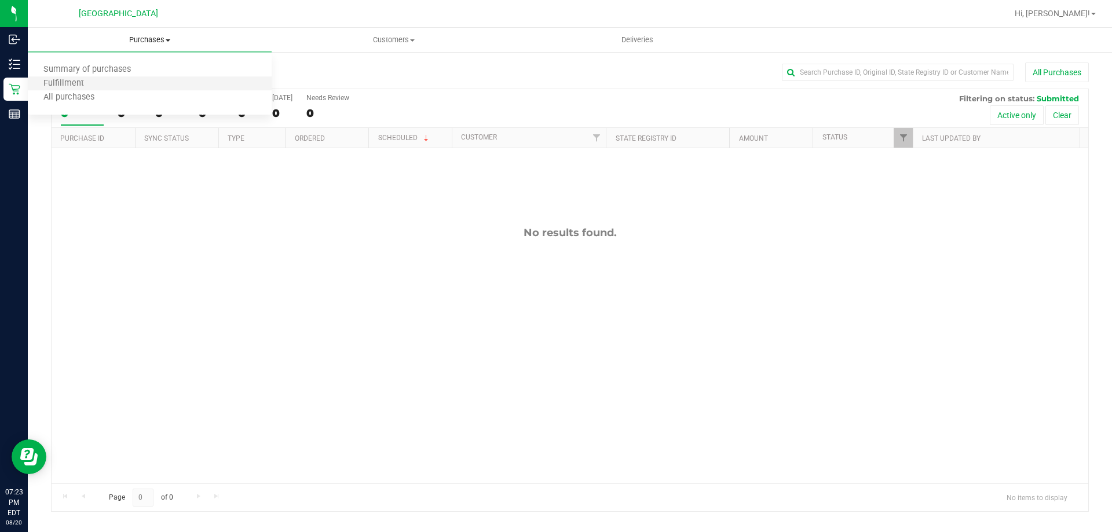
click at [131, 79] on li "Fulfillment" at bounding box center [150, 84] width 244 height 14
click at [160, 28] on uib-tab-heading "Purchases Summary of purchases Fulfillment All purchases" at bounding box center [150, 40] width 244 height 24
click at [132, 80] on li "Fulfillment" at bounding box center [150, 84] width 244 height 14
click at [148, 36] on span "Purchases" at bounding box center [150, 40] width 244 height 10
click at [126, 81] on li "Fulfillment" at bounding box center [150, 84] width 244 height 14
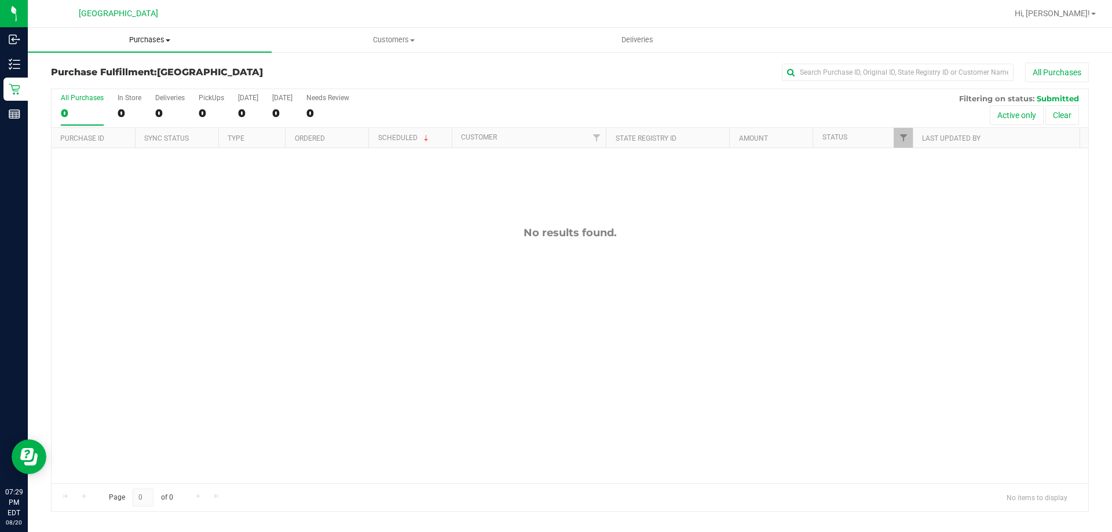
click at [149, 35] on span "Purchases" at bounding box center [150, 40] width 244 height 10
click at [90, 81] on span "Fulfillment" at bounding box center [64, 84] width 72 height 10
click at [170, 37] on span "Purchases" at bounding box center [150, 40] width 244 height 10
click at [144, 67] on span "Summary of purchases" at bounding box center [87, 70] width 119 height 10
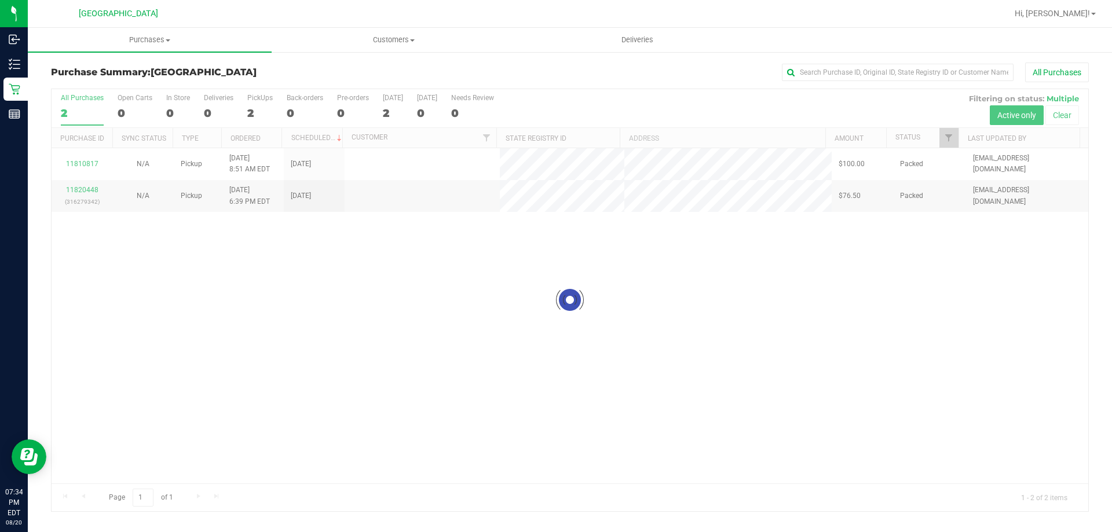
click at [658, 332] on div at bounding box center [570, 300] width 1036 height 422
click at [523, 364] on div "11810817 N/A Pickup [DATE] 8:51 AM EDT 8/20/2025 $100.00 Packed [EMAIL_ADDRESS]…" at bounding box center [570, 315] width 1036 height 335
click at [337, 307] on div "11810817 N/A Pickup [DATE] 8:51 AM EDT 8/20/2025 $100.00 Packed [EMAIL_ADDRESS]…" at bounding box center [570, 315] width 1036 height 335
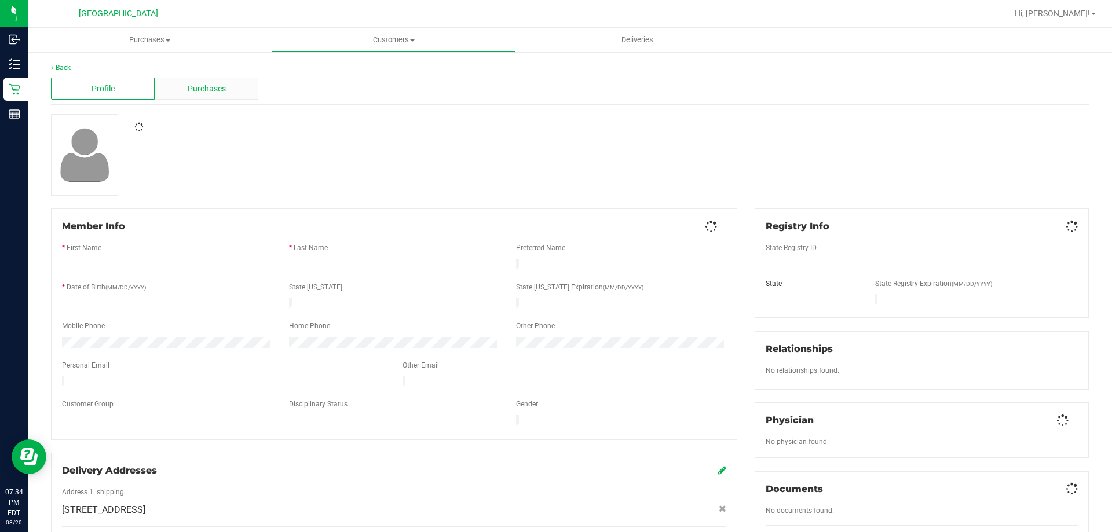
click at [185, 97] on div "Purchases" at bounding box center [207, 89] width 104 height 22
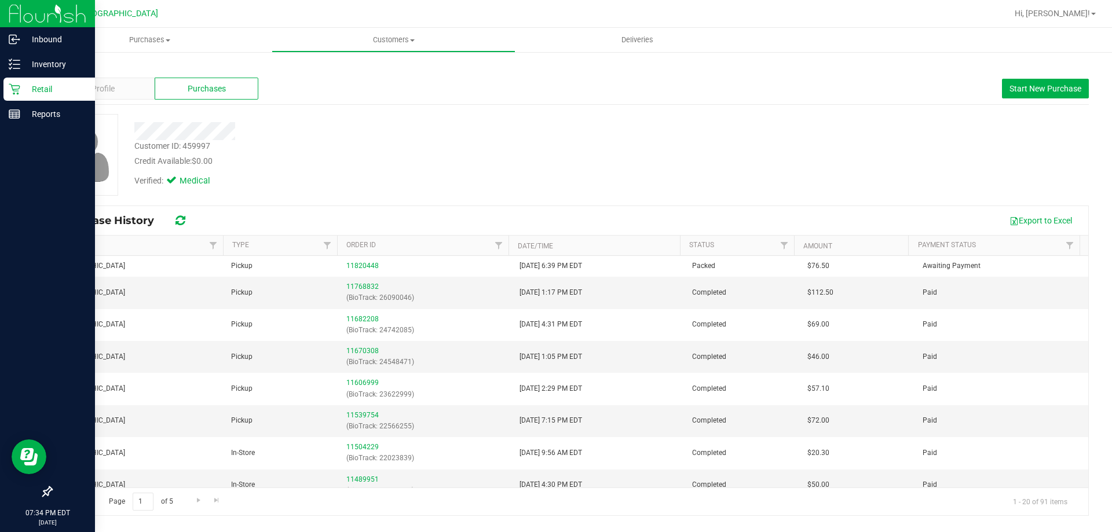
click at [13, 83] on icon at bounding box center [15, 89] width 12 height 12
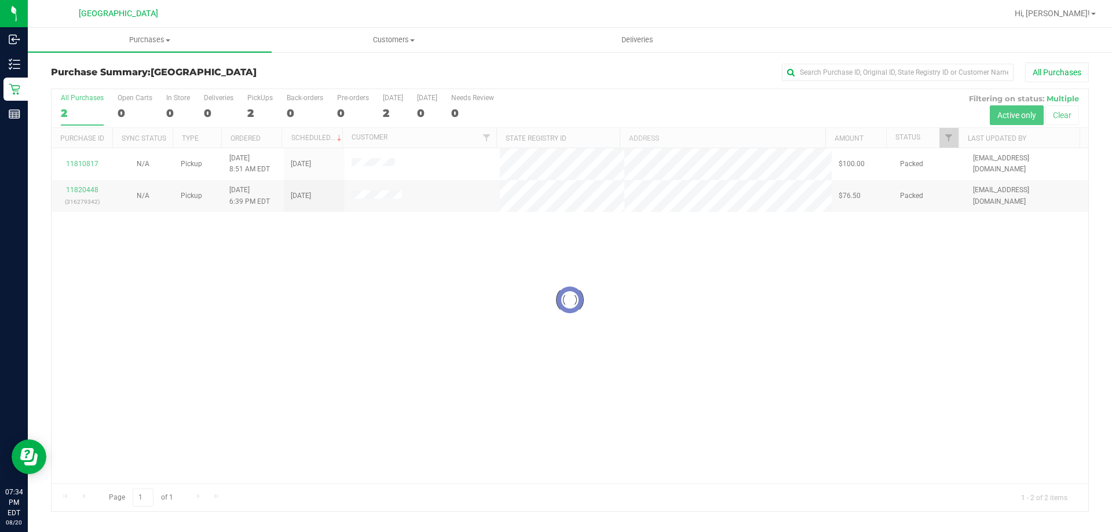
click at [369, 155] on div at bounding box center [570, 300] width 1036 height 422
click at [363, 169] on div at bounding box center [570, 300] width 1036 height 422
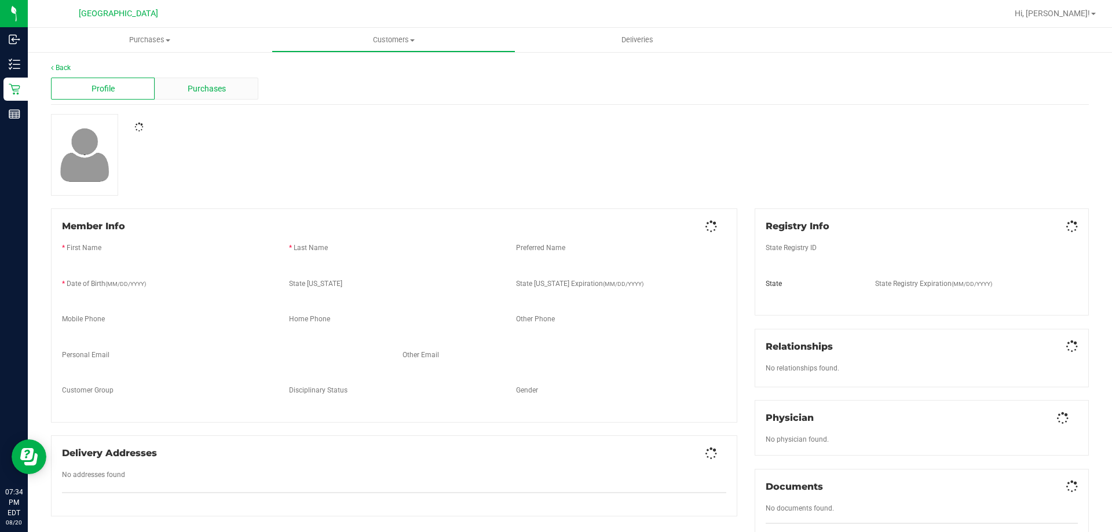
click at [169, 80] on div "Purchases" at bounding box center [207, 89] width 104 height 22
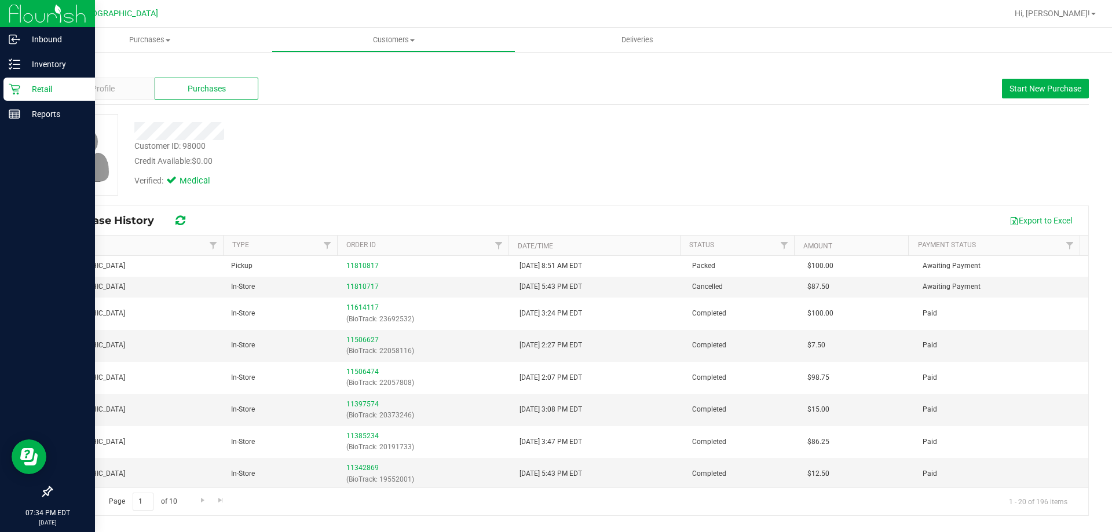
click at [27, 94] on p "Retail" at bounding box center [54, 89] width 69 height 14
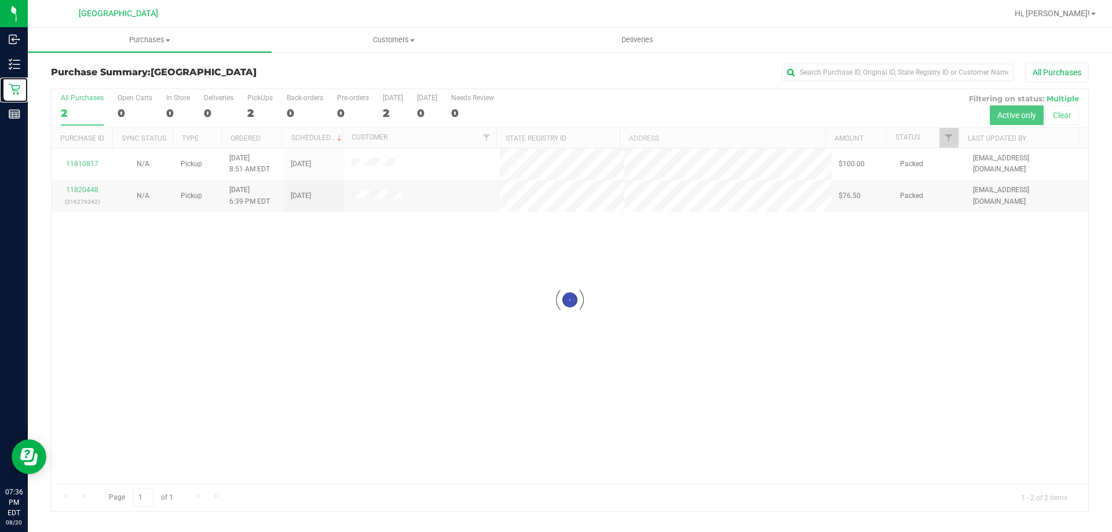
click at [942, 298] on div at bounding box center [570, 300] width 1036 height 422
click at [497, 274] on div "11810817 N/A Pickup [DATE] 8:51 AM EDT 8/20/2025 $100.00 Packed [EMAIL_ADDRESS]…" at bounding box center [570, 315] width 1036 height 335
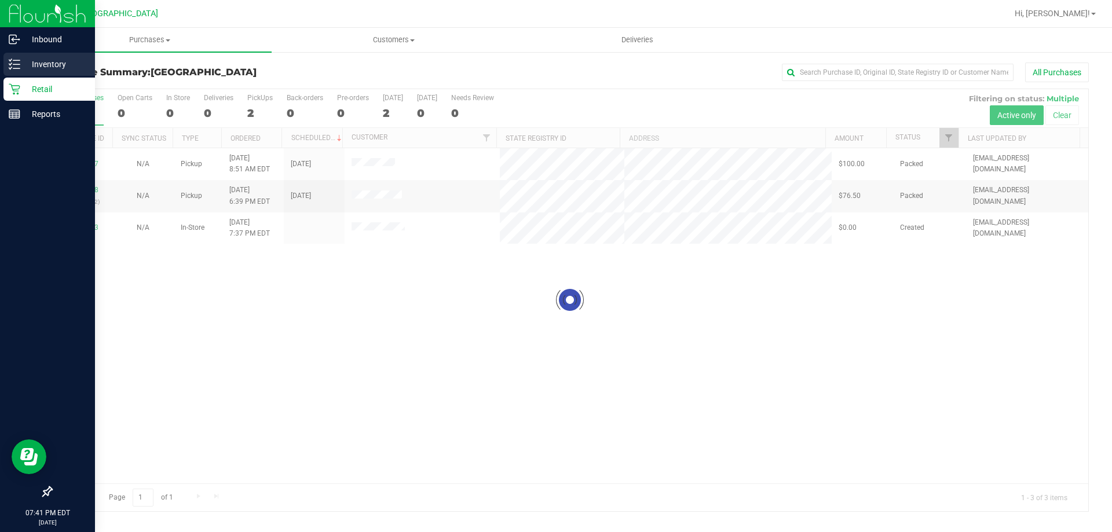
click at [19, 71] on div "Inventory" at bounding box center [48, 64] width 91 height 23
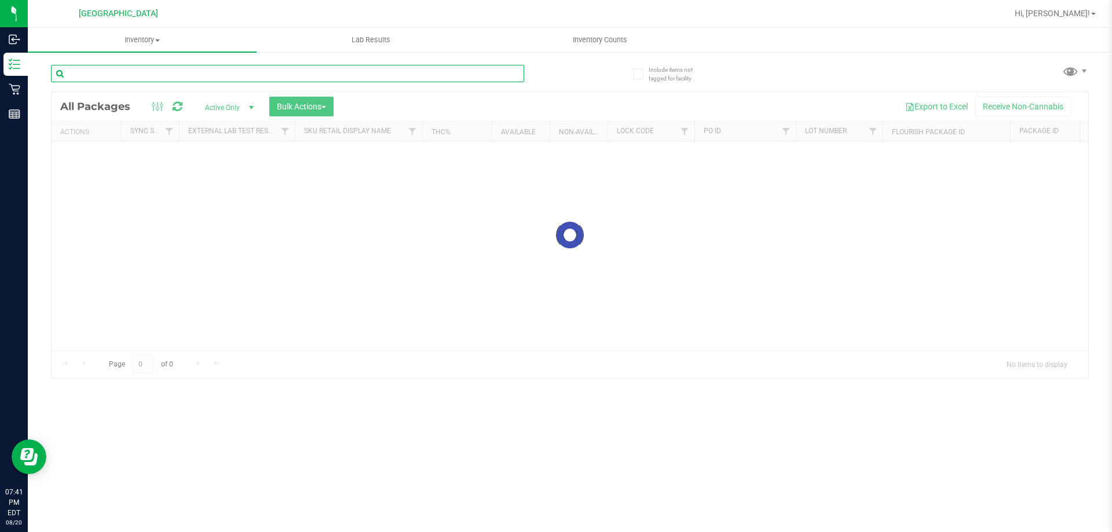
click at [177, 76] on input "text" at bounding box center [287, 73] width 473 height 17
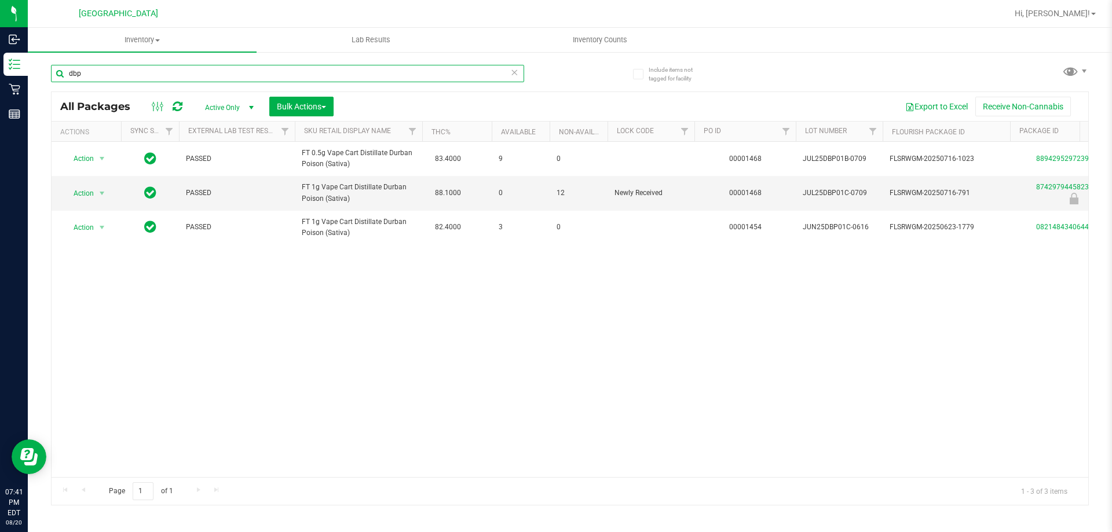
type input "dbp"
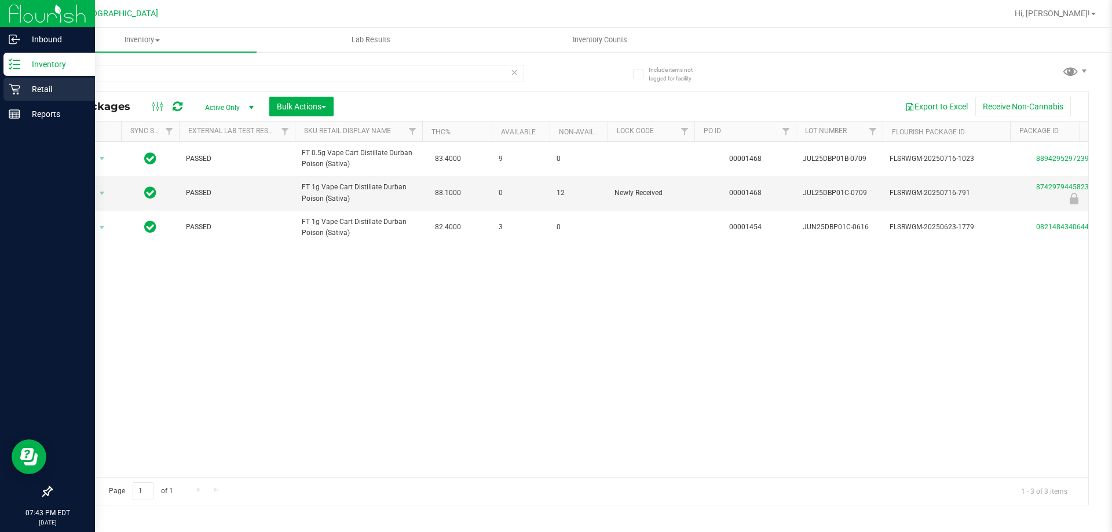
click at [13, 94] on icon at bounding box center [15, 89] width 12 height 12
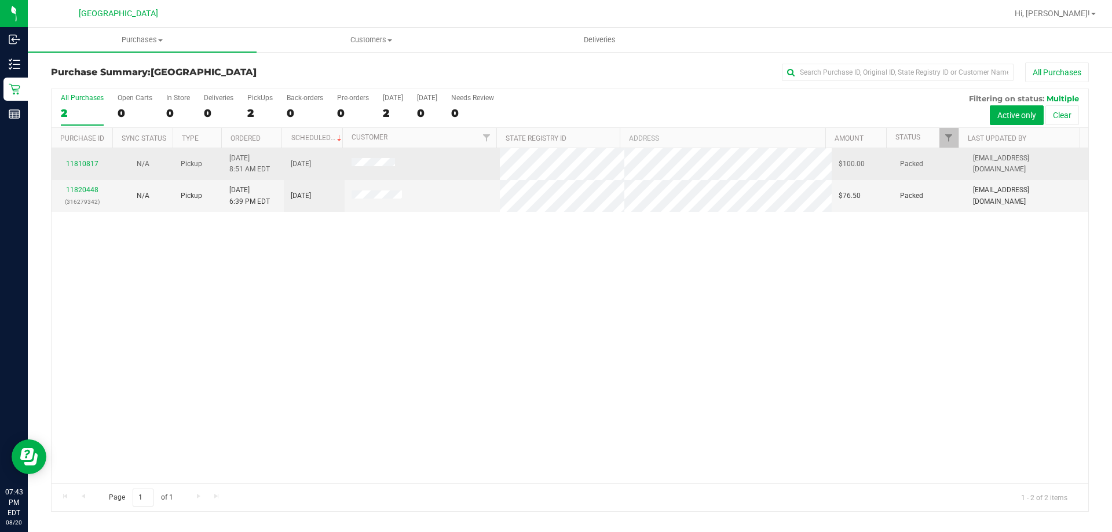
click at [181, 167] on span "Pickup" at bounding box center [191, 164] width 21 height 11
click at [78, 167] on link "11810817" at bounding box center [82, 164] width 32 height 8
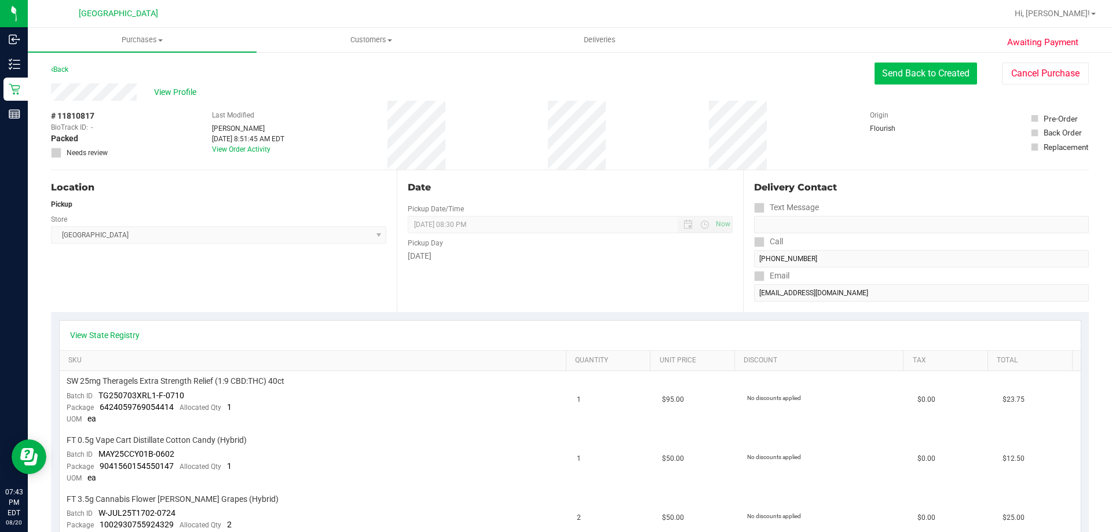
click at [922, 81] on button "Send Back to Created" at bounding box center [925, 74] width 102 height 22
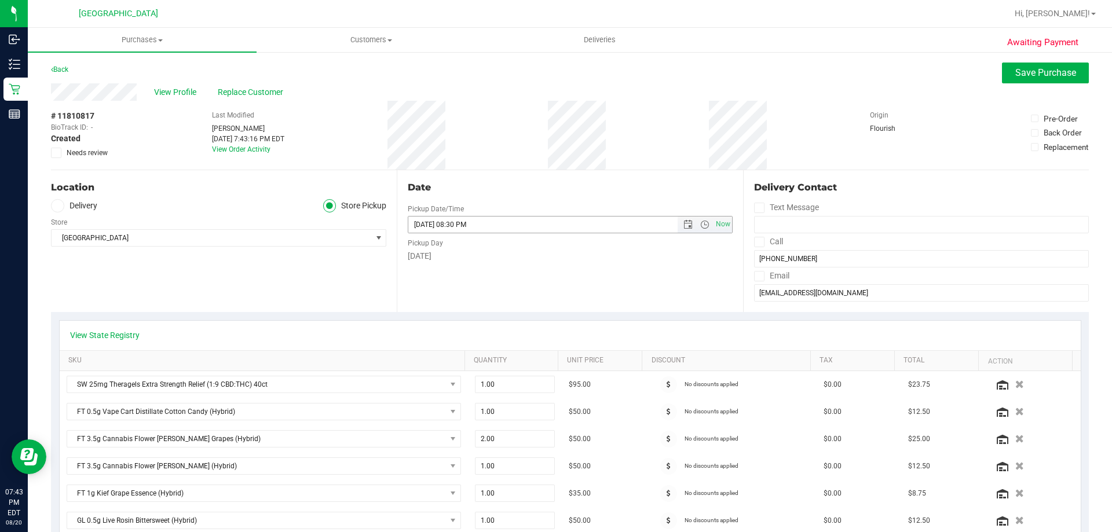
click at [427, 223] on input "[DATE] 08:30 PM" at bounding box center [552, 225] width 288 height 16
type input "[DATE] 08:30 PM"
click at [652, 165] on div "# 11810817 BioTrack ID: - Created Needs review Last Modified [PERSON_NAME] [DAT…" at bounding box center [569, 135] width 1037 height 69
click at [1042, 82] on button "Save Purchase" at bounding box center [1045, 73] width 87 height 21
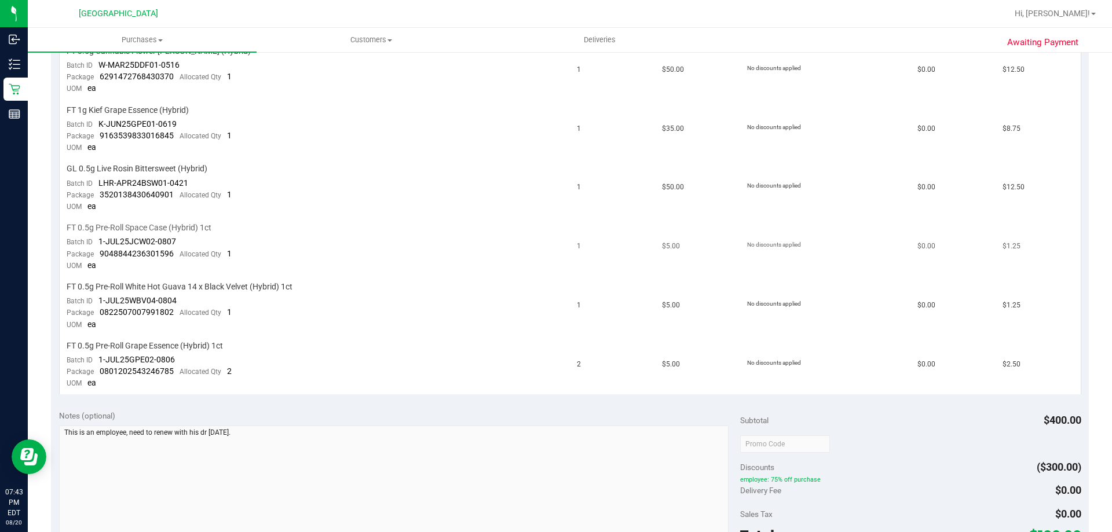
scroll to position [637, 0]
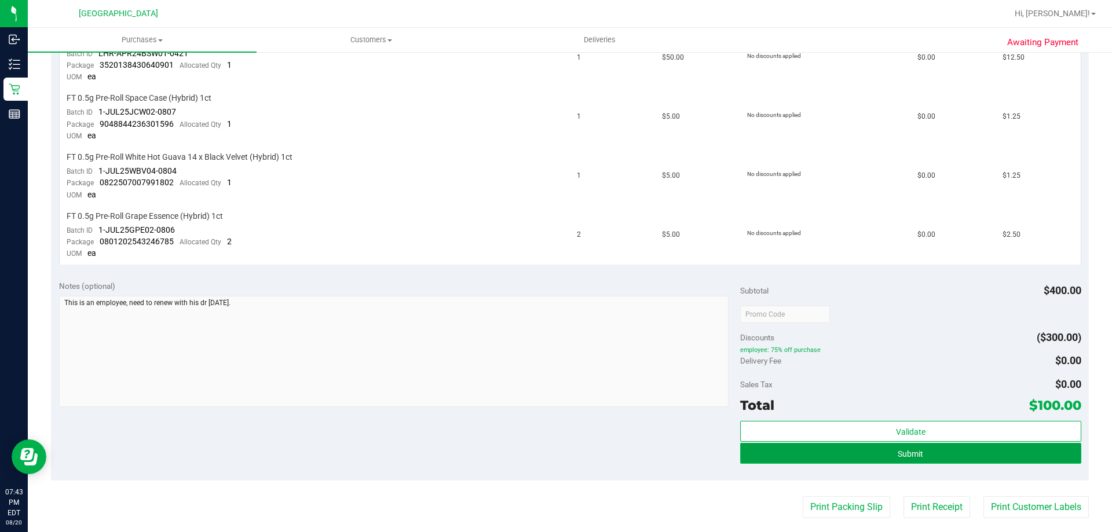
click at [850, 448] on button "Submit" at bounding box center [910, 453] width 340 height 21
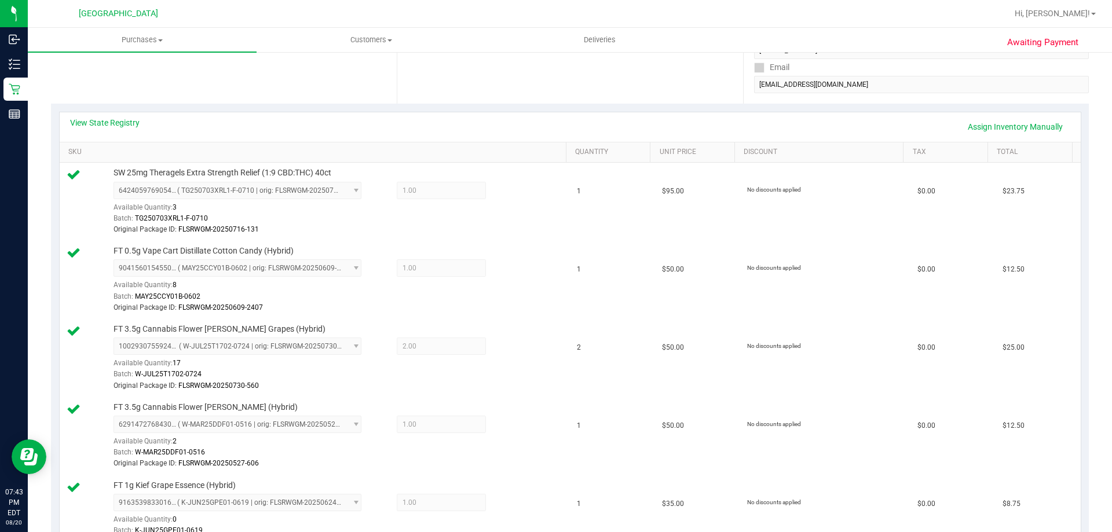
scroll to position [139, 0]
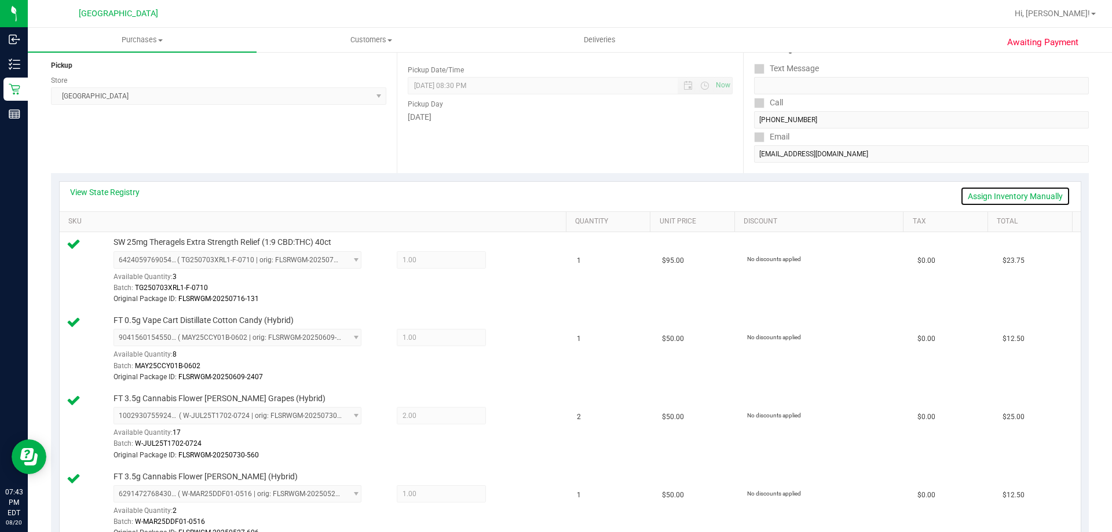
click at [974, 196] on link "Assign Inventory Manually" at bounding box center [1015, 196] width 110 height 20
click at [507, 262] on icon at bounding box center [513, 261] width 12 height 13
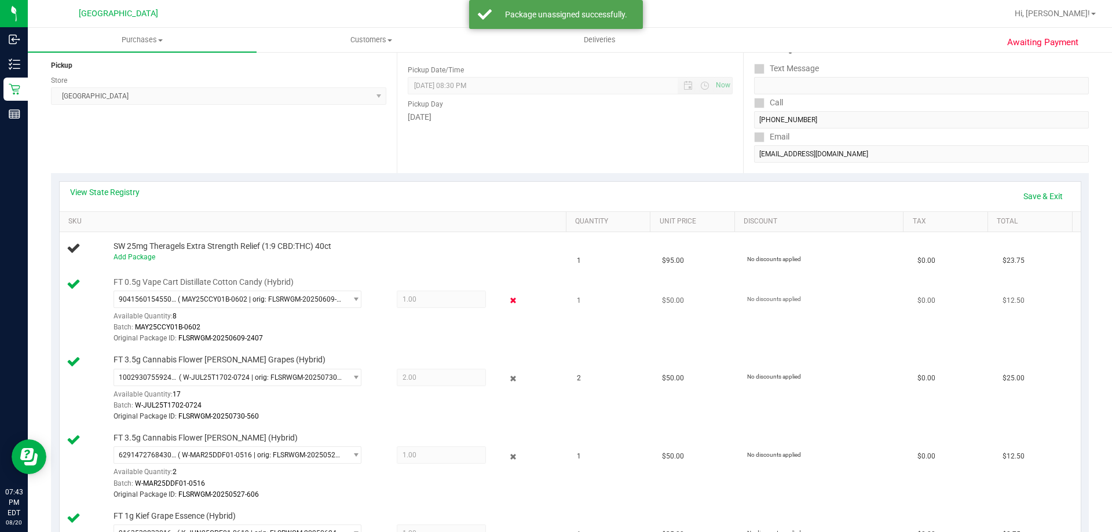
click at [509, 295] on icon at bounding box center [513, 300] width 12 height 13
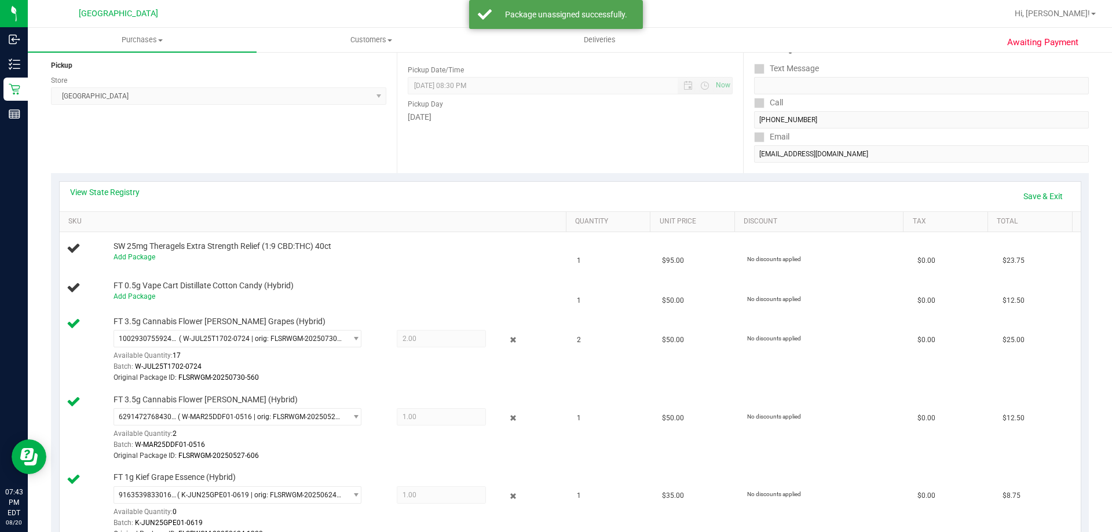
click at [505, 329] on div "FT 3.5g Cannabis Flower [PERSON_NAME] Grapes (Hybrid) 1002930755924329 ( W-JUL2…" at bounding box center [334, 350] width 453 height 68
click at [507, 336] on icon at bounding box center [513, 339] width 12 height 13
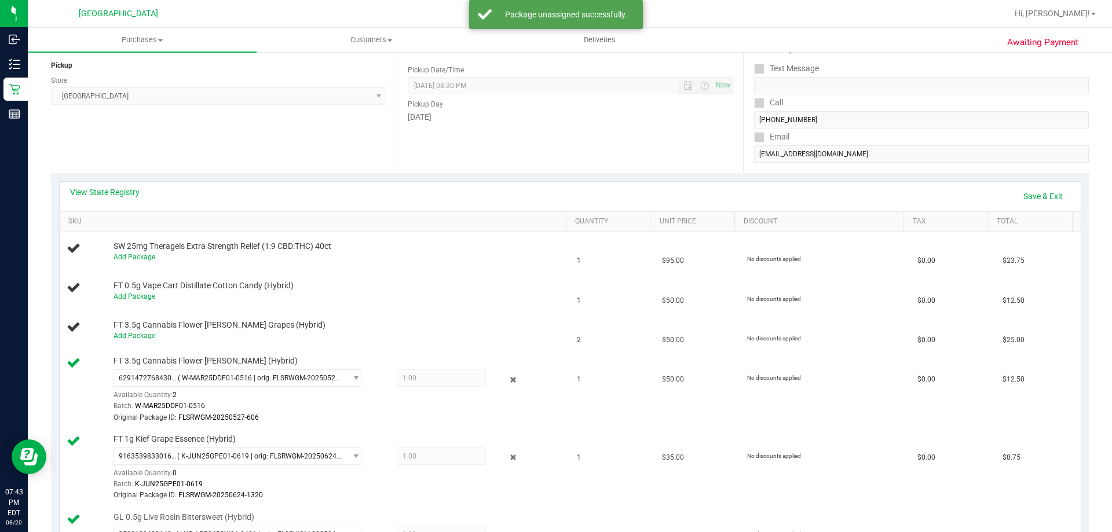
scroll to position [371, 0]
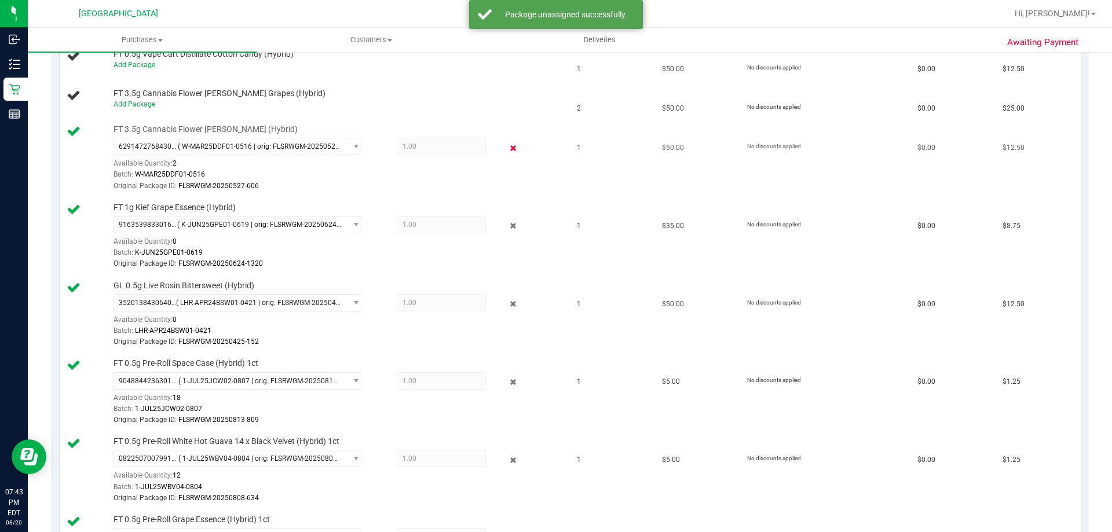
click at [507, 151] on icon at bounding box center [513, 147] width 12 height 13
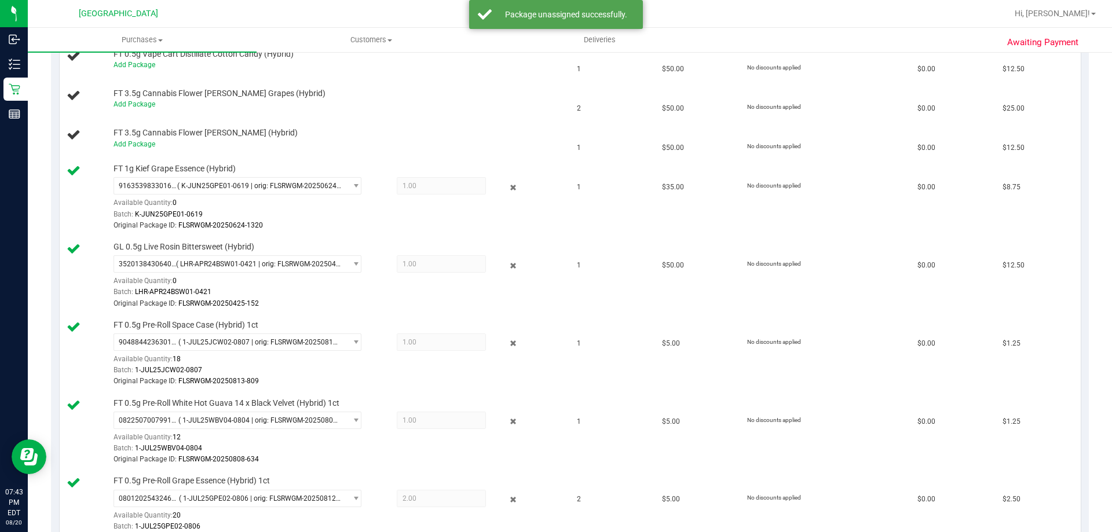
click at [507, 181] on icon at bounding box center [513, 187] width 12 height 13
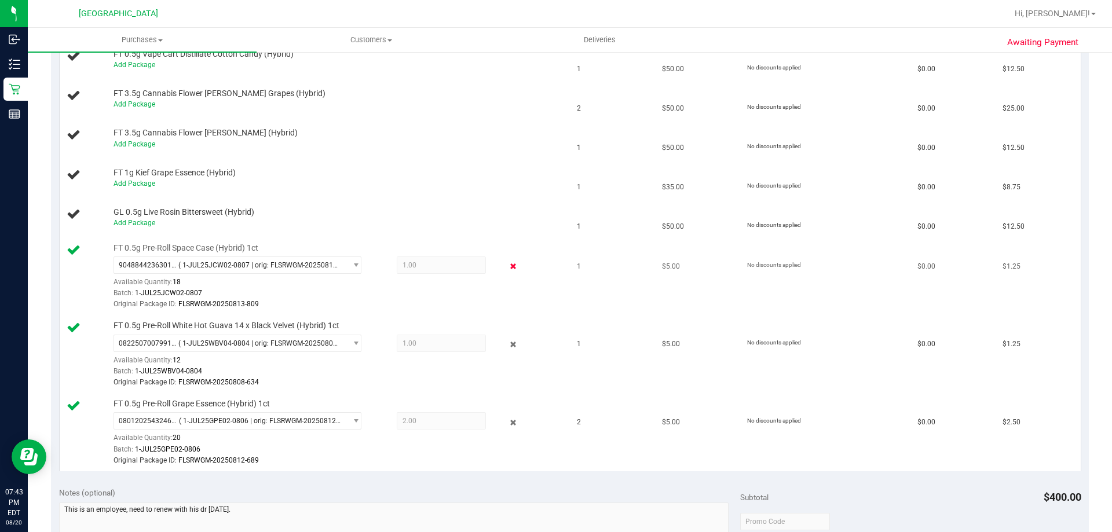
click at [507, 265] on icon at bounding box center [513, 266] width 12 height 13
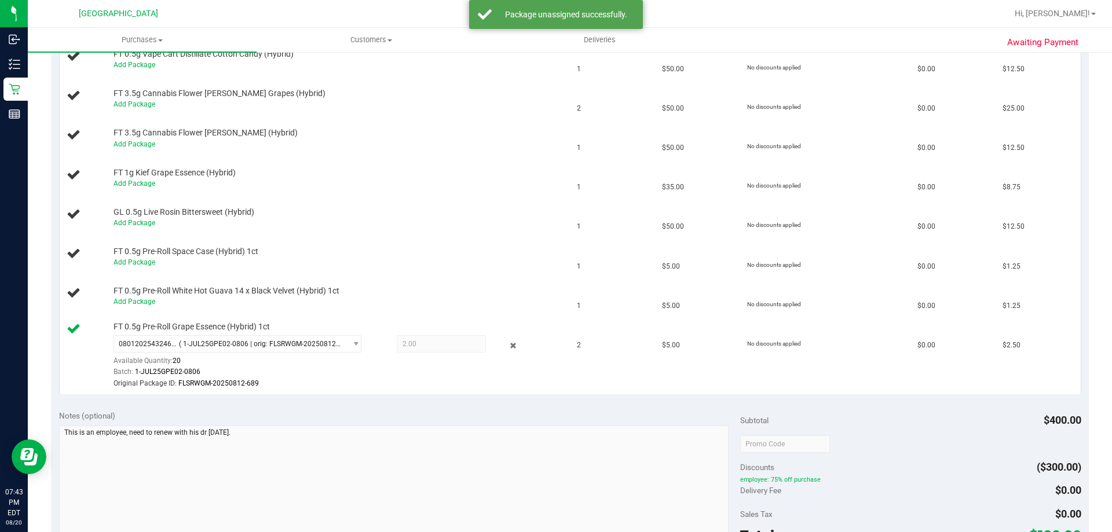
click at [504, 373] on div "Batch: 1-JUL25GPE02-0806" at bounding box center [336, 371] width 447 height 11
click at [504, 366] on div "Batch: 1-JUL25GPE02-0806" at bounding box center [336, 371] width 447 height 11
click at [505, 355] on div "0801202543246785 ( 1-JUL25GPE02-0806 | orig: FLSRWGM-20250812-689 ) 08012025432…" at bounding box center [336, 362] width 447 height 54
click at [507, 351] on icon at bounding box center [513, 345] width 12 height 13
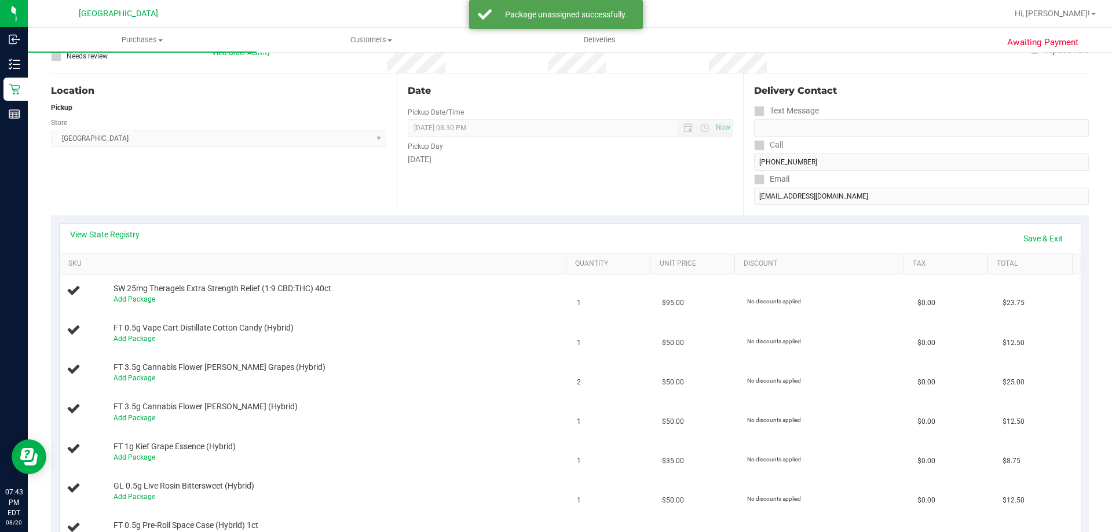
scroll to position [0, 0]
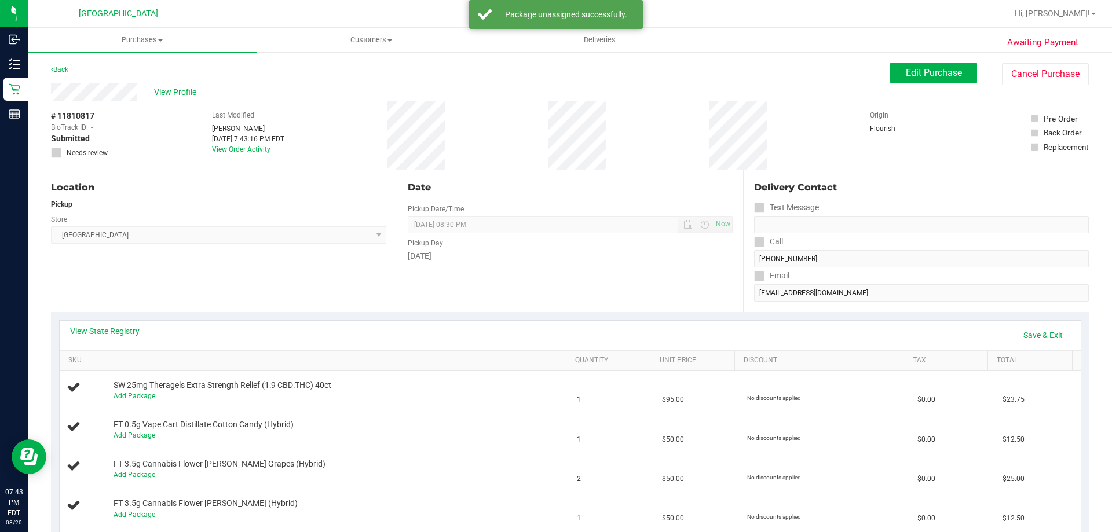
click at [1031, 325] on div "View State Registry Save & Exit" at bounding box center [570, 336] width 1021 height 30
click at [1031, 325] on link "Save & Exit" at bounding box center [1042, 335] width 54 height 20
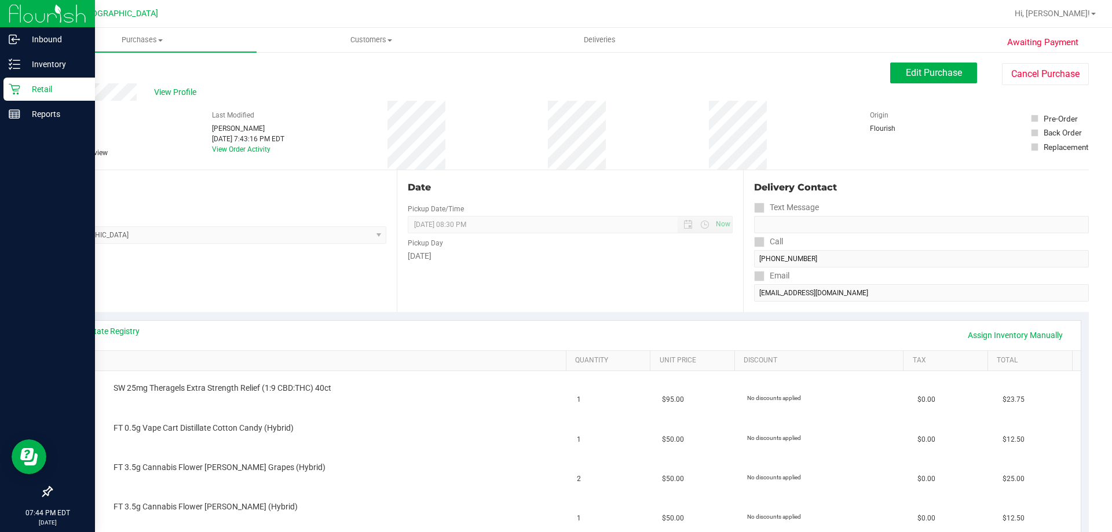
click at [14, 93] on icon at bounding box center [14, 89] width 11 height 11
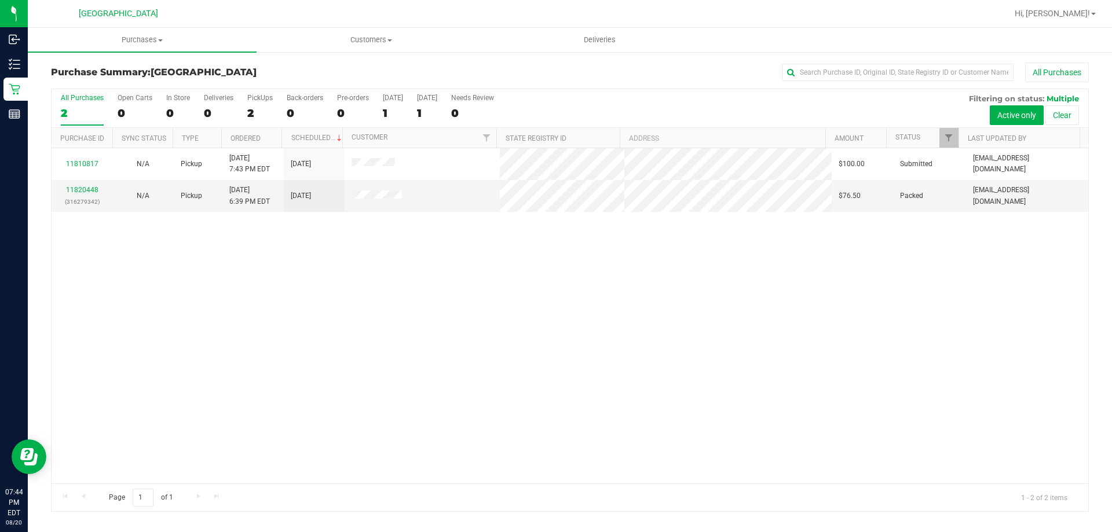
click at [859, 391] on div "11810817 N/A Pickup [DATE] 7:43 PM EDT 8/21/2025 $100.00 Submitted [EMAIL_ADDRE…" at bounding box center [570, 315] width 1036 height 335
click at [738, 357] on div "11810817 N/A Pickup [DATE] 7:43 PM EDT 8/21/2025 $100.00 Submitted [EMAIL_ADDRE…" at bounding box center [570, 315] width 1036 height 335
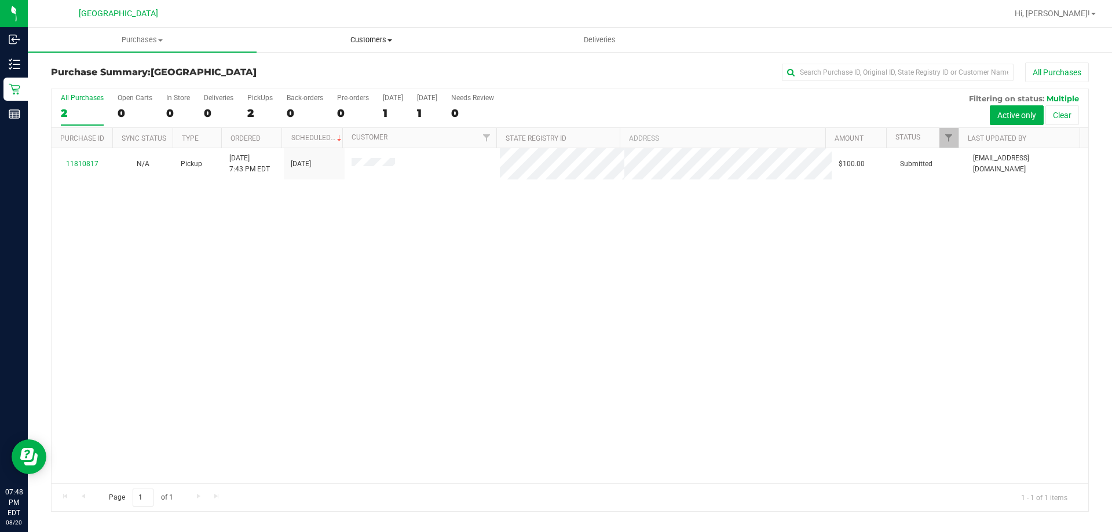
click at [14, 118] on icon at bounding box center [15, 114] width 12 height 12
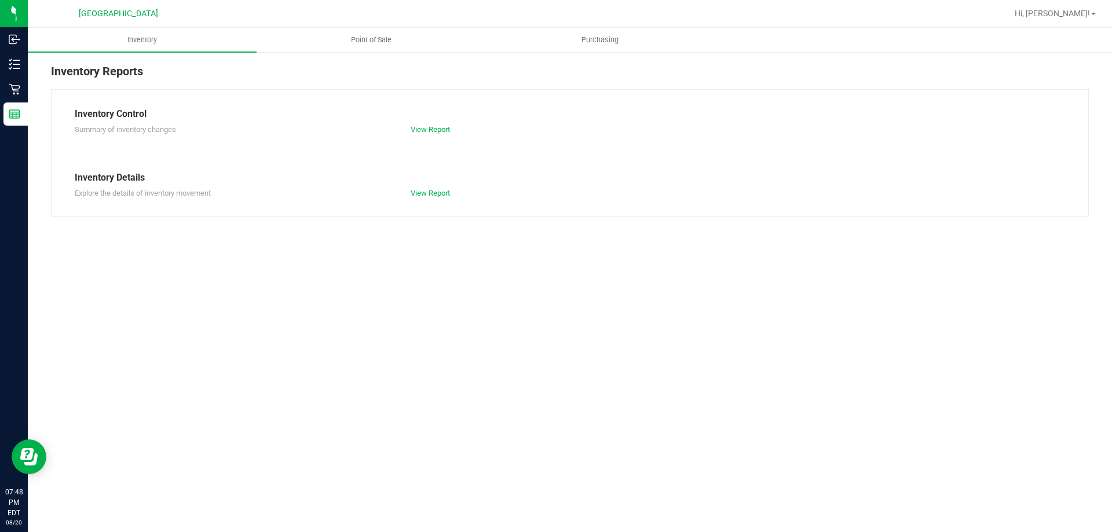
click at [712, 323] on div "Inventory Point of Sale Purchasing Inventory Reports Inventory Control Summary …" at bounding box center [570, 280] width 1084 height 504
click at [556, 157] on div "Inventory Control Summary of inventory changes View Report Inventory Details Ex…" at bounding box center [569, 152] width 1037 height 127
click at [921, 370] on div "Inventory Point of Sale Purchasing Inventory Reports Inventory Control Summary …" at bounding box center [570, 280] width 1084 height 504
click at [806, 309] on div "Inventory Point of Sale Purchasing Inventory Reports Inventory Control Summary …" at bounding box center [570, 280] width 1084 height 504
click at [802, 410] on div "Inventory Point of Sale Purchasing Inventory Reports Inventory Control Summary …" at bounding box center [570, 280] width 1084 height 504
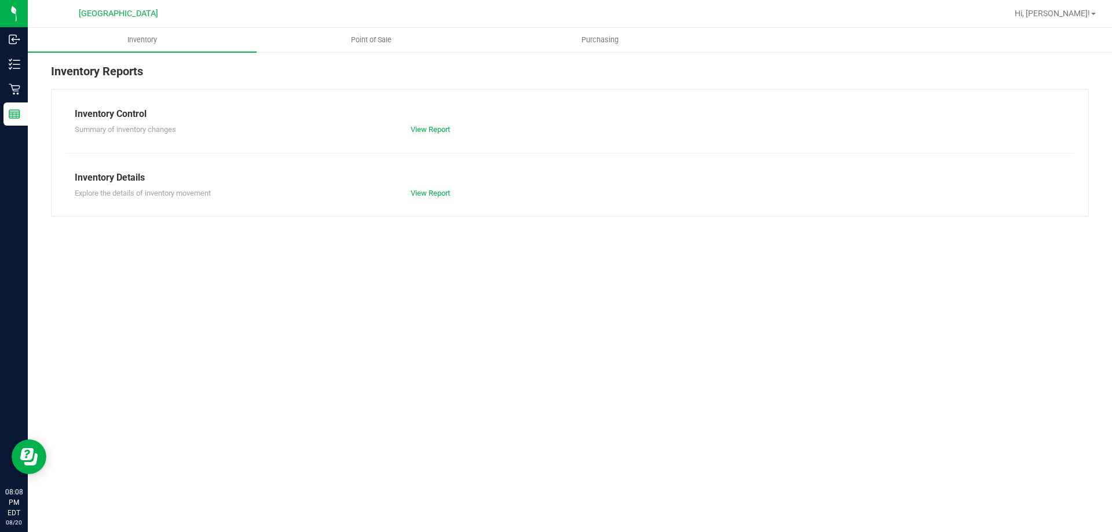
click at [23, 102] on link "Retail" at bounding box center [14, 90] width 28 height 25
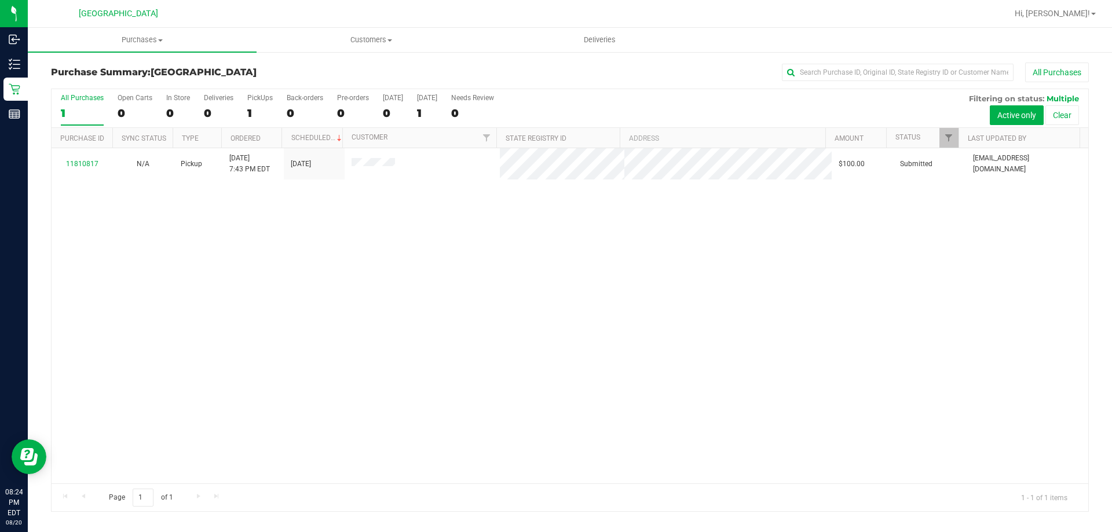
click at [844, 402] on div "11810817 N/A Pickup [DATE] 7:43 PM EDT 8/21/2025 $100.00 Submitted [EMAIL_ADDRE…" at bounding box center [570, 315] width 1036 height 335
click at [1075, 12] on span "Hi, [PERSON_NAME]!" at bounding box center [1051, 13] width 75 height 9
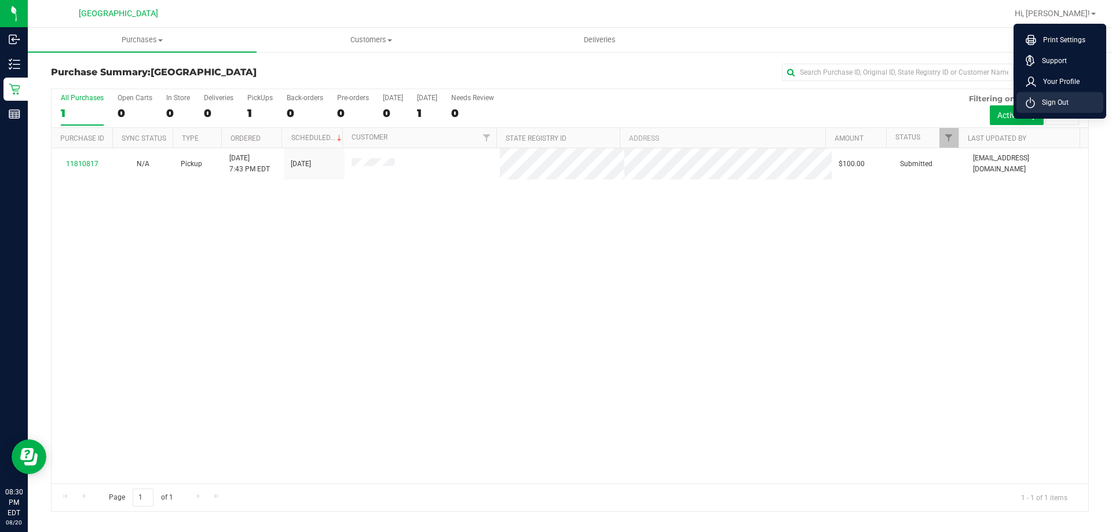
click at [1060, 102] on span "Sign Out" at bounding box center [1052, 103] width 34 height 12
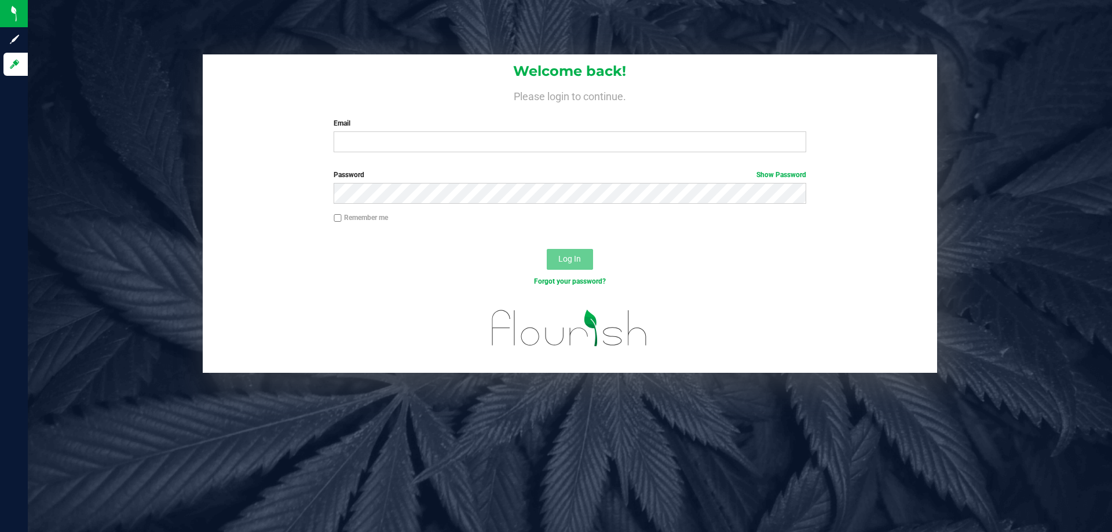
click at [1014, 221] on div "Welcome back! Please login to continue. Email Required Please format your email…" at bounding box center [569, 213] width 1101 height 318
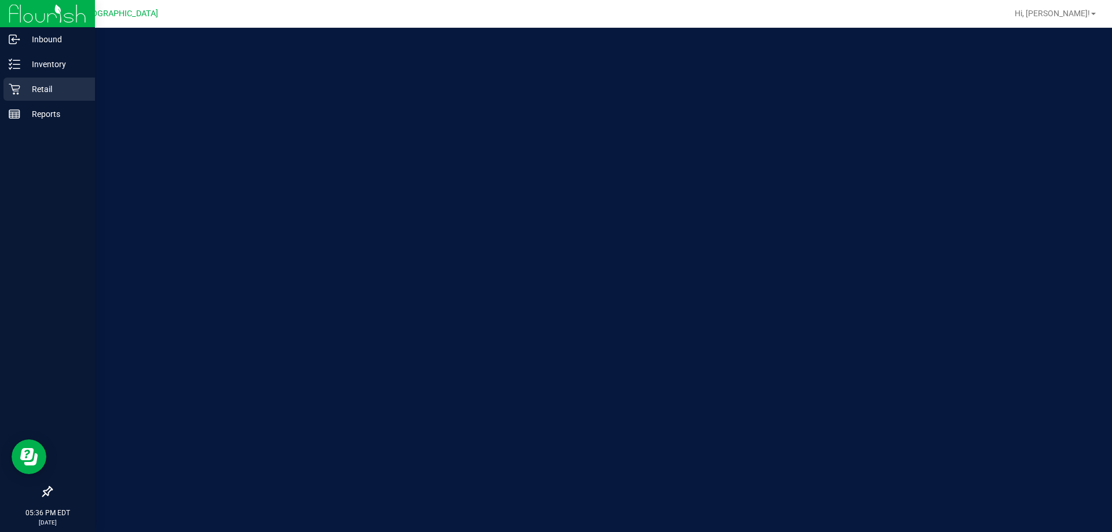
click at [36, 78] on div "Retail" at bounding box center [48, 89] width 91 height 23
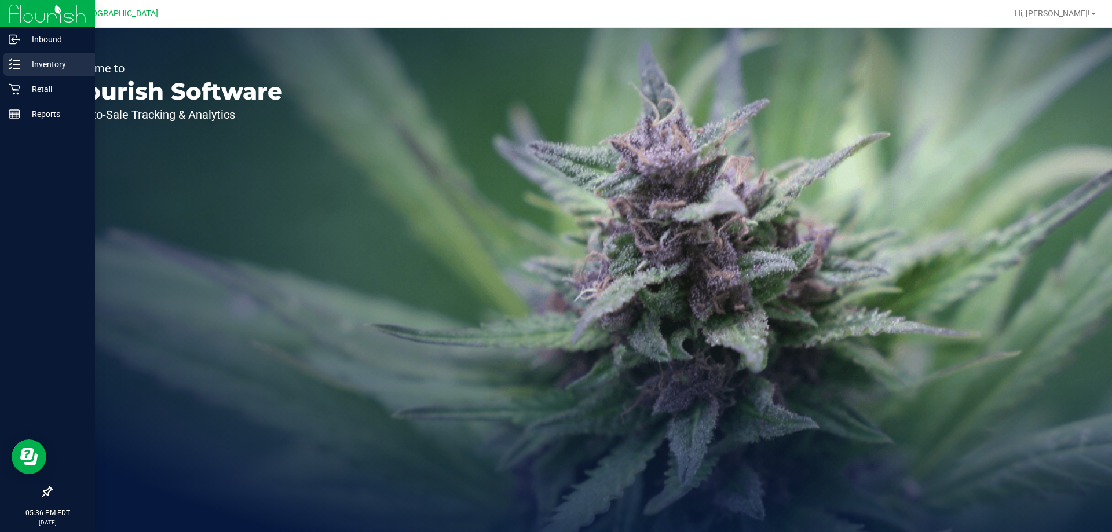
click at [41, 68] on p "Inventory" at bounding box center [54, 64] width 69 height 14
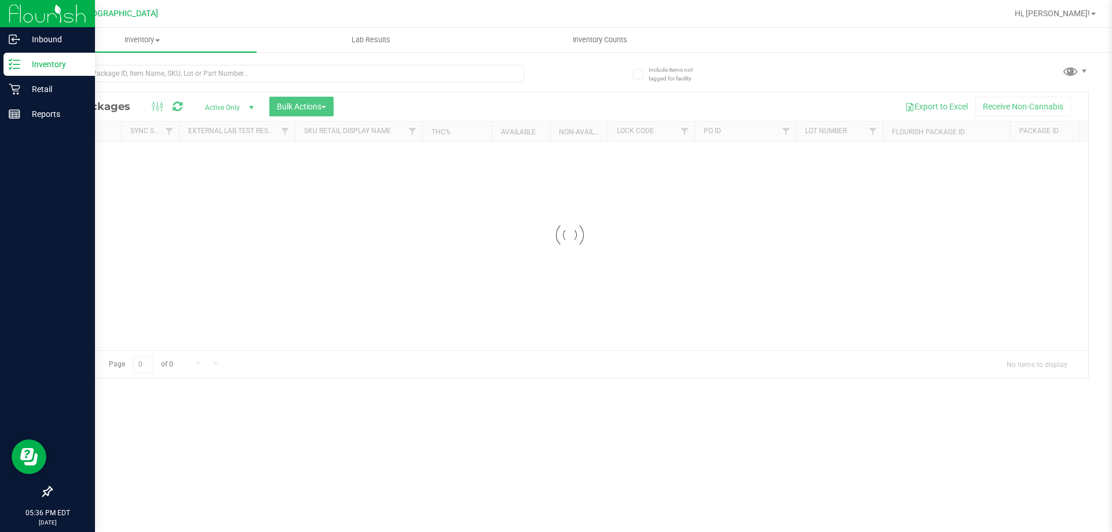
click at [75, 63] on p "Inventory" at bounding box center [54, 64] width 69 height 14
